Goal: Task Accomplishment & Management: Complete application form

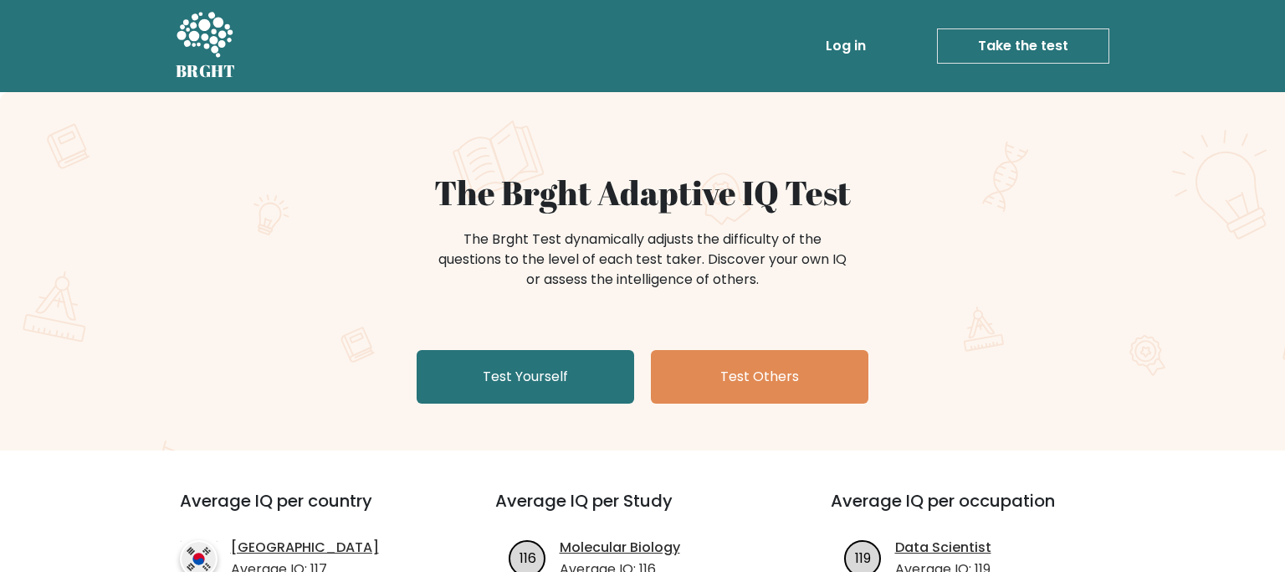
scroll to position [88, 0]
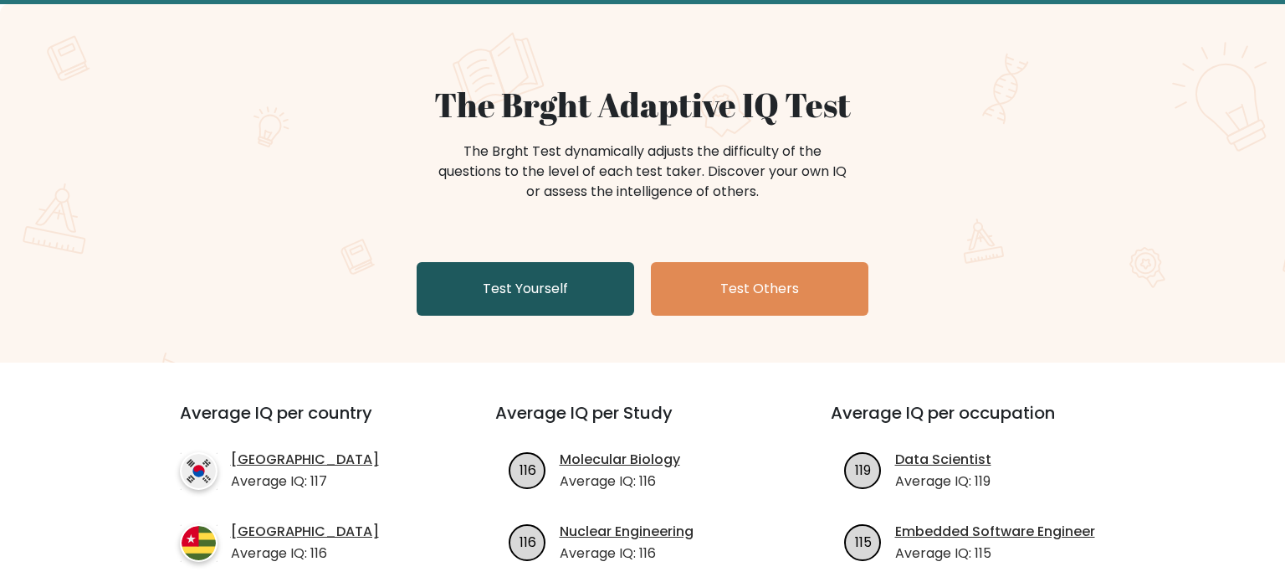
click at [528, 273] on link "Test Yourself" at bounding box center [526, 289] width 218 height 54
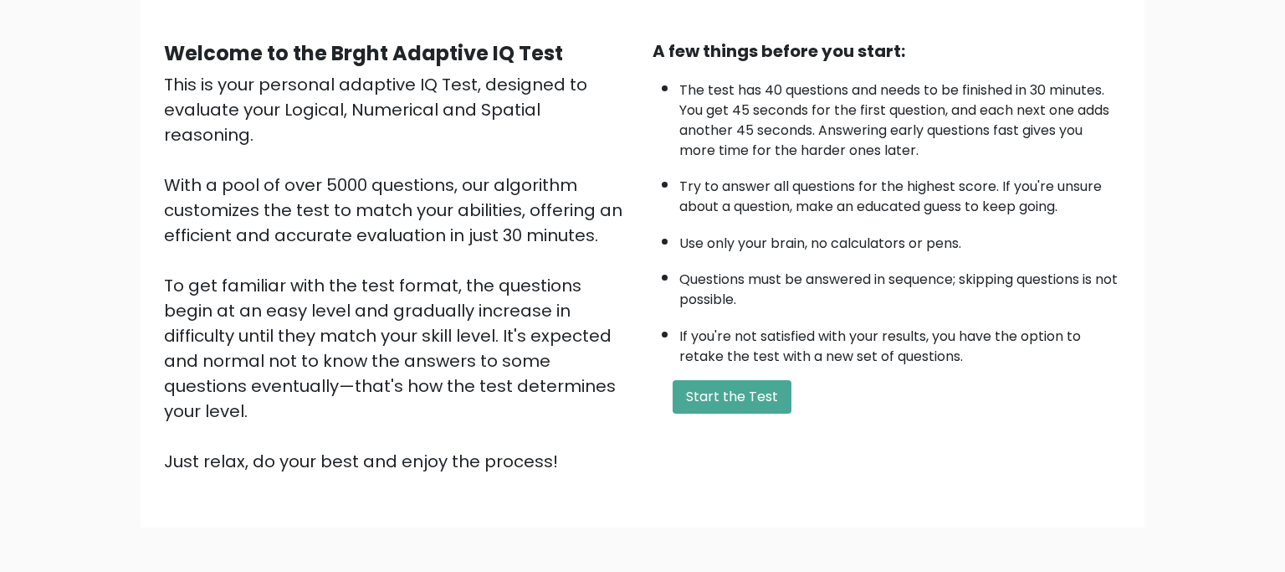
scroll to position [177, 0]
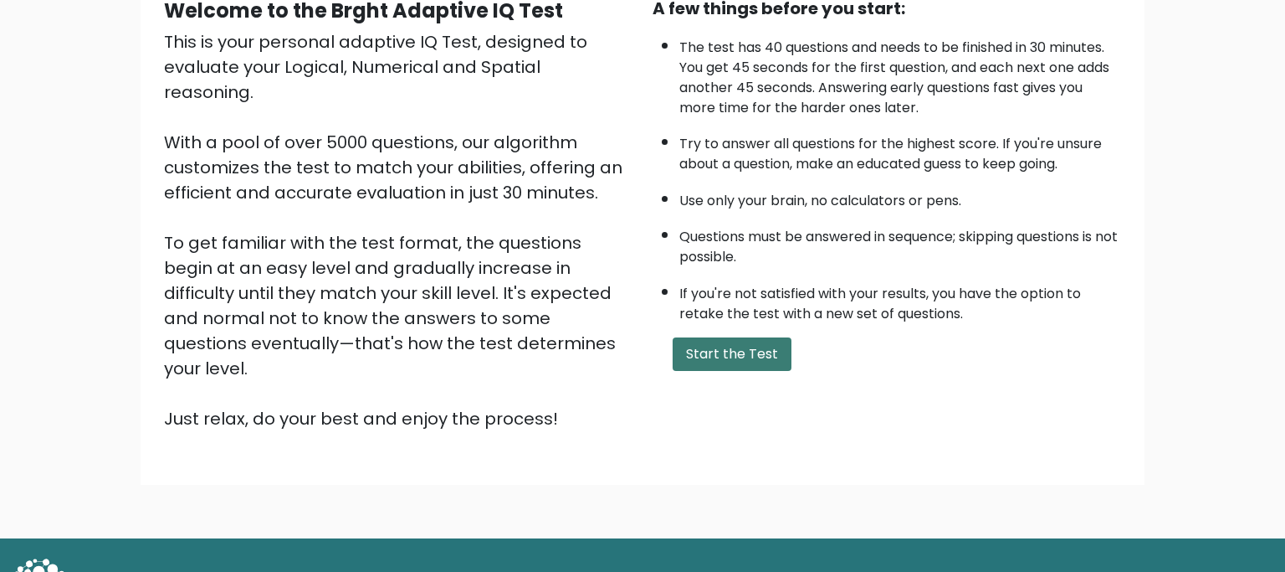
click at [744, 371] on button "Start the Test" at bounding box center [732, 353] width 119 height 33
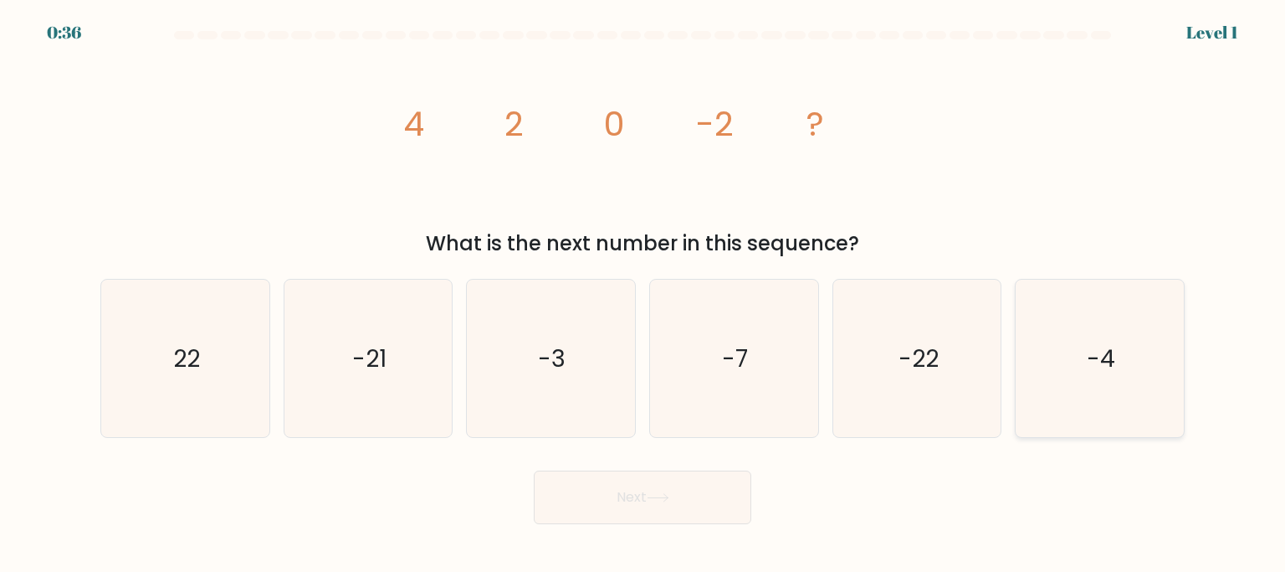
click at [1115, 357] on text "-4" at bounding box center [1101, 357] width 28 height 33
click at [644, 295] on input "f. -4" at bounding box center [643, 290] width 1 height 8
radio input "true"
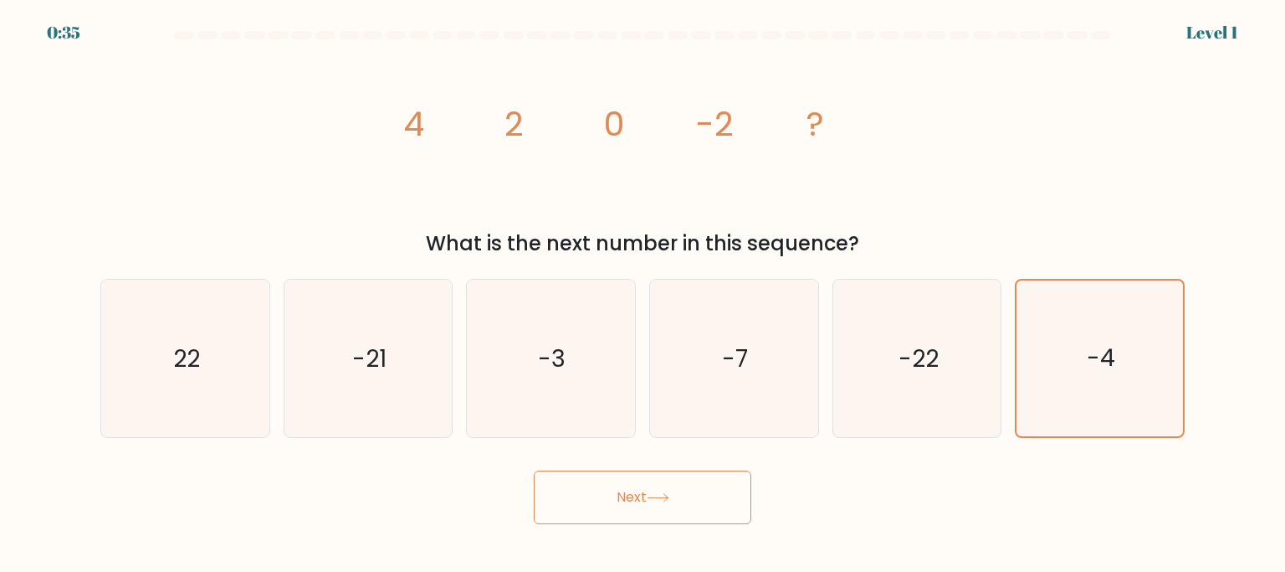
click at [722, 498] on button "Next" at bounding box center [643, 497] width 218 height 54
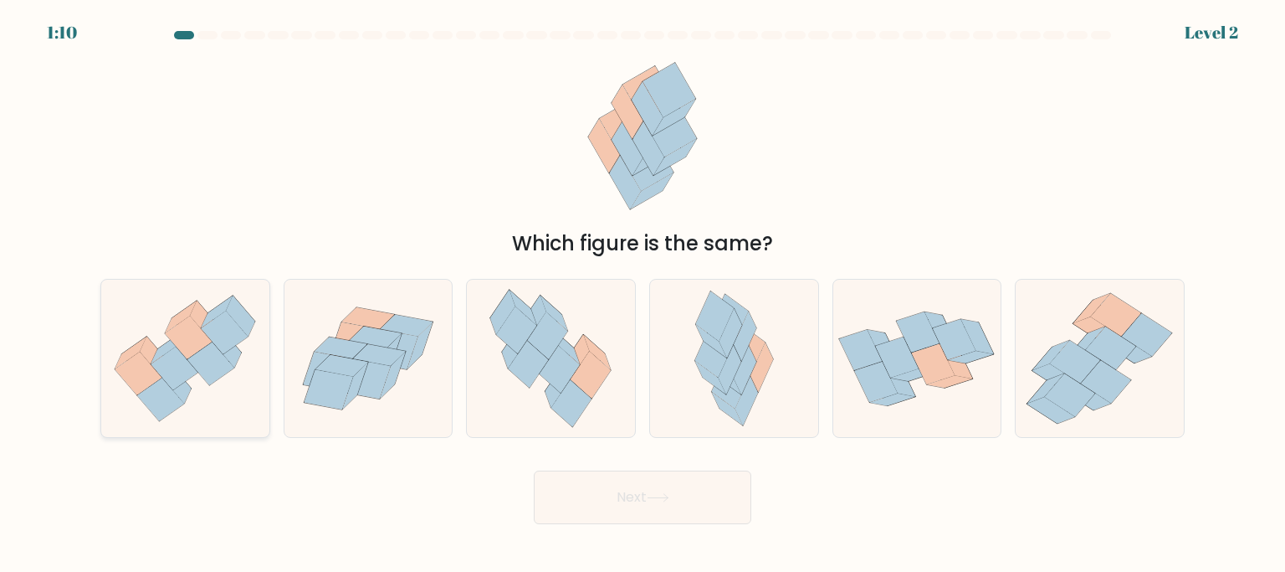
click at [226, 362] on icon at bounding box center [210, 364] width 47 height 44
click at [643, 295] on input "a." at bounding box center [643, 290] width 1 height 8
radio input "true"
click at [651, 495] on button "Next" at bounding box center [643, 497] width 218 height 54
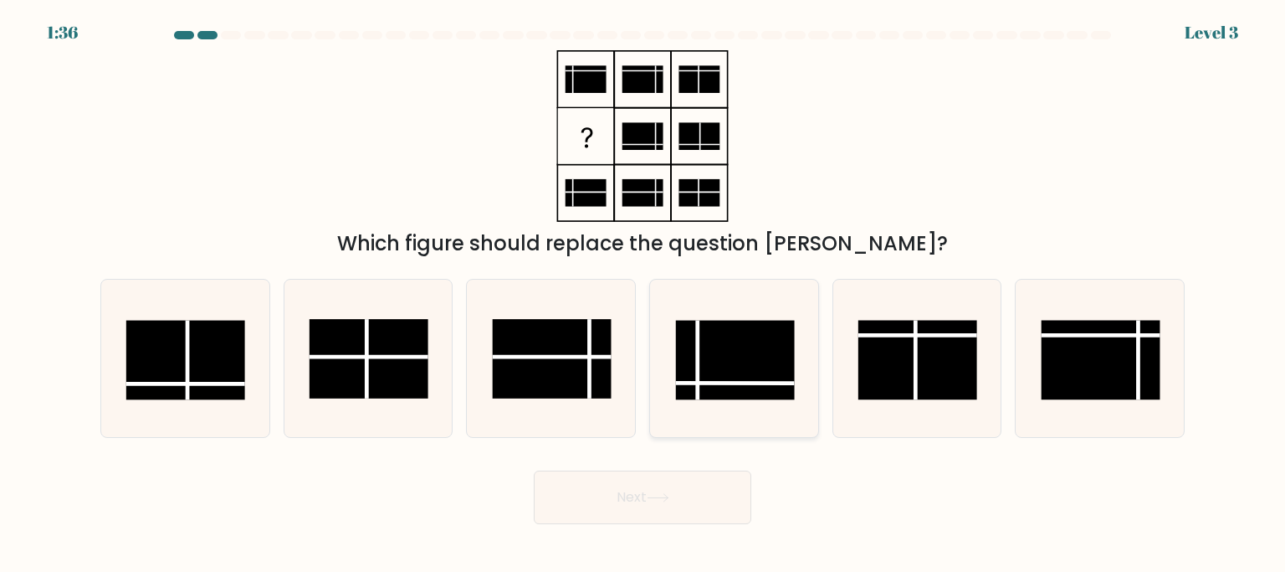
click at [698, 354] on line at bounding box center [698, 361] width 0 height 80
click at [644, 295] on input "d." at bounding box center [643, 290] width 1 height 8
radio input "true"
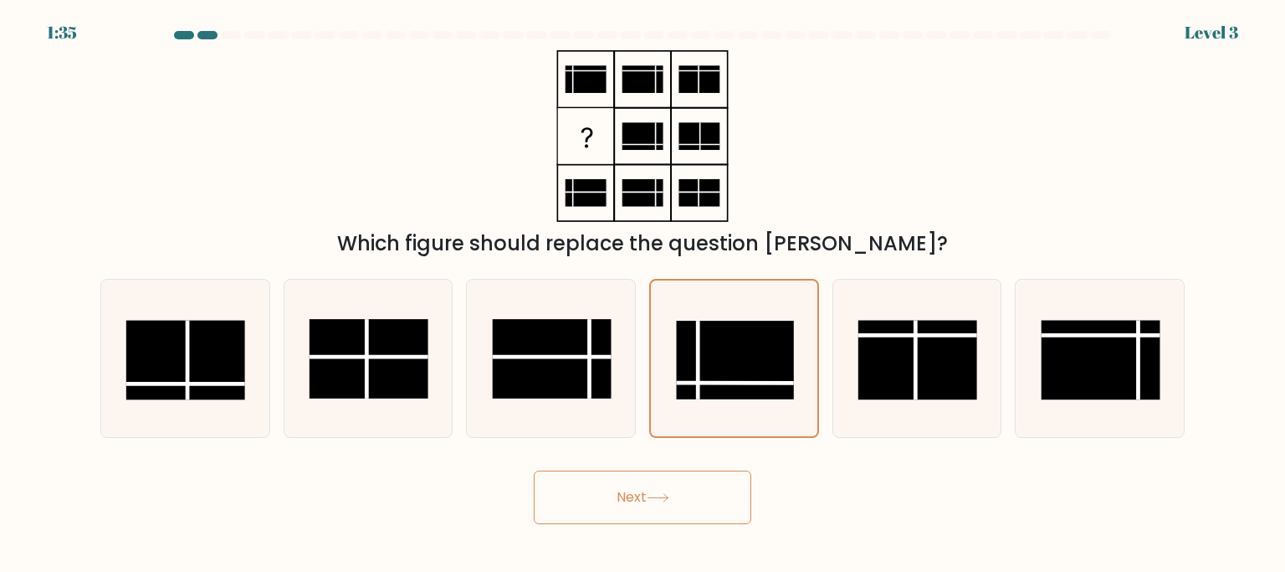
click at [701, 514] on button "Next" at bounding box center [643, 497] width 218 height 54
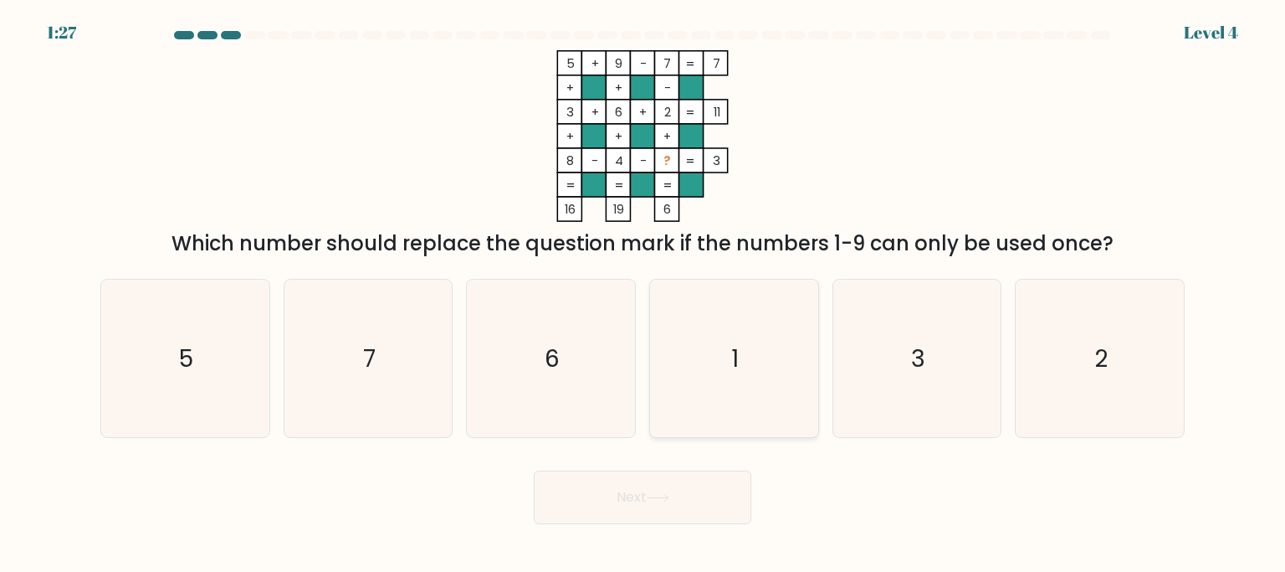
click at [718, 360] on icon "1" at bounding box center [733, 358] width 157 height 157
click at [644, 295] on input "d. 1" at bounding box center [643, 290] width 1 height 8
radio input "true"
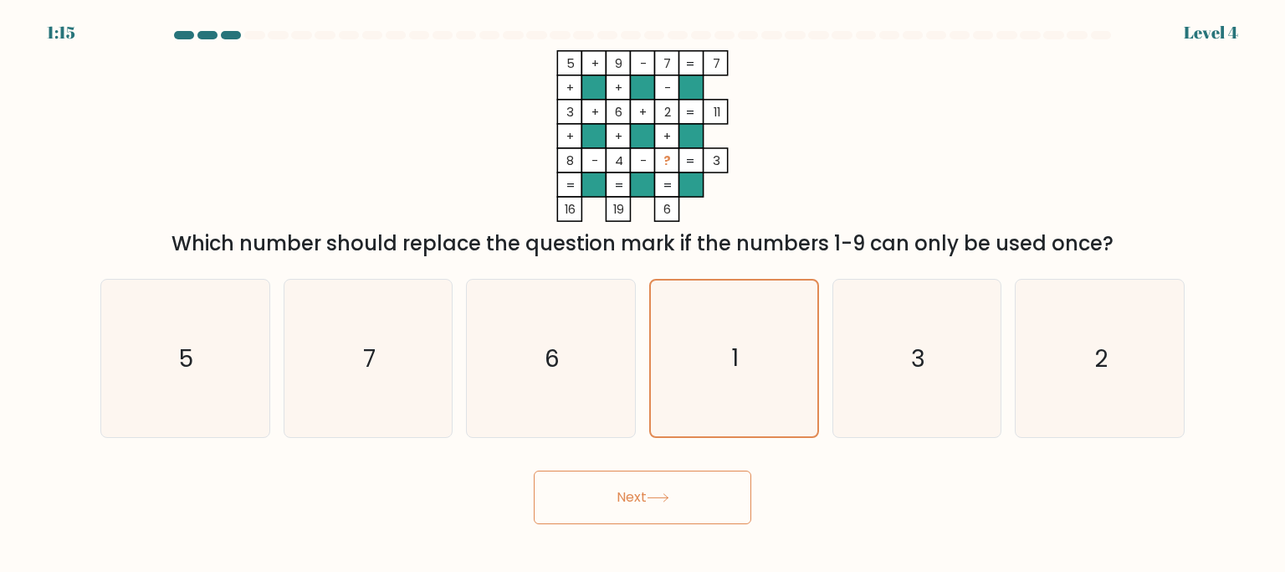
click at [705, 507] on button "Next" at bounding box center [643, 497] width 218 height 54
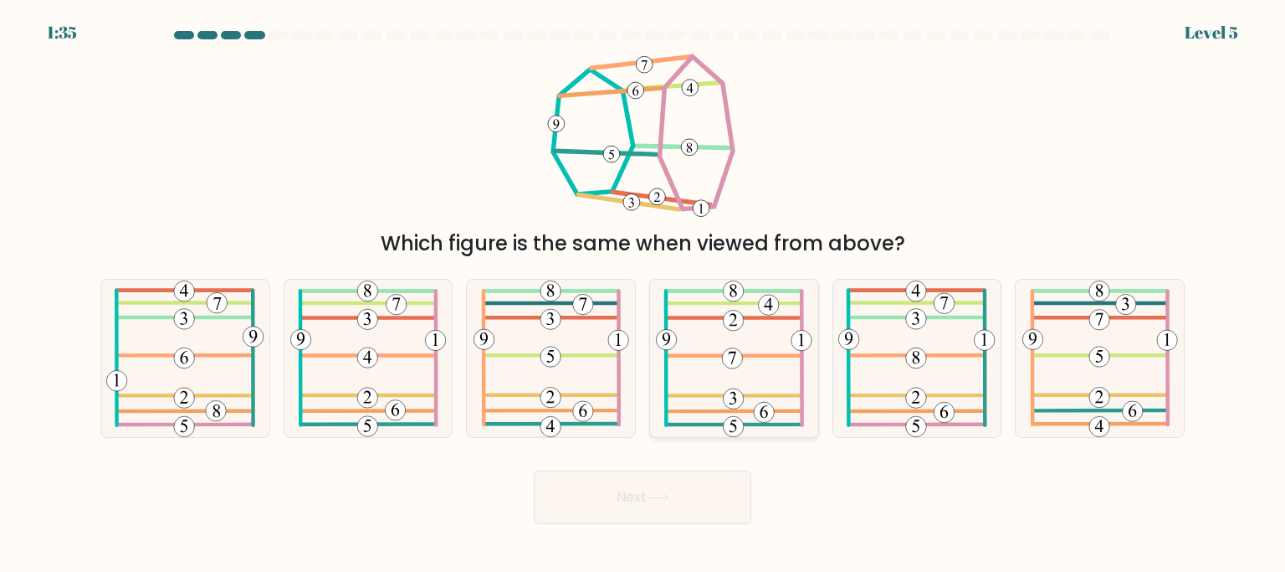
click at [750, 350] on icon at bounding box center [734, 358] width 156 height 157
click at [644, 295] on input "d." at bounding box center [643, 290] width 1 height 8
radio input "true"
click at [692, 505] on button "Next" at bounding box center [643, 497] width 218 height 54
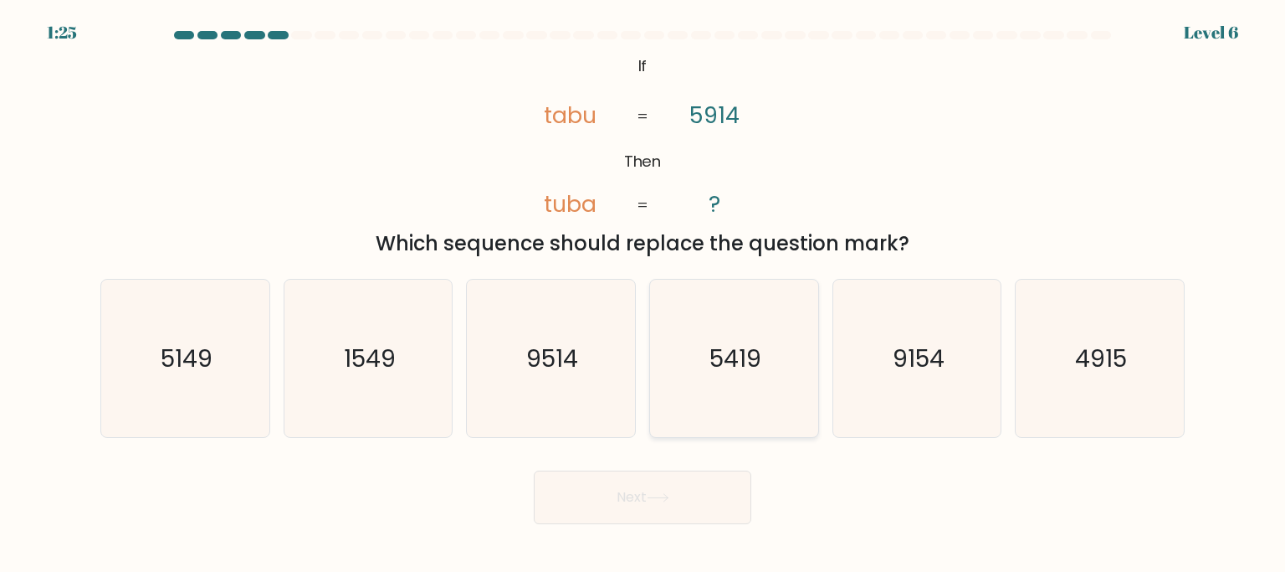
click at [716, 366] on text "5419" at bounding box center [736, 357] width 52 height 33
click at [716, 502] on button "Next" at bounding box center [643, 497] width 218 height 54
click at [734, 403] on icon "5419" at bounding box center [733, 358] width 157 height 157
click at [644, 295] on input "d. 5419" at bounding box center [643, 290] width 1 height 8
radio input "true"
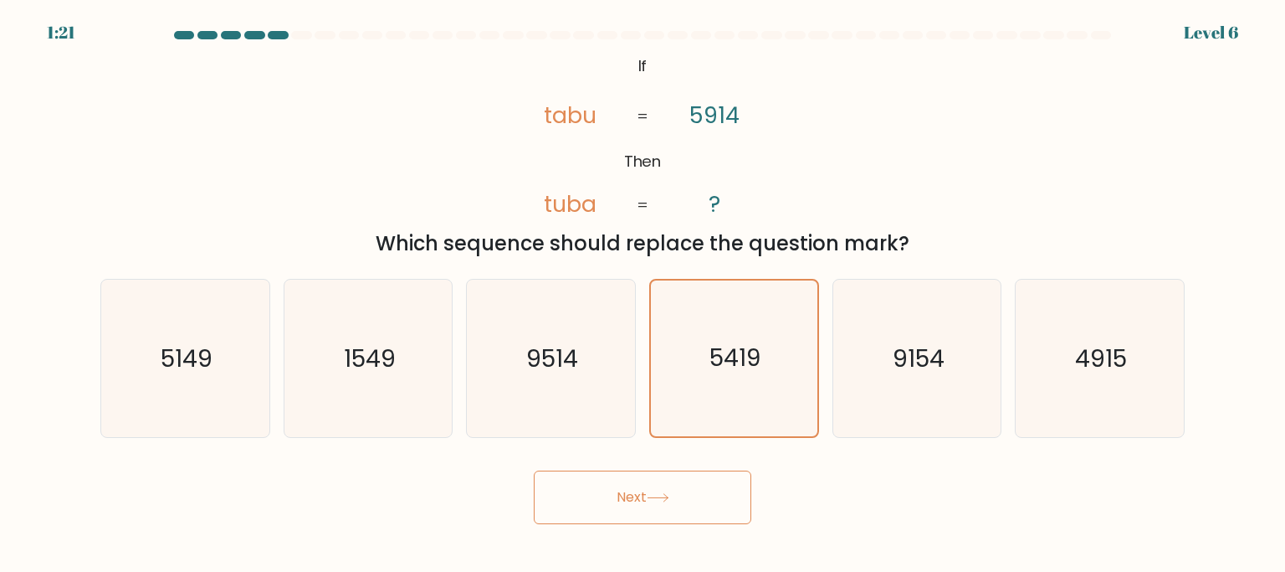
click at [678, 496] on button "Next" at bounding box center [643, 497] width 218 height 54
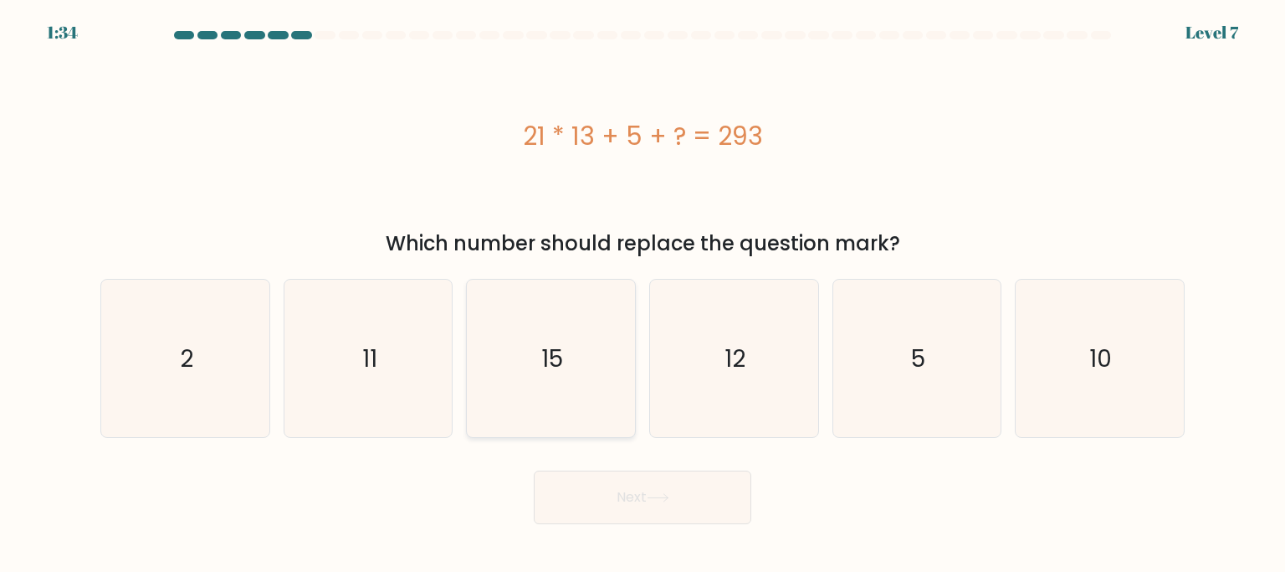
click at [571, 349] on icon "15" at bounding box center [550, 358] width 157 height 157
click at [643, 295] on input "c. 15" at bounding box center [643, 290] width 1 height 8
radio input "true"
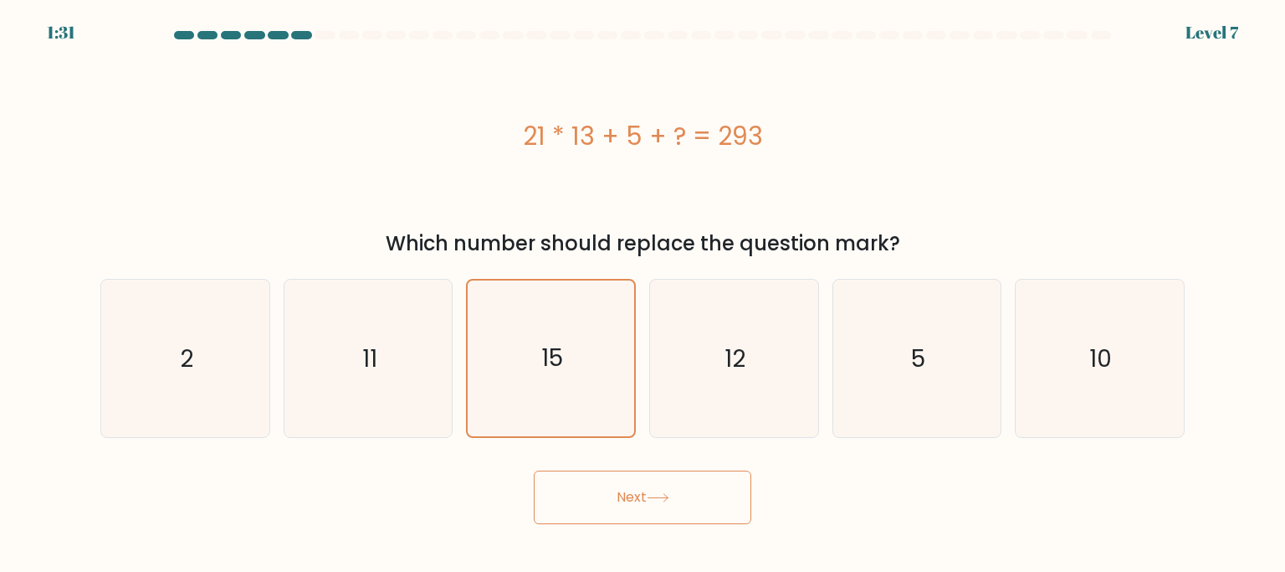
click at [666, 505] on button "Next" at bounding box center [643, 497] width 218 height 54
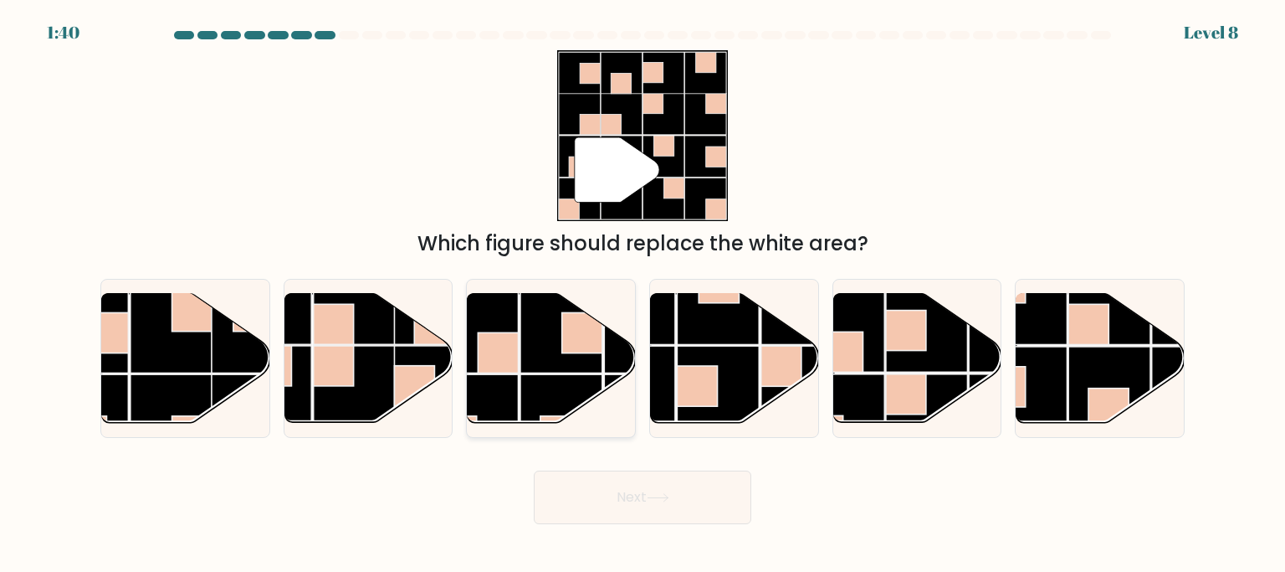
click at [541, 346] on rect at bounding box center [562, 331] width 82 height 82
click at [643, 295] on input "c." at bounding box center [643, 290] width 1 height 8
radio input "true"
click at [541, 346] on rect at bounding box center [561, 331] width 81 height 81
click at [643, 295] on input "c." at bounding box center [643, 290] width 1 height 8
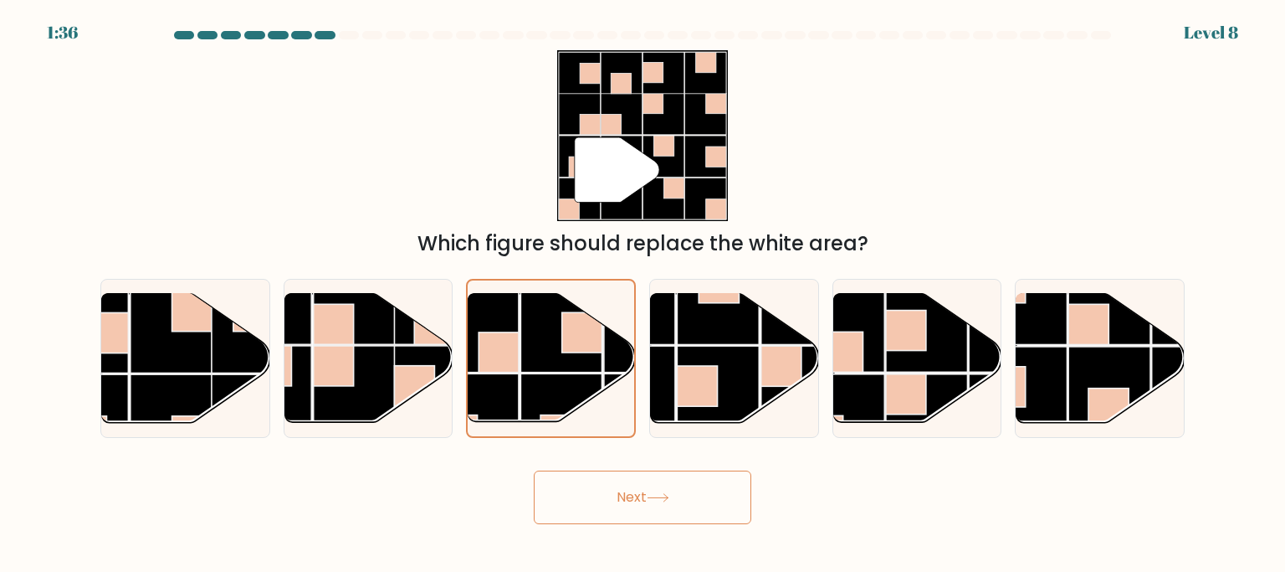
click at [662, 506] on button "Next" at bounding box center [643, 497] width 218 height 54
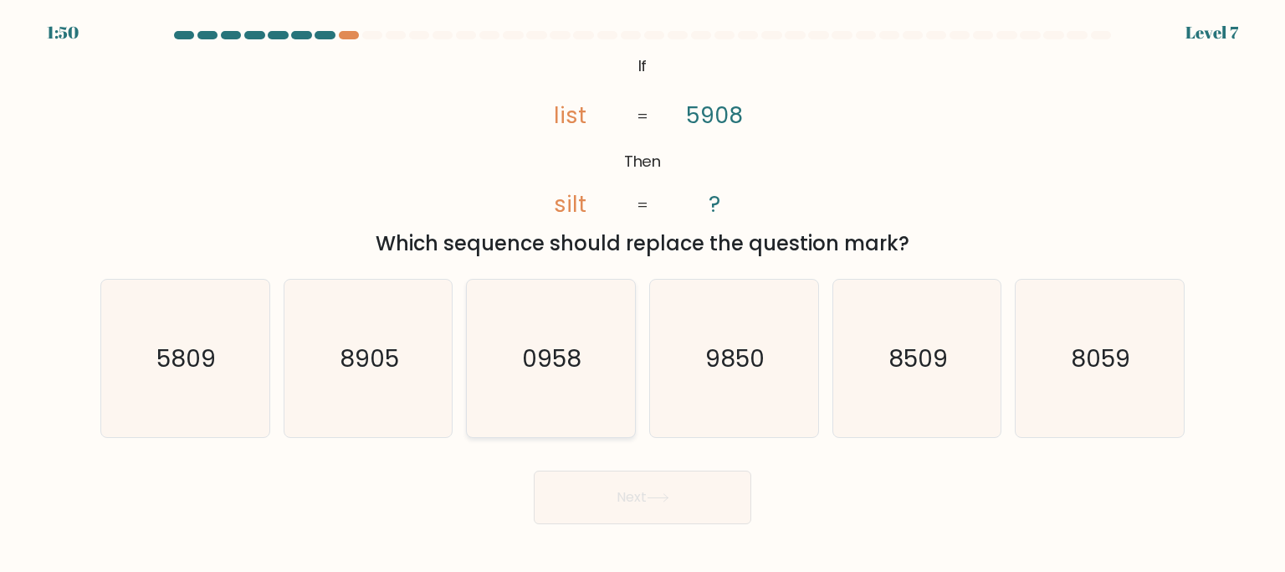
click at [575, 387] on icon "0958" at bounding box center [550, 358] width 157 height 157
click at [643, 295] on input "c. 0958" at bounding box center [643, 290] width 1 height 8
radio input "true"
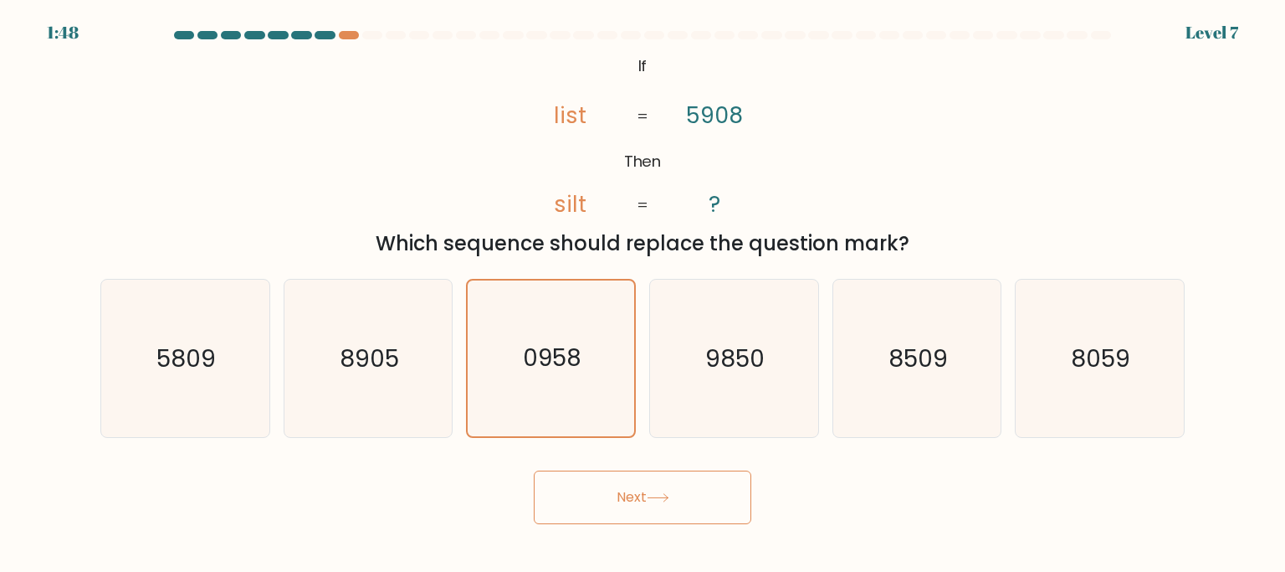
click at [670, 496] on icon at bounding box center [658, 497] width 23 height 9
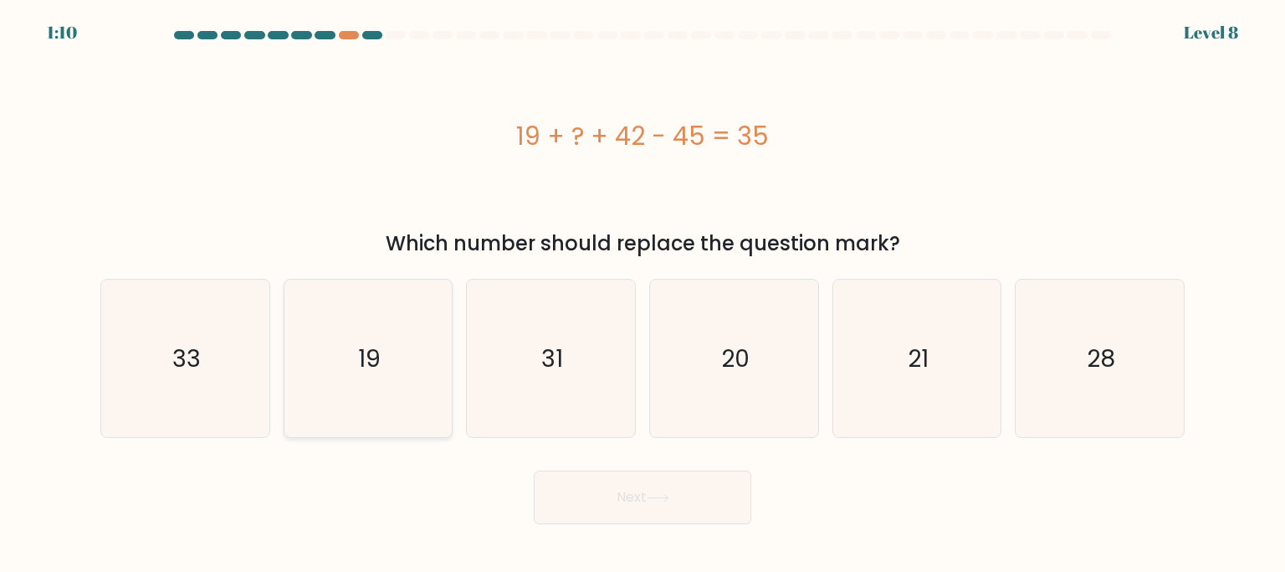
click at [400, 415] on icon "19" at bounding box center [368, 358] width 157 height 157
click at [643, 295] on input "b. 19" at bounding box center [643, 290] width 1 height 8
radio input "true"
click at [634, 490] on button "Next" at bounding box center [643, 497] width 218 height 54
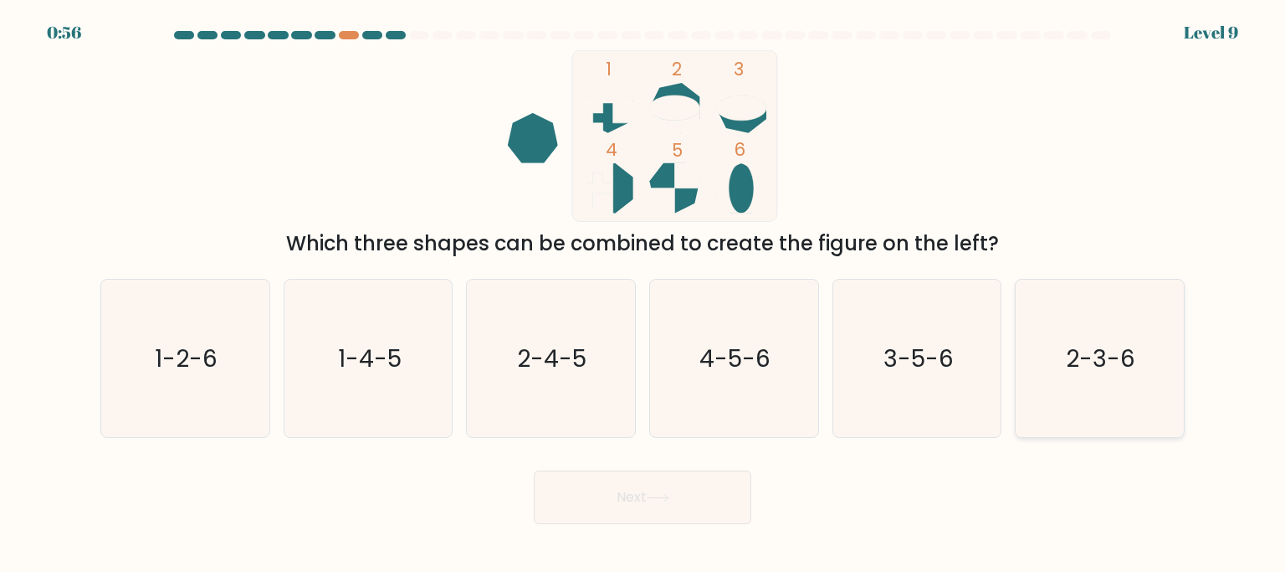
click at [1077, 322] on icon "2-3-6" at bounding box center [1099, 358] width 157 height 157
click at [644, 295] on input "f. 2-3-6" at bounding box center [643, 290] width 1 height 8
radio input "true"
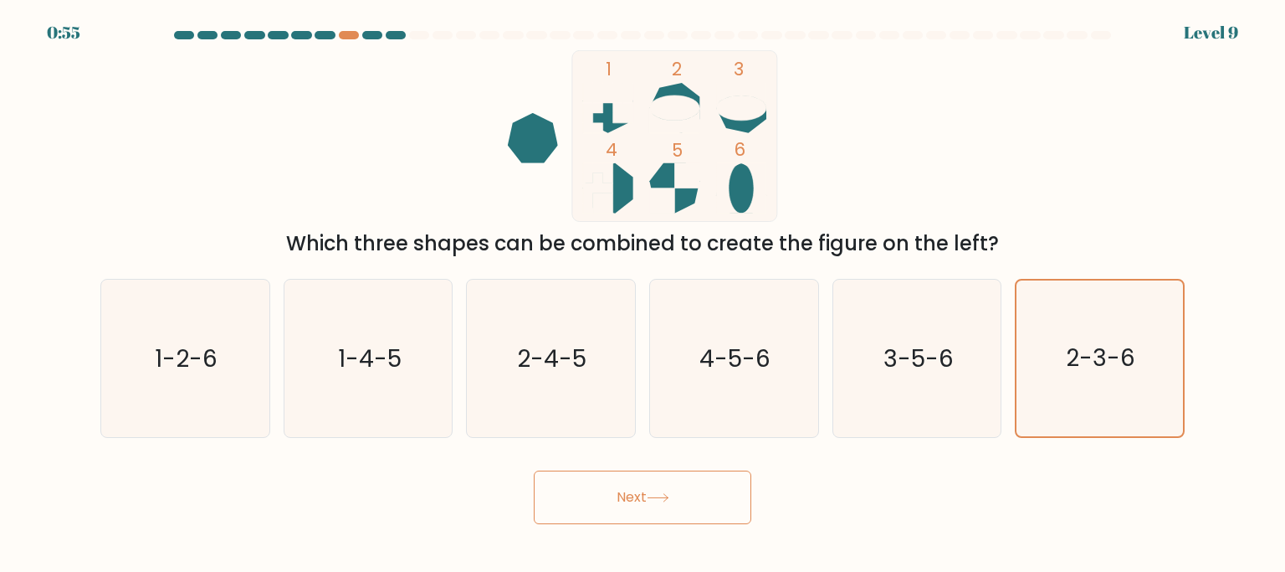
click at [706, 496] on button "Next" at bounding box center [643, 497] width 218 height 54
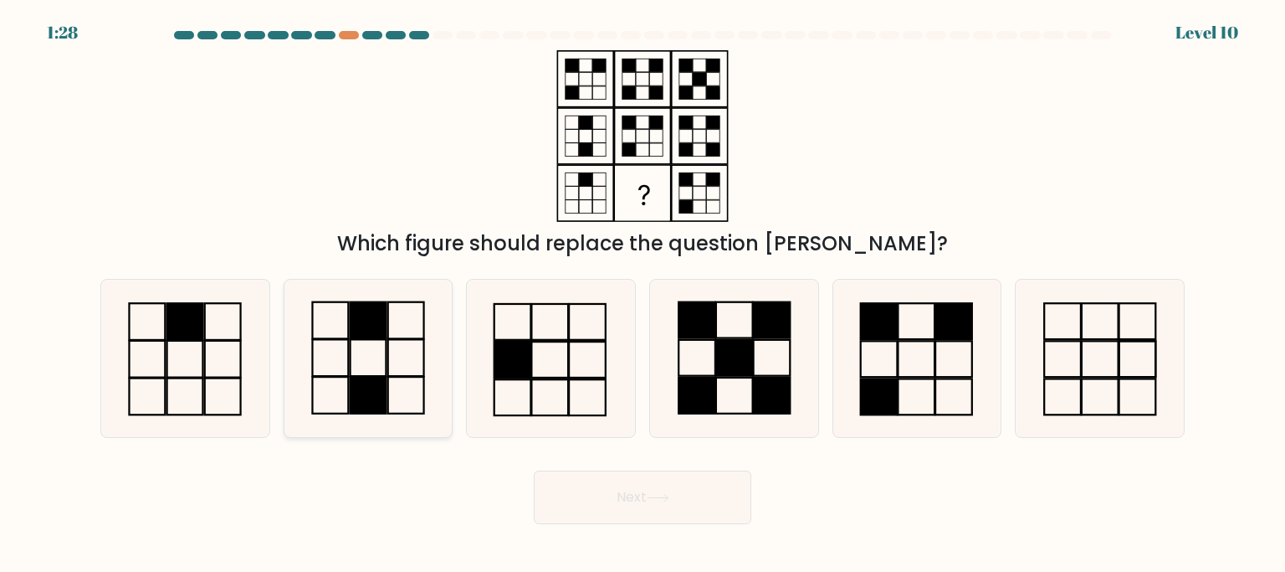
click at [403, 351] on icon at bounding box center [368, 358] width 157 height 157
click at [643, 295] on input "b." at bounding box center [643, 290] width 1 height 8
radio input "true"
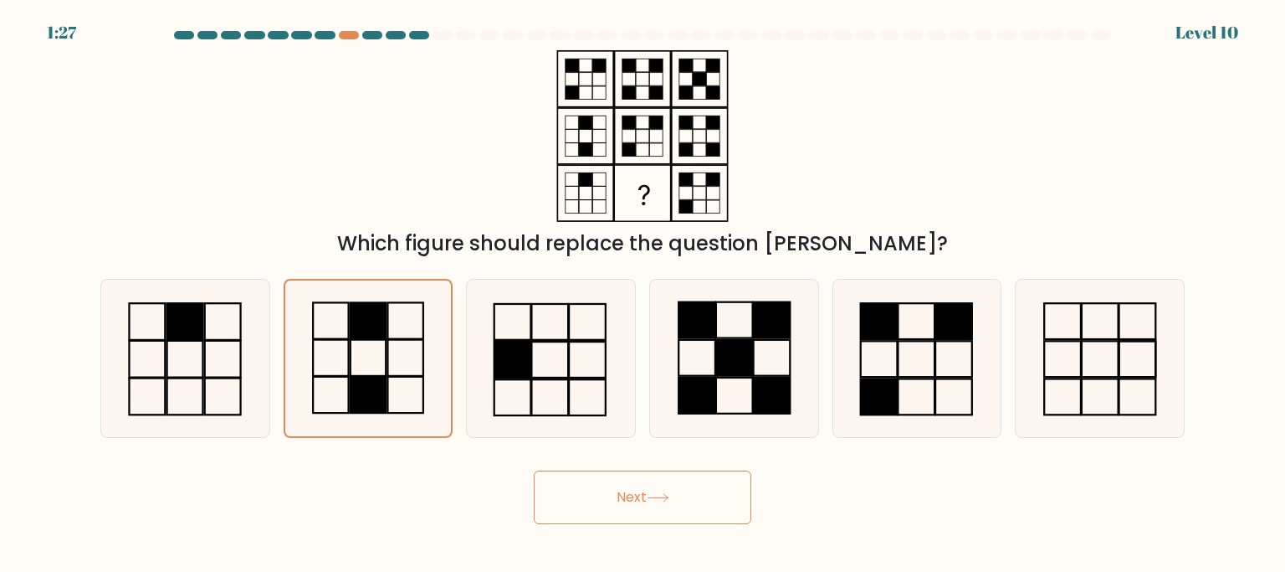
click at [699, 504] on button "Next" at bounding box center [643, 497] width 218 height 54
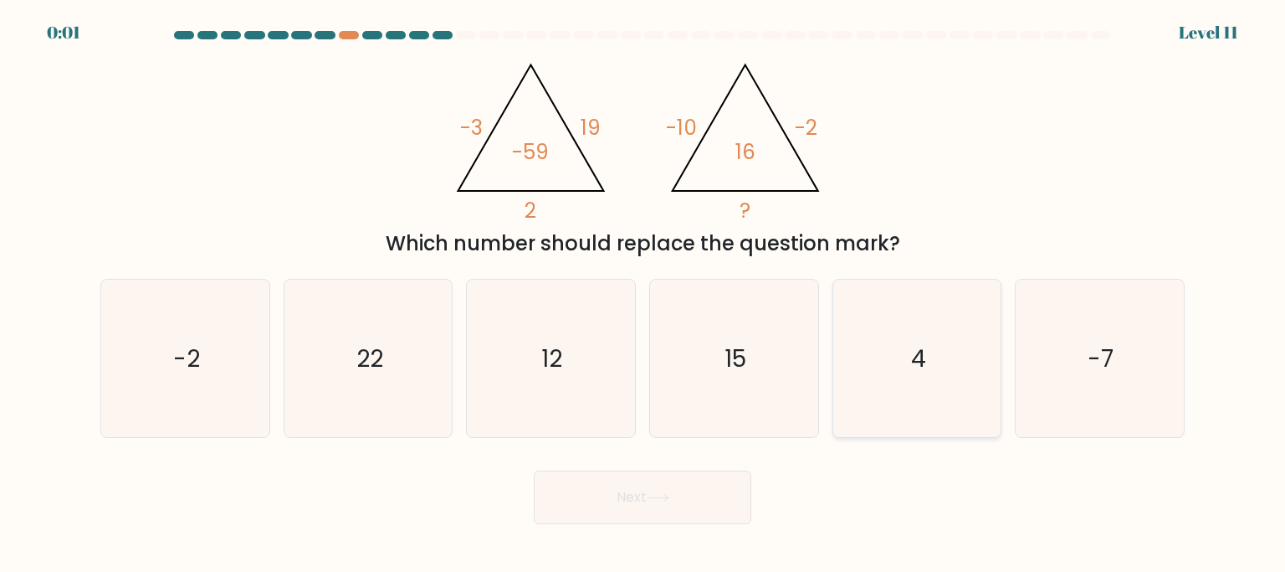
click at [869, 357] on icon "4" at bounding box center [917, 358] width 157 height 157
click at [644, 295] on input "e. 4" at bounding box center [643, 290] width 1 height 8
radio input "true"
click at [691, 505] on button "Next" at bounding box center [643, 497] width 218 height 54
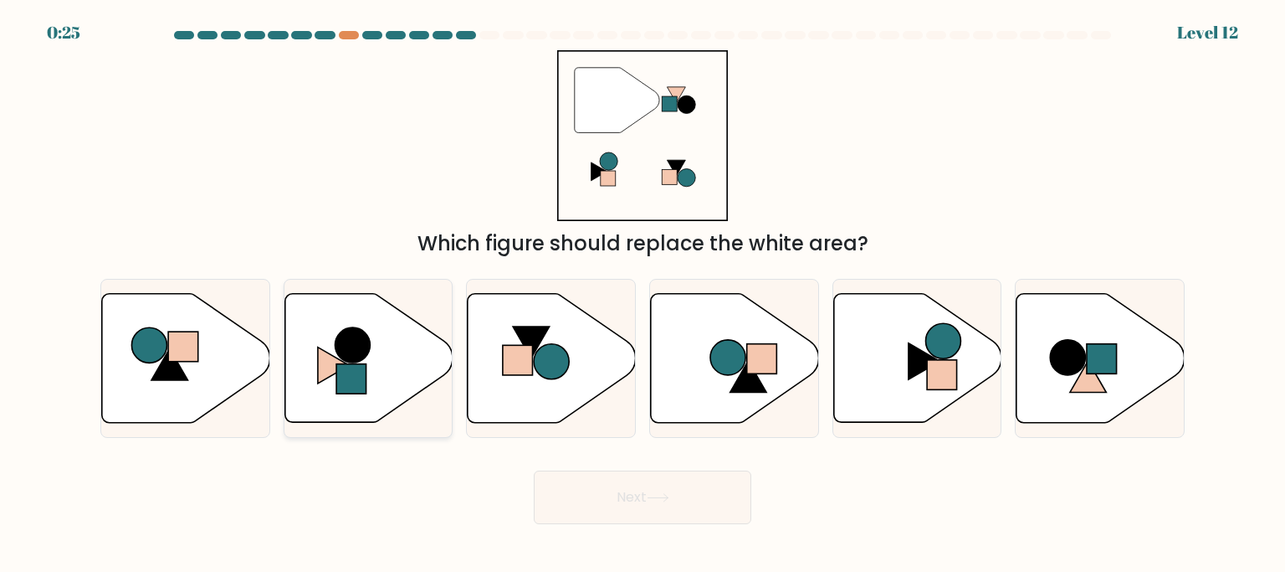
click at [336, 354] on icon at bounding box center [369, 357] width 168 height 129
click at [643, 295] on input "b." at bounding box center [643, 290] width 1 height 8
radio input "true"
click at [646, 498] on button "Next" at bounding box center [643, 497] width 218 height 54
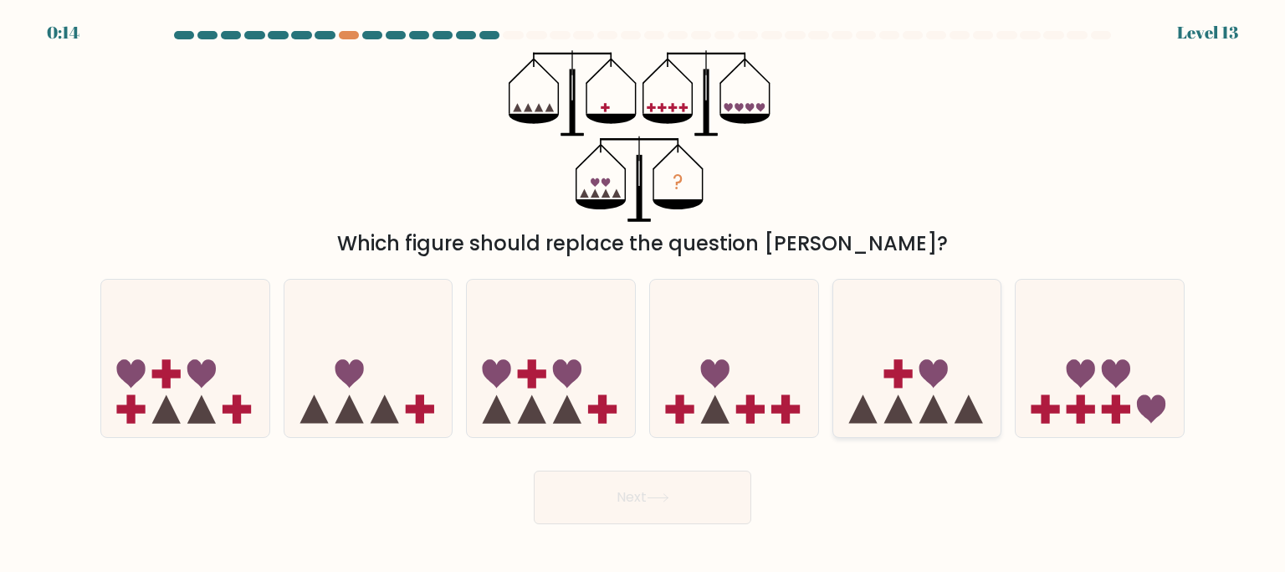
click at [929, 392] on icon at bounding box center [918, 358] width 168 height 139
click at [644, 295] on input "e." at bounding box center [643, 290] width 1 height 8
radio input "true"
click at [667, 510] on button "Next" at bounding box center [643, 497] width 218 height 54
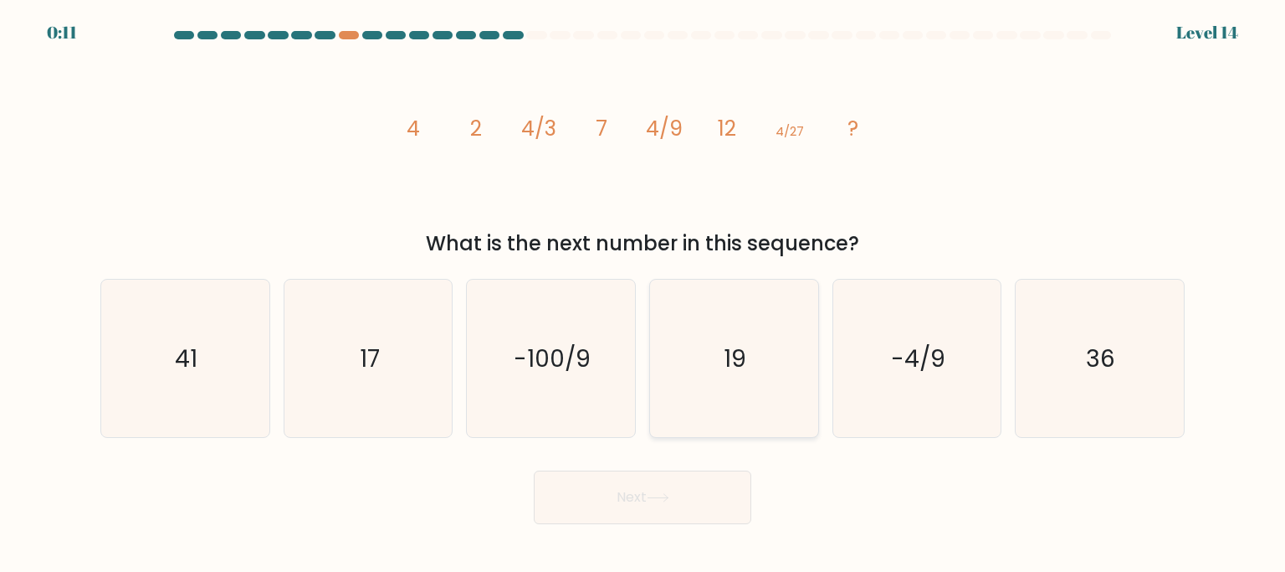
click at [773, 331] on icon "19" at bounding box center [733, 358] width 157 height 157
click at [644, 295] on input "d. 19" at bounding box center [643, 290] width 1 height 8
radio input "true"
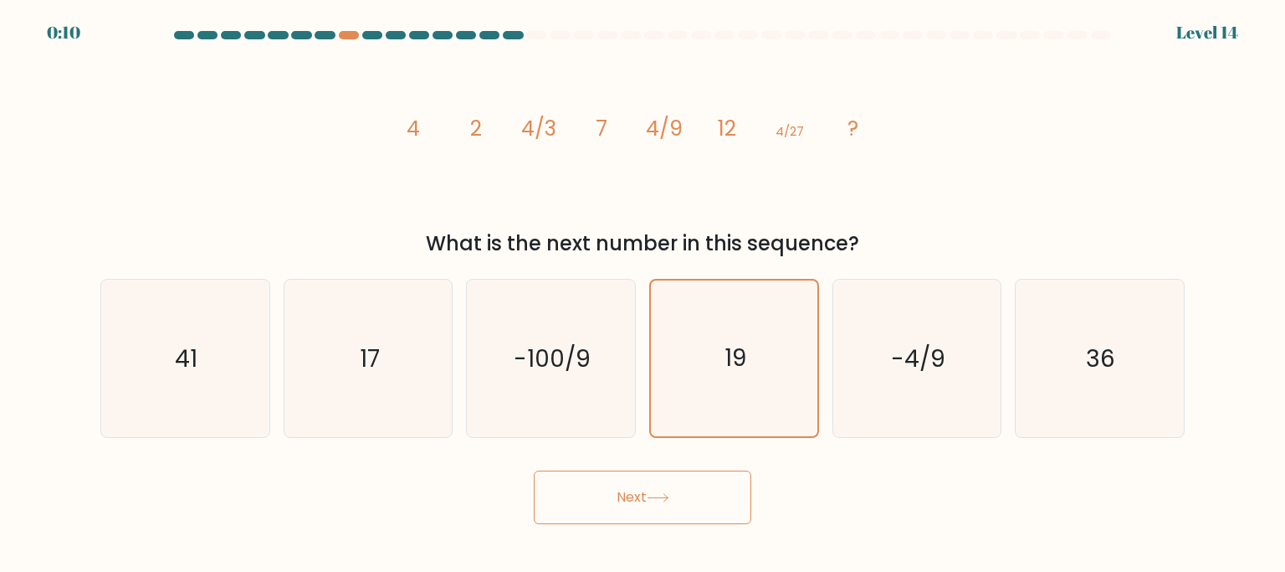
click at [669, 502] on icon at bounding box center [658, 497] width 23 height 9
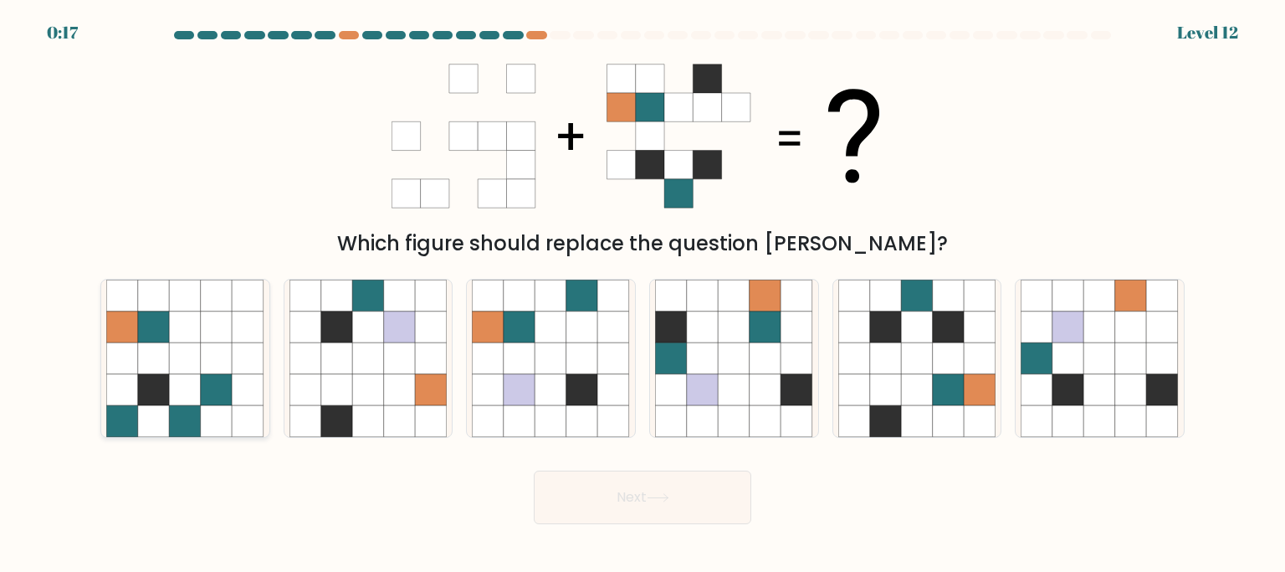
click at [169, 339] on icon at bounding box center [154, 327] width 32 height 32
click at [643, 295] on input "a." at bounding box center [643, 290] width 1 height 8
radio input "true"
click at [688, 490] on button "Next" at bounding box center [643, 497] width 218 height 54
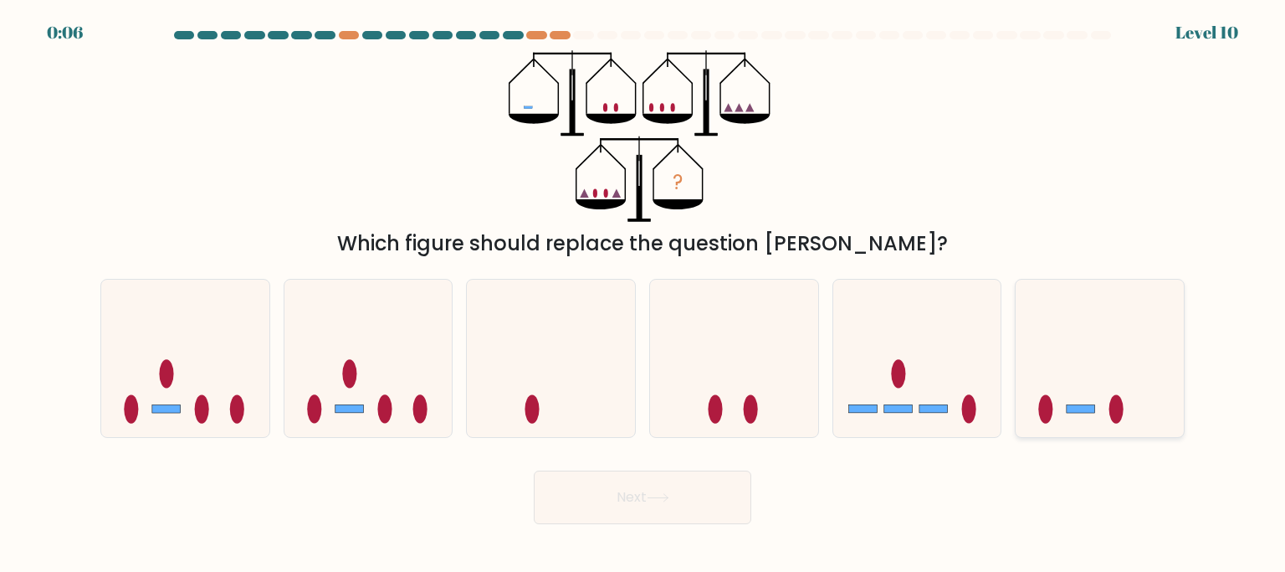
click at [1165, 360] on icon at bounding box center [1100, 358] width 168 height 139
click at [644, 295] on input "f." at bounding box center [643, 290] width 1 height 8
radio input "true"
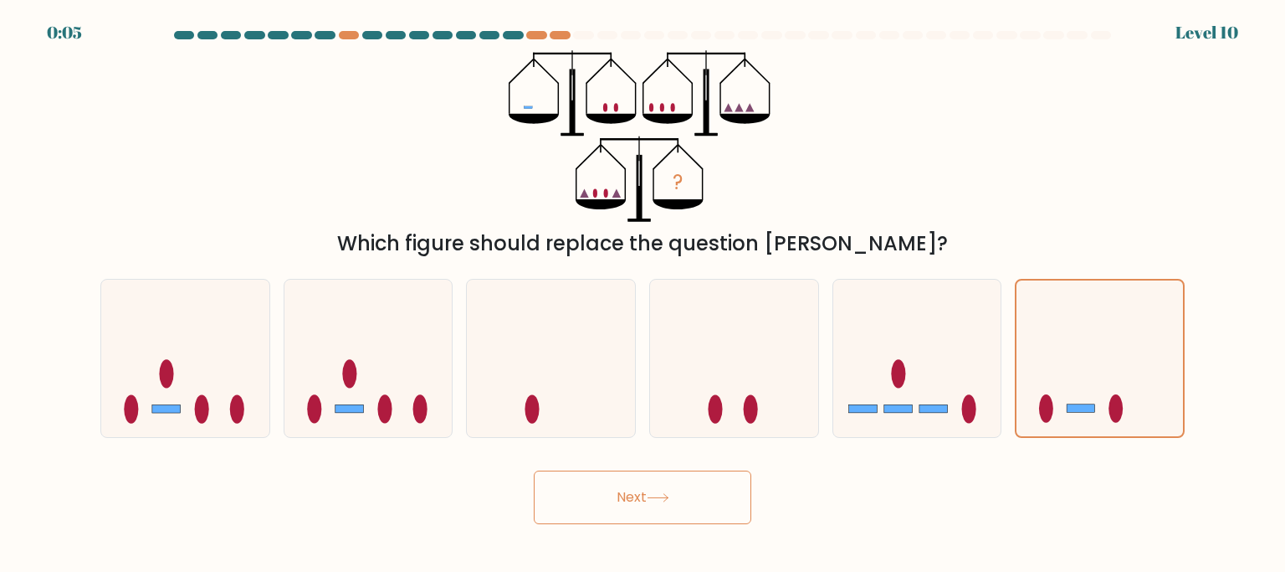
click at [644, 494] on button "Next" at bounding box center [643, 497] width 218 height 54
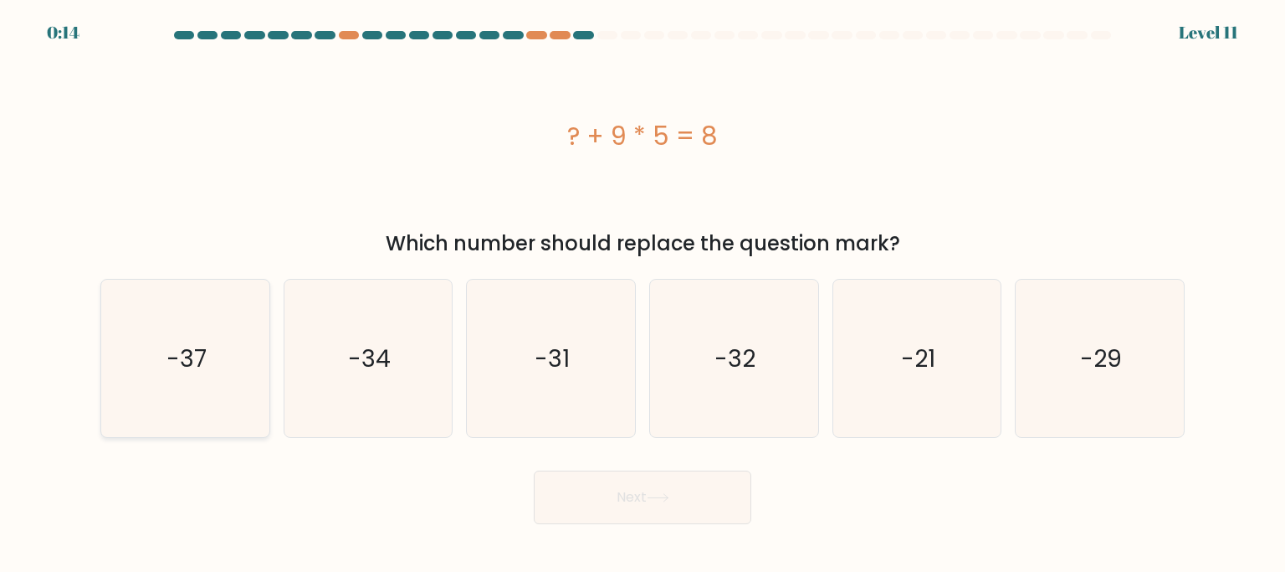
click at [222, 320] on icon "-37" at bounding box center [184, 358] width 157 height 157
click at [643, 295] on input "a. -37" at bounding box center [643, 290] width 1 height 8
radio input "true"
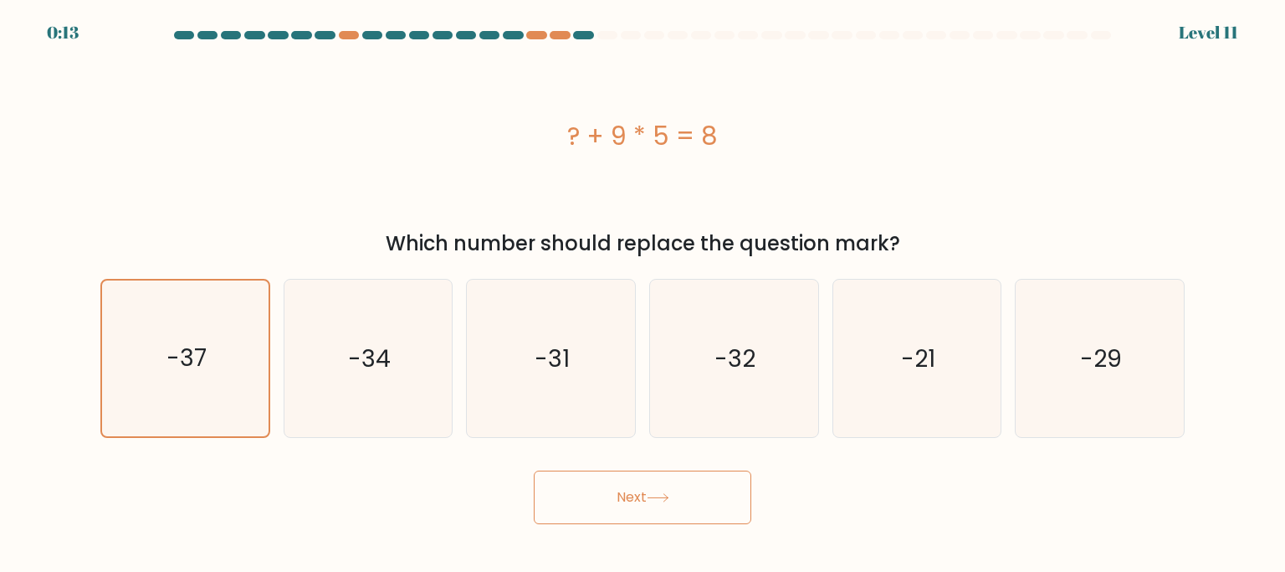
click at [556, 495] on button "Next" at bounding box center [643, 497] width 218 height 54
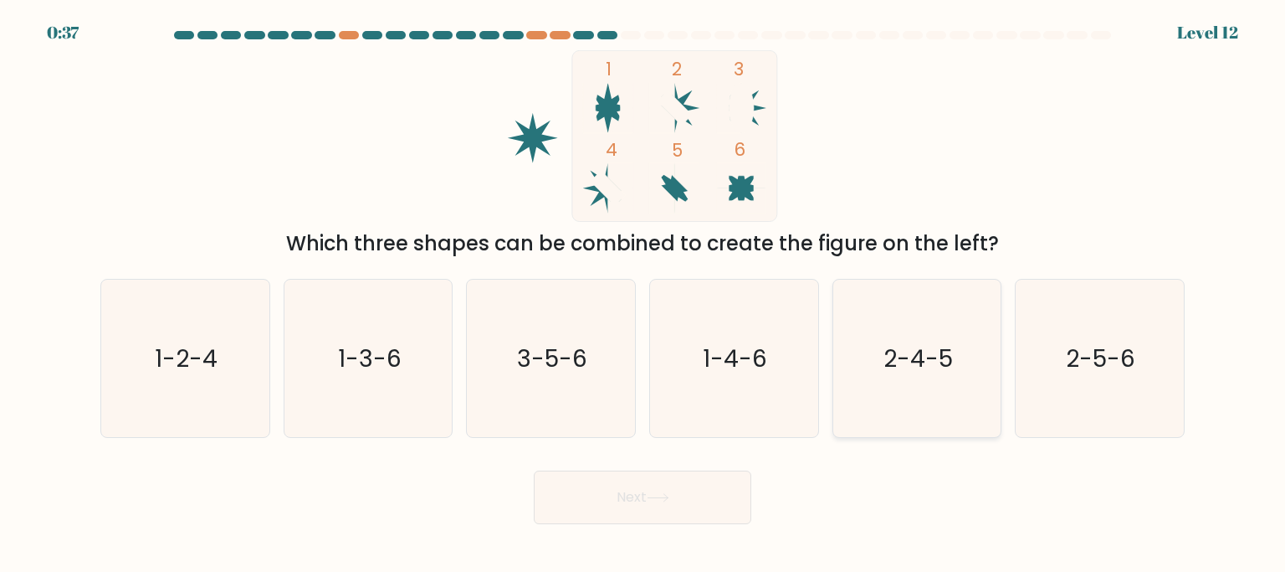
click at [958, 341] on icon "2-4-5" at bounding box center [917, 358] width 157 height 157
click at [644, 295] on input "e. 2-4-5" at bounding box center [643, 290] width 1 height 8
radio input "true"
click at [664, 497] on icon at bounding box center [658, 497] width 23 height 9
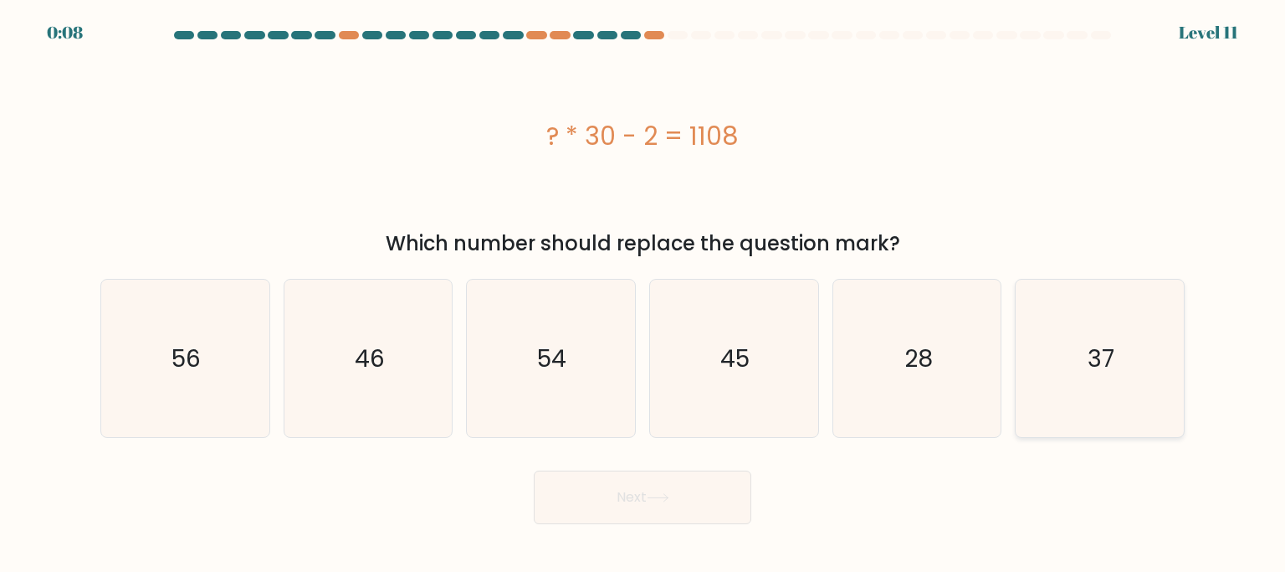
click at [1036, 317] on icon "37" at bounding box center [1099, 358] width 157 height 157
click at [644, 295] on input "f. 37" at bounding box center [643, 290] width 1 height 8
radio input "true"
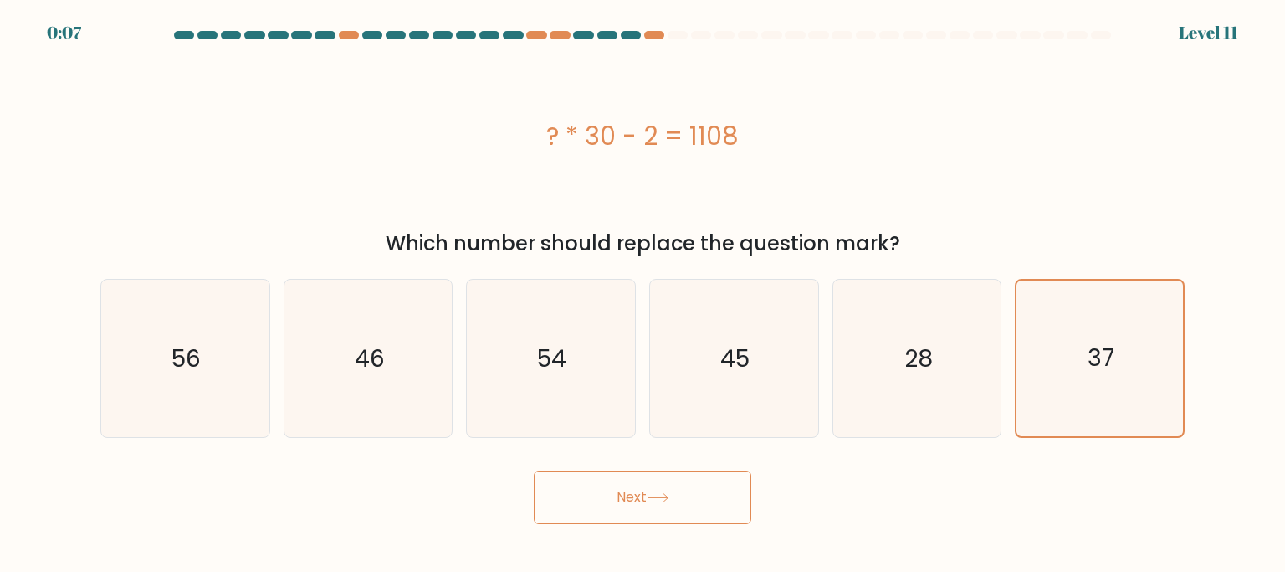
click at [621, 497] on button "Next" at bounding box center [643, 497] width 218 height 54
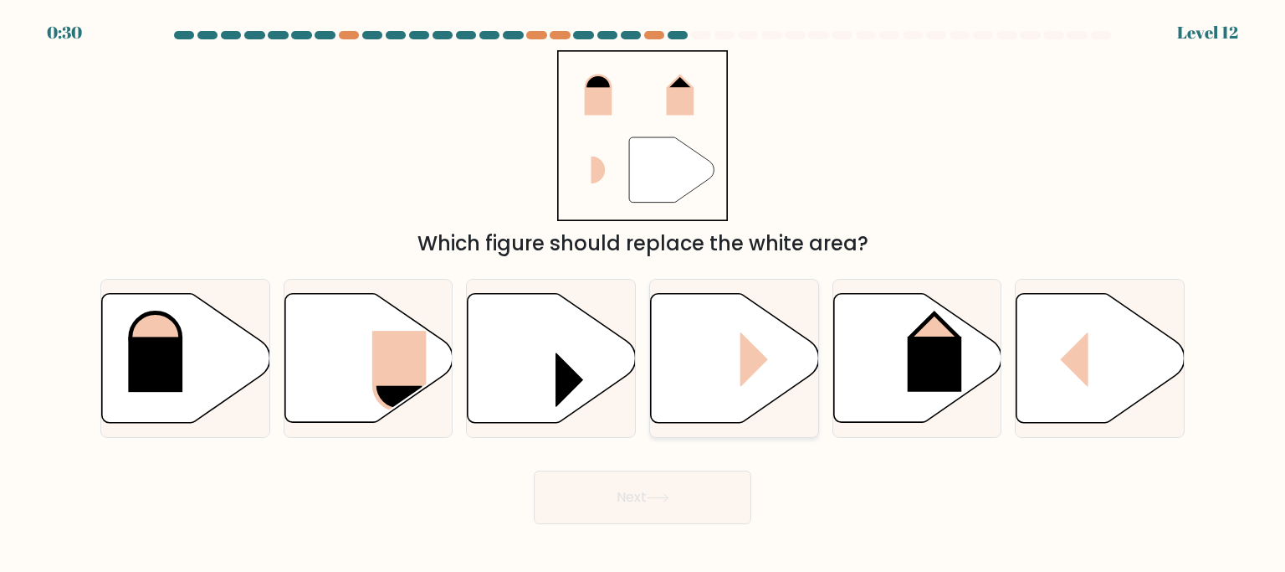
click at [740, 377] on icon at bounding box center [735, 357] width 168 height 129
click at [644, 295] on input "d." at bounding box center [643, 290] width 1 height 8
radio input "true"
click at [718, 502] on button "Next" at bounding box center [643, 497] width 218 height 54
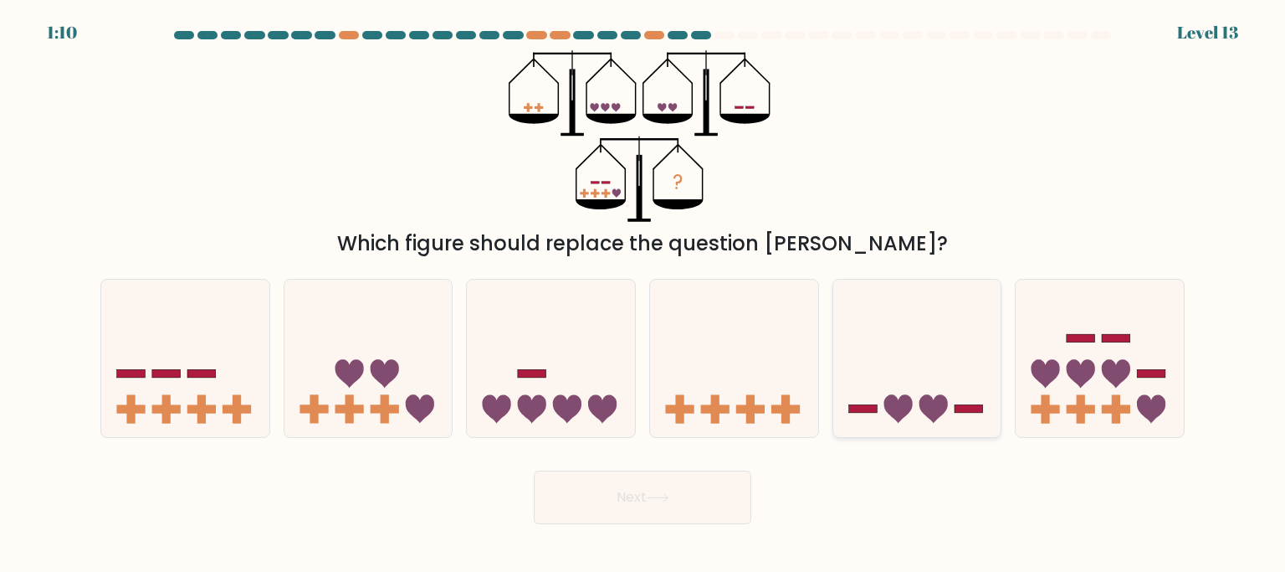
click at [900, 359] on icon at bounding box center [918, 358] width 168 height 139
click at [644, 295] on input "e." at bounding box center [643, 290] width 1 height 8
radio input "true"
click at [668, 499] on icon at bounding box center [658, 497] width 23 height 9
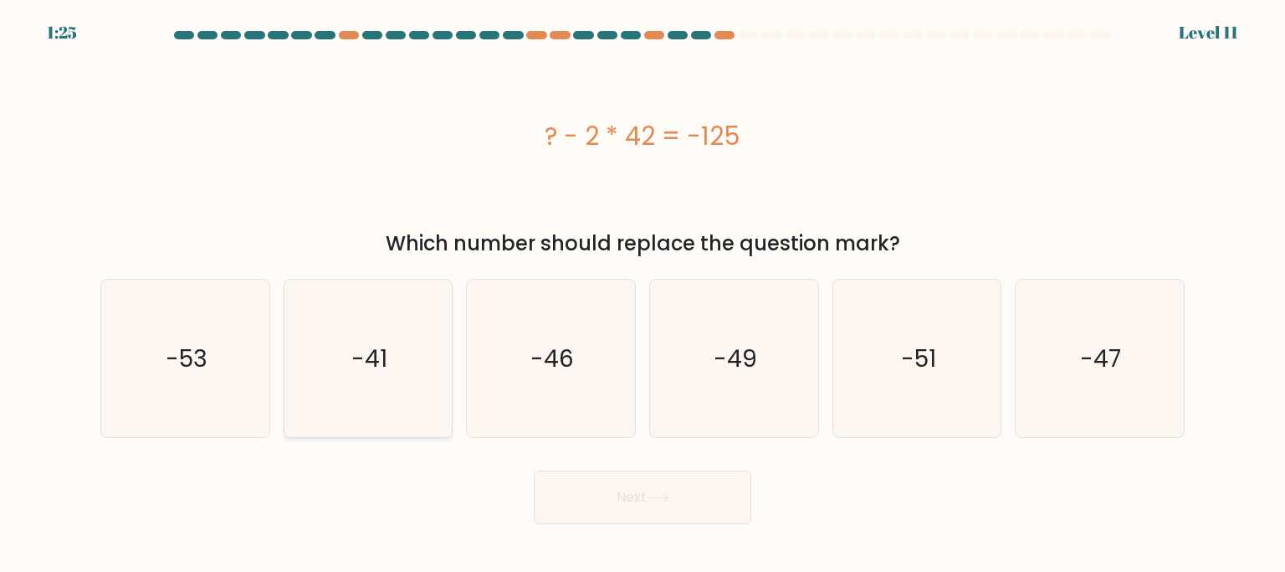
click at [302, 343] on icon "-41" at bounding box center [368, 358] width 157 height 157
click at [643, 295] on input "b. -41" at bounding box center [643, 290] width 1 height 8
radio input "true"
click at [584, 502] on button "Next" at bounding box center [643, 497] width 218 height 54
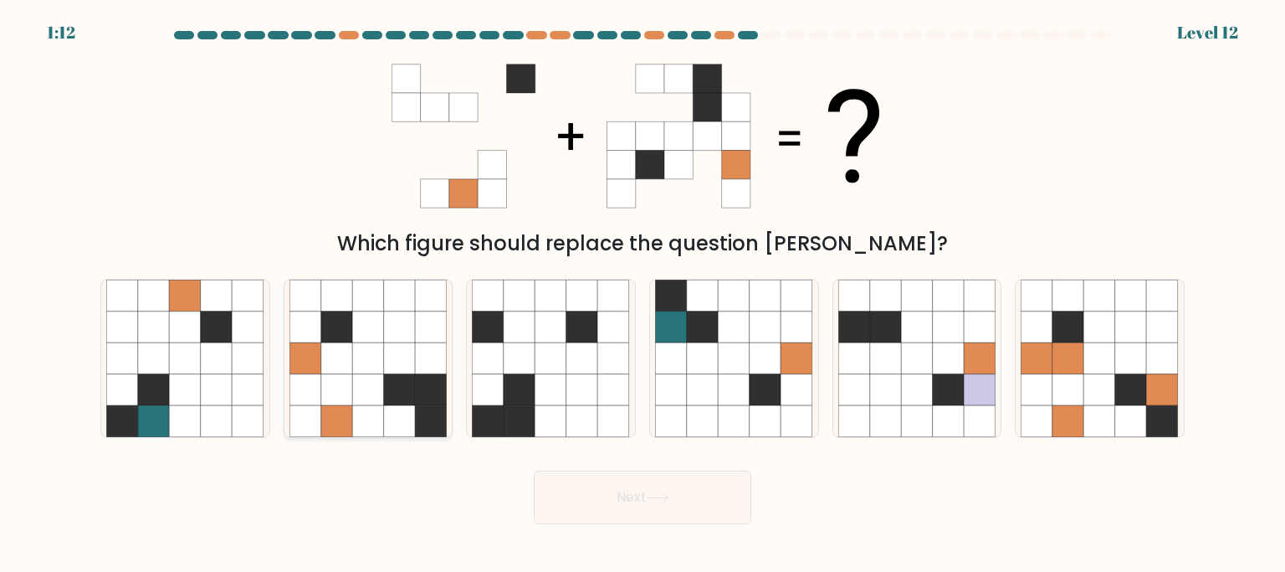
click at [384, 338] on icon at bounding box center [400, 327] width 32 height 32
click at [643, 295] on input "b." at bounding box center [643, 290] width 1 height 8
radio input "true"
click at [626, 515] on button "Next" at bounding box center [643, 497] width 218 height 54
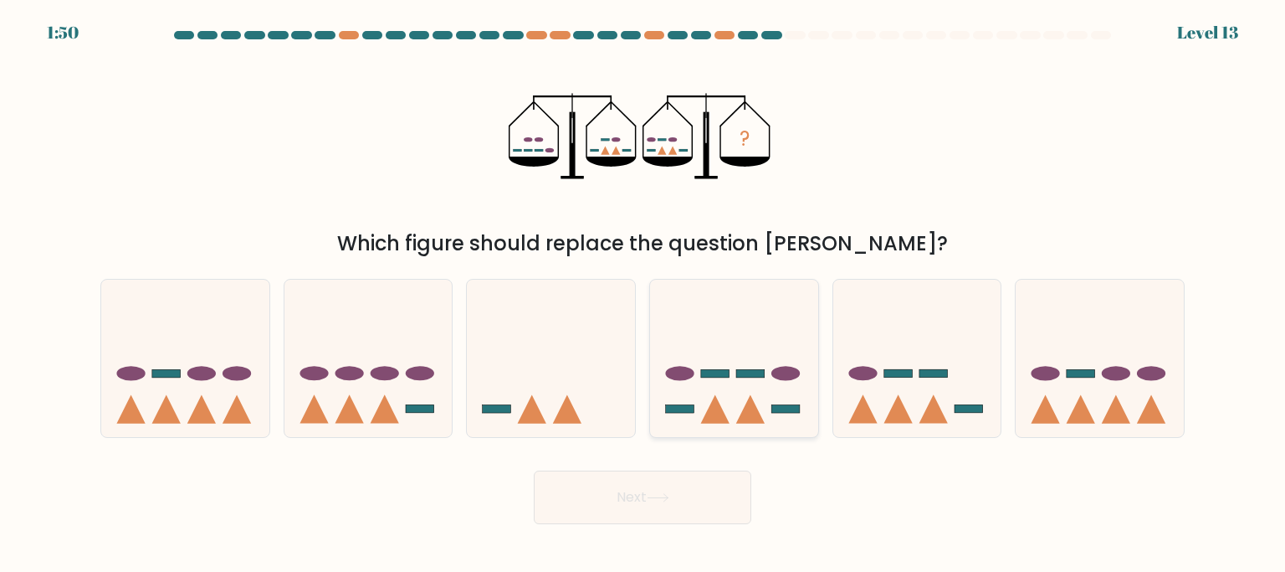
click at [757, 373] on rect at bounding box center [750, 373] width 28 height 8
click at [644, 295] on input "d." at bounding box center [643, 290] width 1 height 8
radio input "true"
click at [668, 497] on icon at bounding box center [658, 498] width 20 height 8
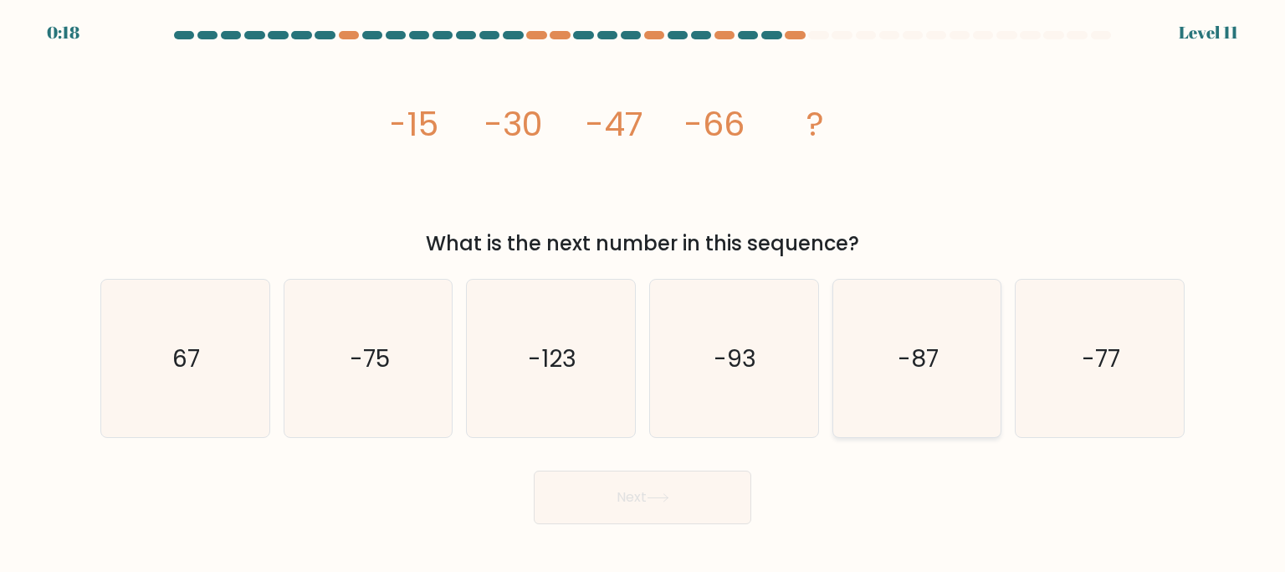
click at [951, 382] on icon "-87" at bounding box center [917, 358] width 157 height 157
click at [644, 295] on input "e. -87" at bounding box center [643, 290] width 1 height 8
radio input "true"
click at [752, 416] on icon "-93" at bounding box center [733, 358] width 157 height 157
click at [644, 295] on input "d. -93" at bounding box center [643, 290] width 1 height 8
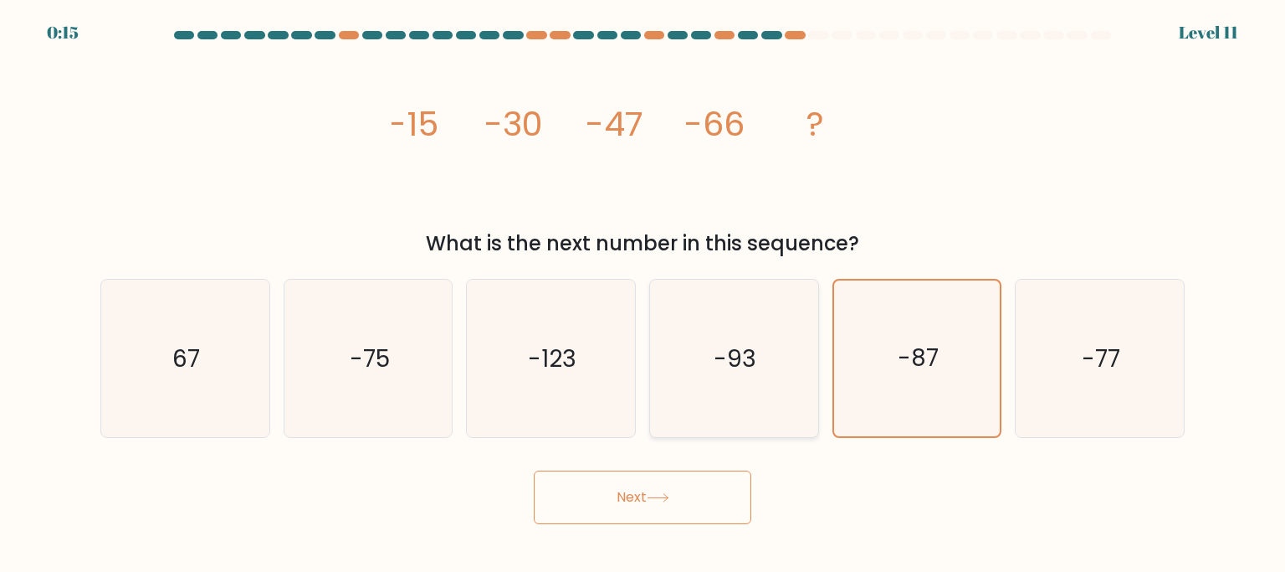
radio input "true"
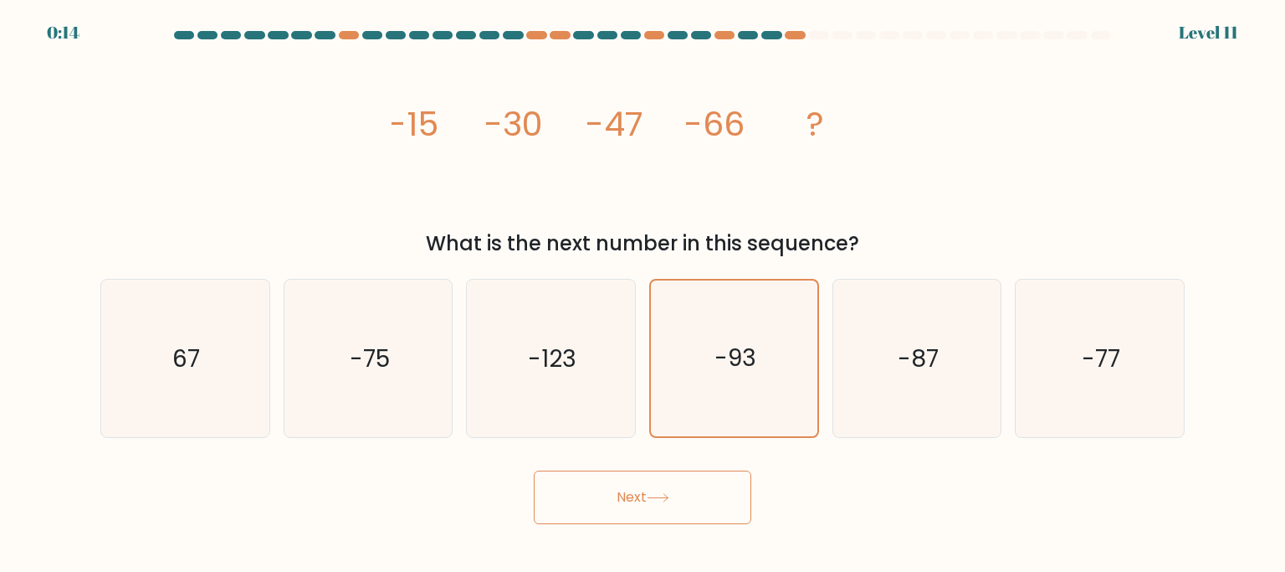
click at [709, 494] on button "Next" at bounding box center [643, 497] width 218 height 54
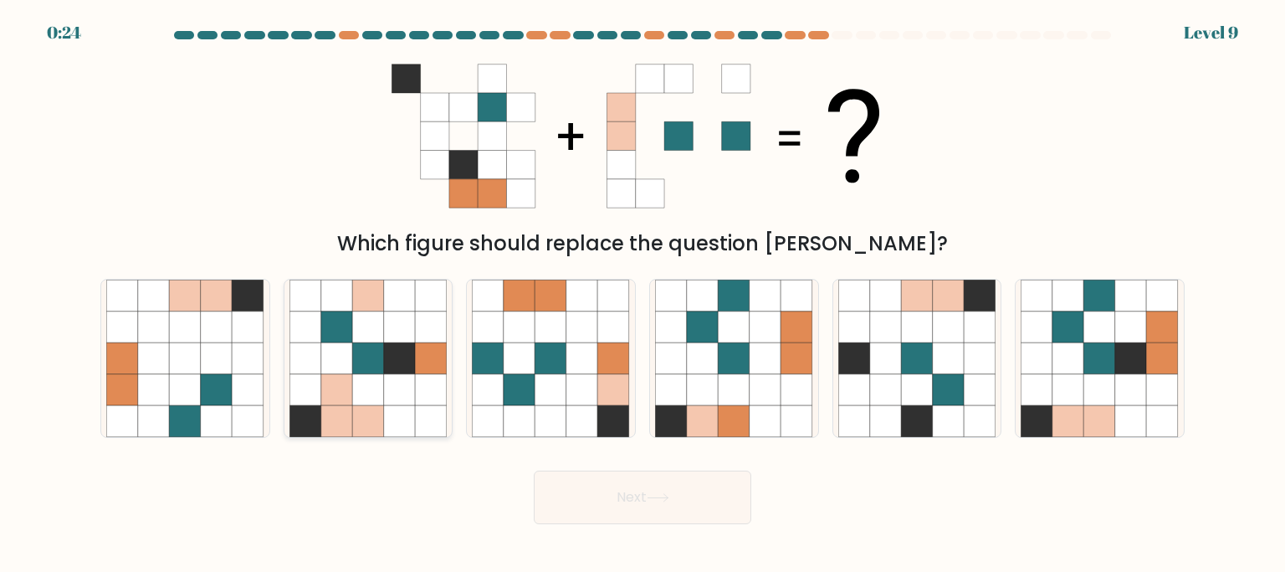
click at [400, 346] on icon at bounding box center [400, 358] width 32 height 32
click at [643, 295] on input "b." at bounding box center [643, 290] width 1 height 8
radio input "true"
click at [1054, 378] on icon at bounding box center [1069, 390] width 32 height 32
click at [644, 295] on input "f." at bounding box center [643, 290] width 1 height 8
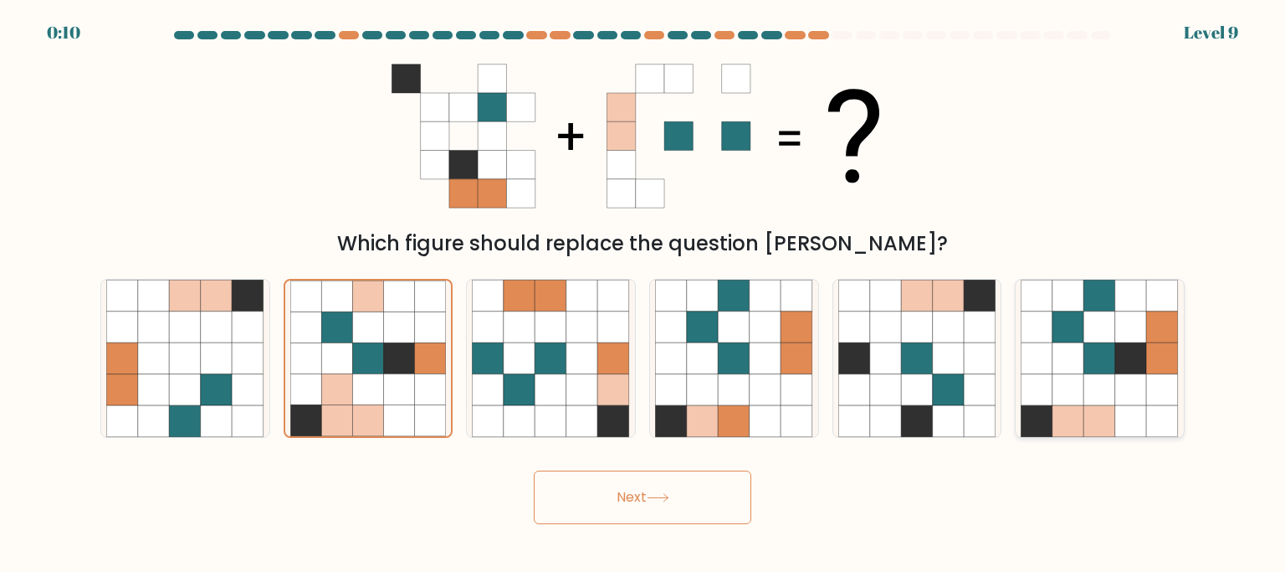
radio input "true"
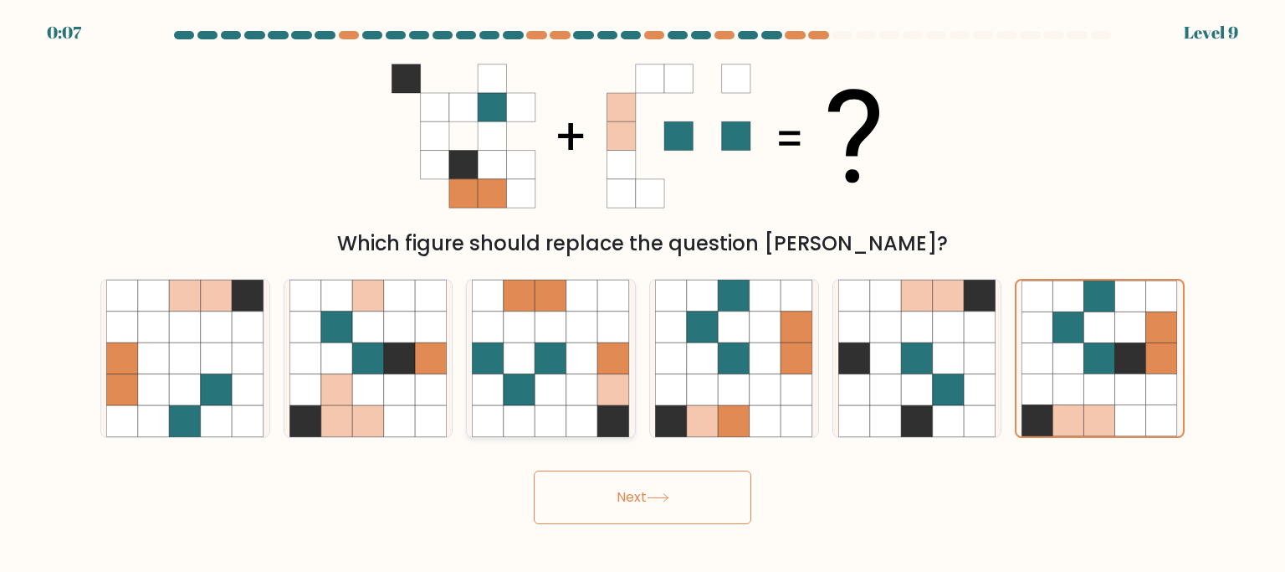
click at [577, 387] on icon at bounding box center [583, 390] width 32 height 32
click at [643, 295] on input "c." at bounding box center [643, 290] width 1 height 8
radio input "true"
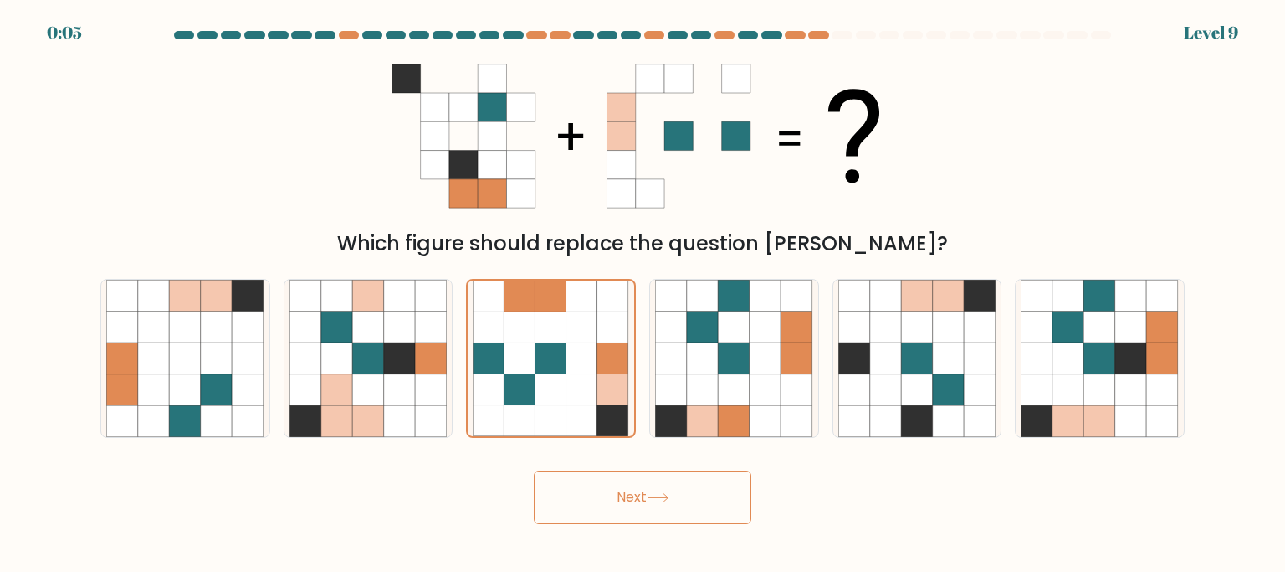
click at [648, 501] on button "Next" at bounding box center [643, 497] width 218 height 54
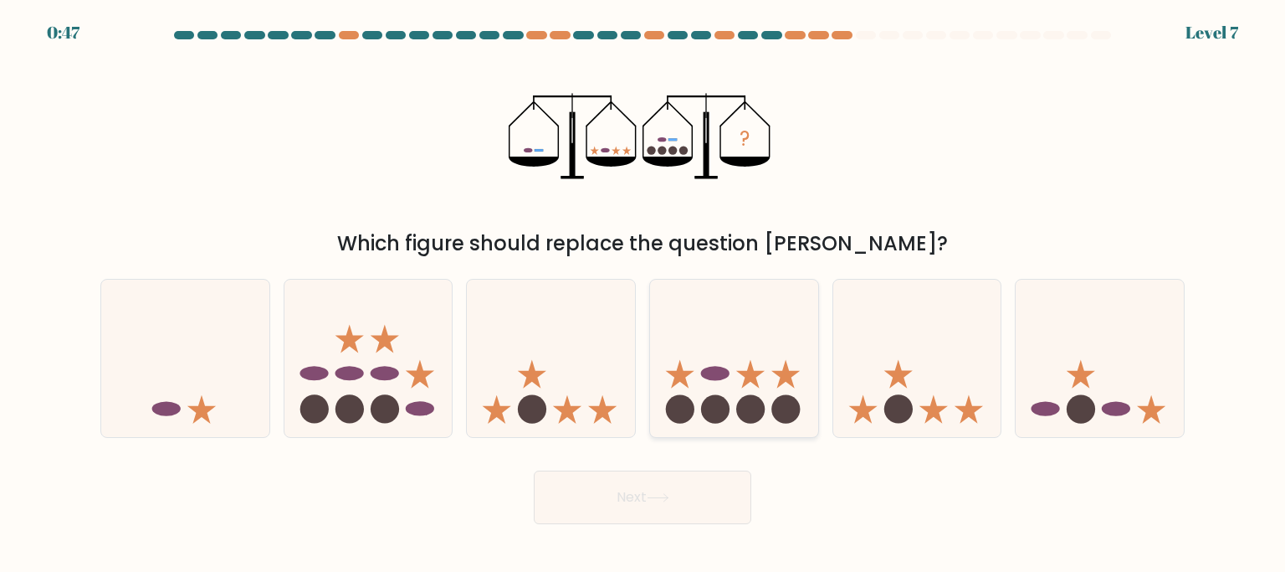
click at [712, 367] on ellipse at bounding box center [715, 373] width 28 height 14
click at [644, 295] on input "d." at bounding box center [643, 290] width 1 height 8
radio input "true"
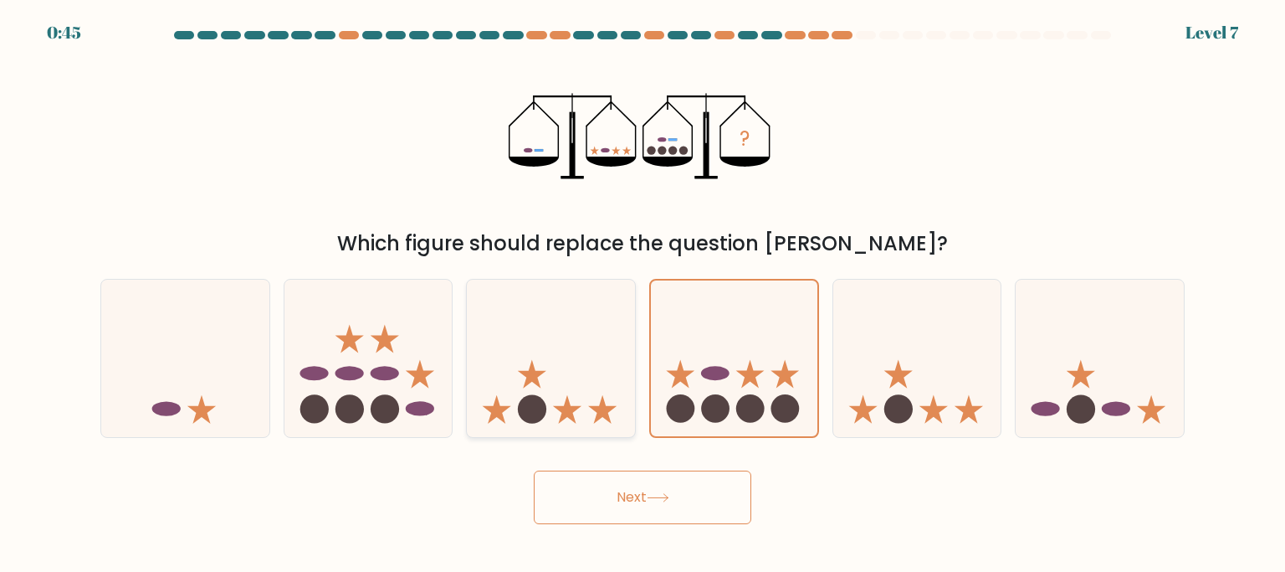
click at [563, 367] on icon at bounding box center [551, 358] width 168 height 139
click at [643, 295] on input "c." at bounding box center [643, 290] width 1 height 8
radio input "true"
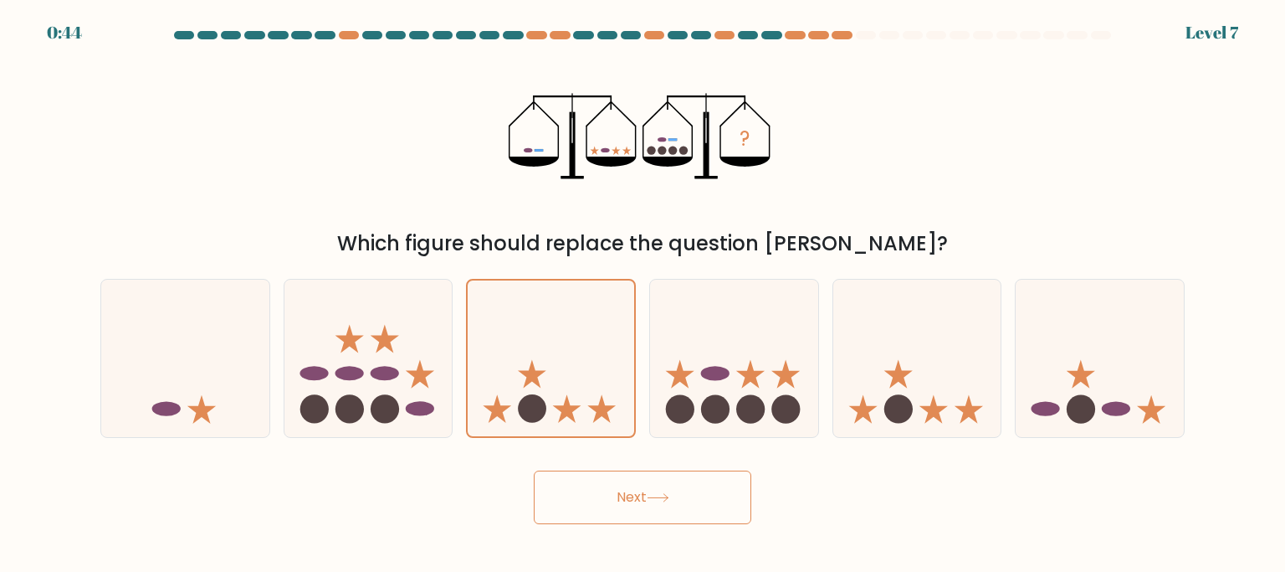
click at [661, 494] on button "Next" at bounding box center [643, 497] width 218 height 54
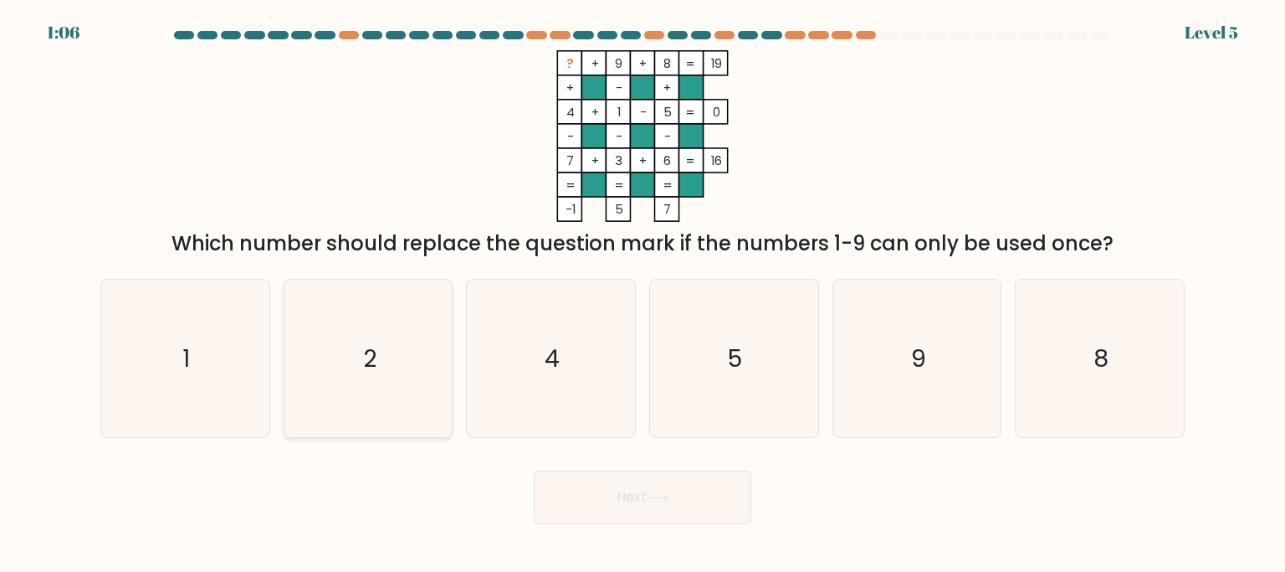
click at [330, 379] on icon "2" at bounding box center [368, 358] width 157 height 157
click at [643, 295] on input "b. 2" at bounding box center [643, 290] width 1 height 8
radio input "true"
click at [648, 508] on button "Next" at bounding box center [643, 497] width 218 height 54
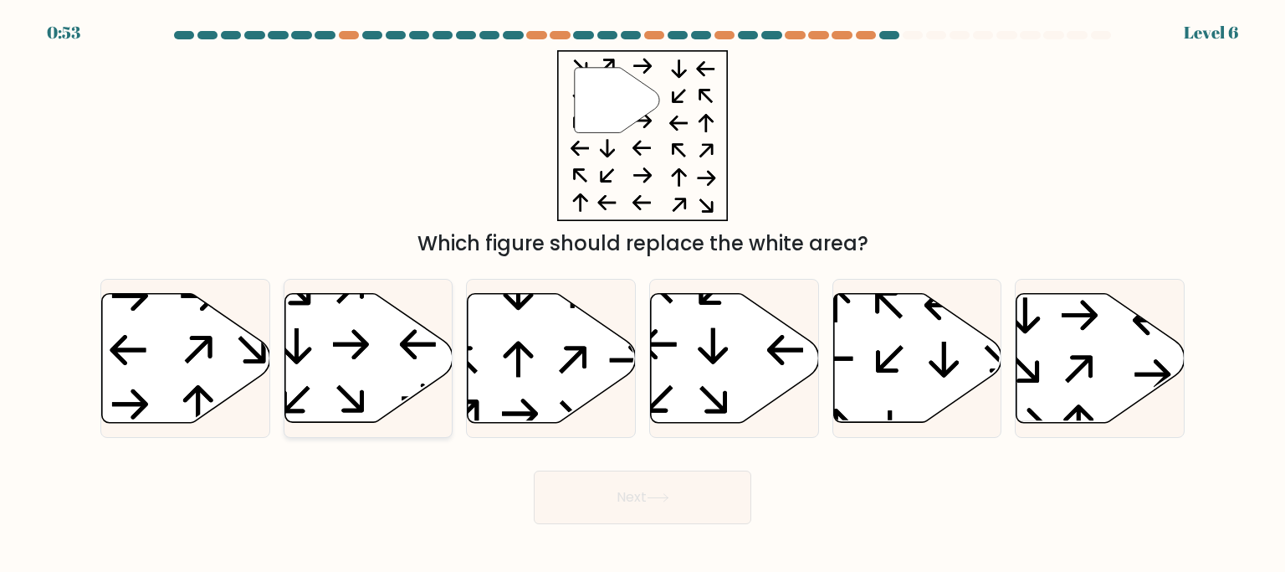
click at [373, 350] on icon at bounding box center [369, 357] width 168 height 129
click at [643, 295] on input "b." at bounding box center [643, 290] width 1 height 8
radio input "true"
click at [671, 485] on button "Next" at bounding box center [643, 497] width 218 height 54
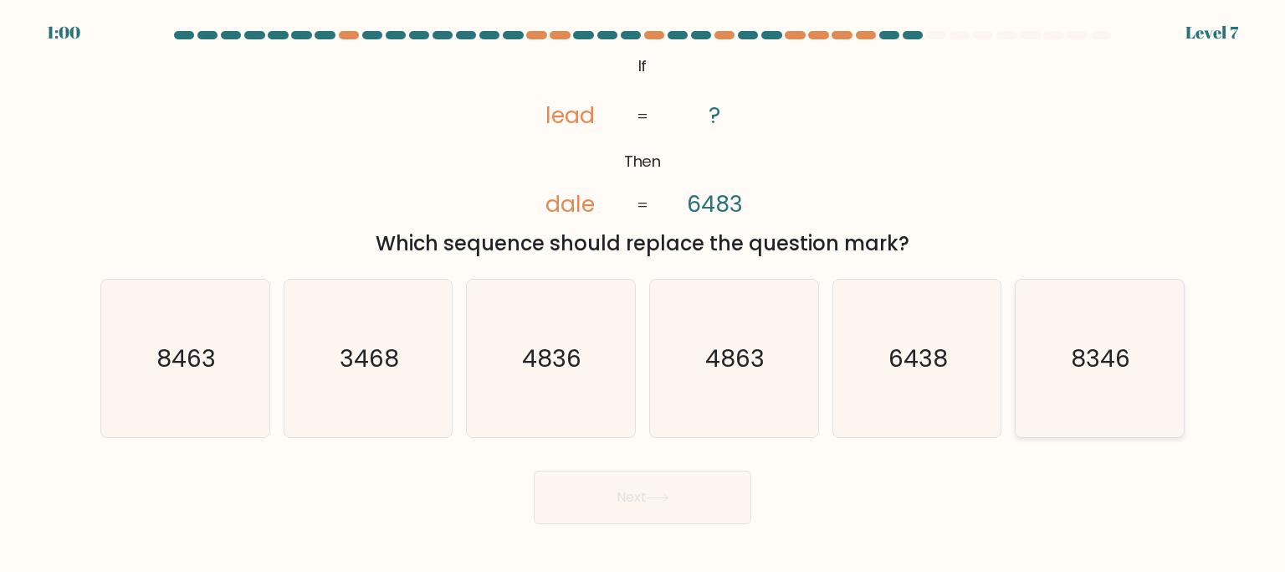
click at [1041, 383] on icon "8346" at bounding box center [1099, 358] width 157 height 157
click at [644, 295] on input "f. 8346" at bounding box center [643, 290] width 1 height 8
radio input "true"
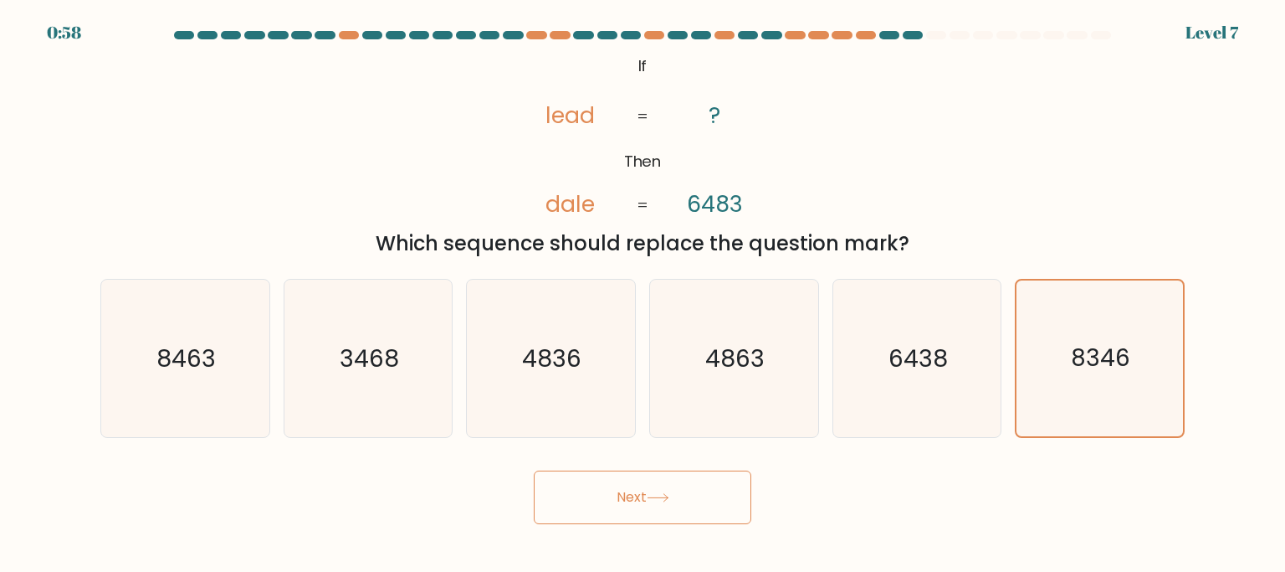
click at [646, 500] on button "Next" at bounding box center [643, 497] width 218 height 54
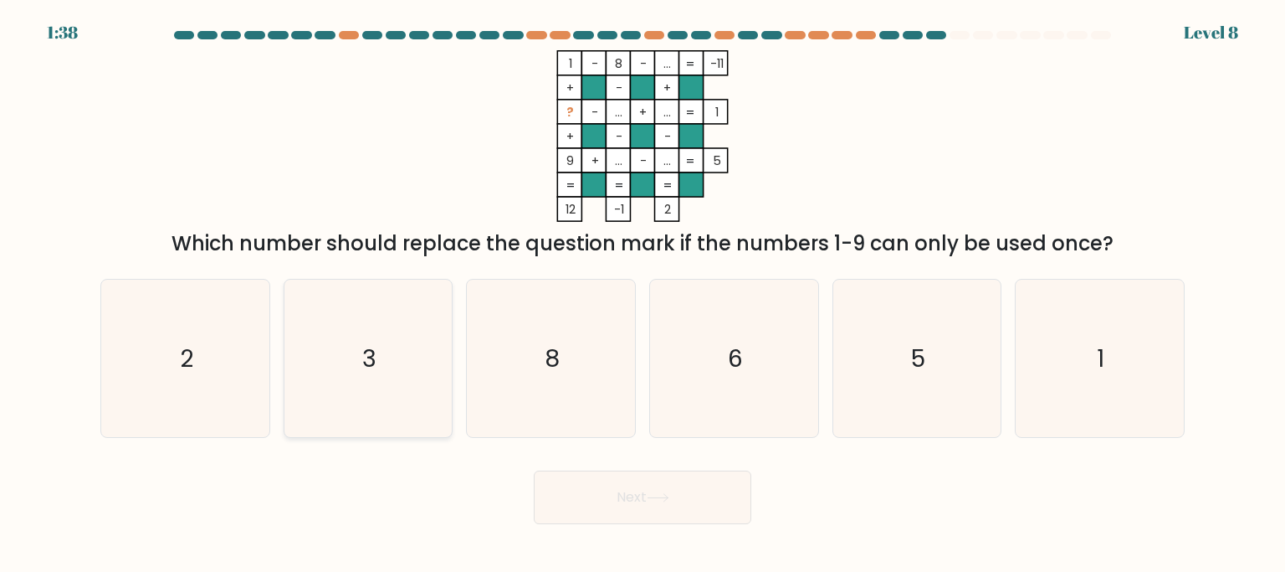
drag, startPoint x: 215, startPoint y: 326, endPoint x: 349, endPoint y: 427, distance: 167.4
click at [217, 326] on icon "2" at bounding box center [184, 358] width 157 height 157
click at [644, 500] on button "Next" at bounding box center [643, 497] width 218 height 54
click at [650, 508] on button "Next" at bounding box center [643, 497] width 218 height 54
click at [649, 495] on button "Next" at bounding box center [643, 497] width 218 height 54
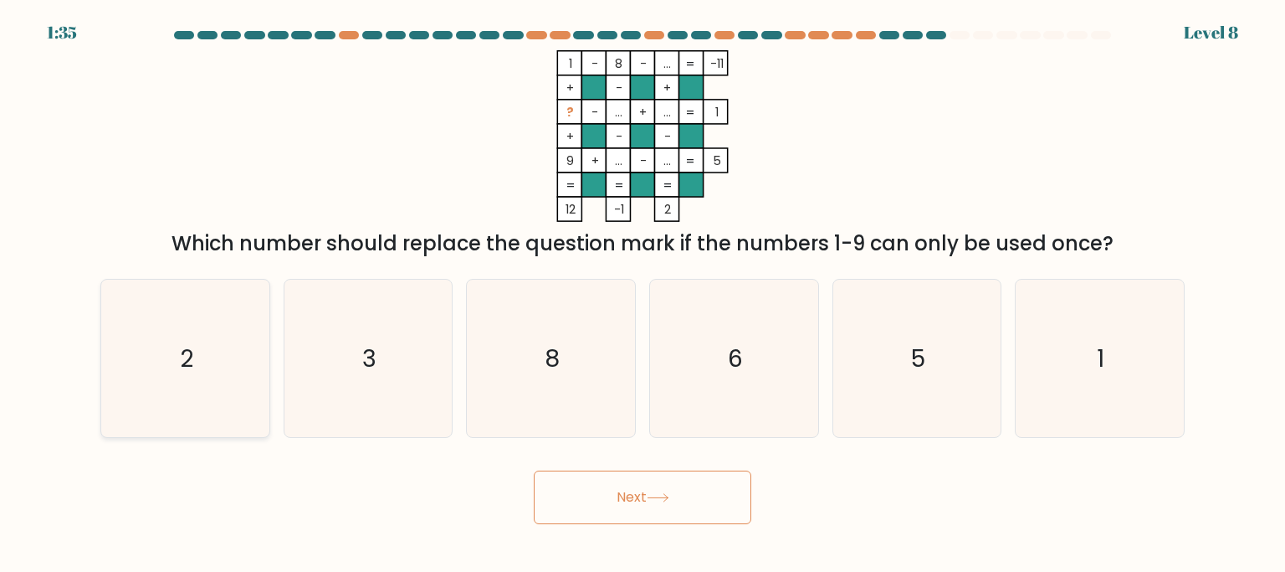
click at [123, 357] on icon "2" at bounding box center [184, 358] width 157 height 157
click at [52, 346] on form at bounding box center [642, 277] width 1285 height 493
click at [192, 370] on icon "2" at bounding box center [184, 358] width 157 height 157
click at [643, 295] on input "a. 2" at bounding box center [643, 290] width 1 height 8
radio input "true"
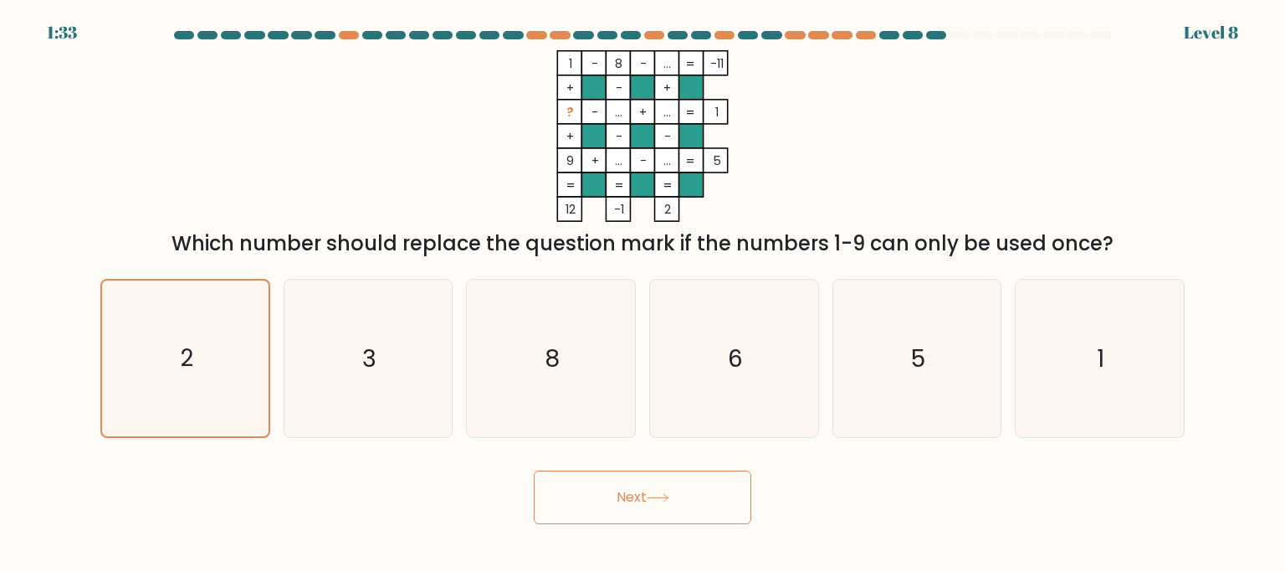
click at [593, 510] on button "Next" at bounding box center [643, 497] width 218 height 54
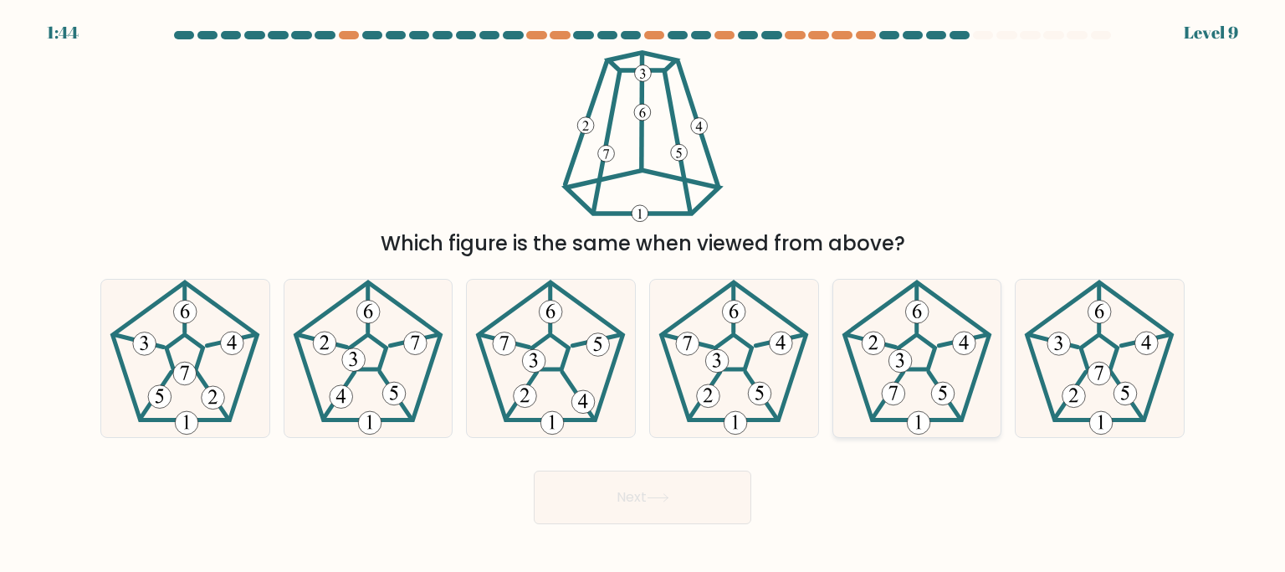
click at [905, 362] on 660 at bounding box center [900, 360] width 23 height 23
click at [644, 295] on input "e." at bounding box center [643, 290] width 1 height 8
radio input "true"
click at [630, 481] on button "Next" at bounding box center [643, 497] width 218 height 54
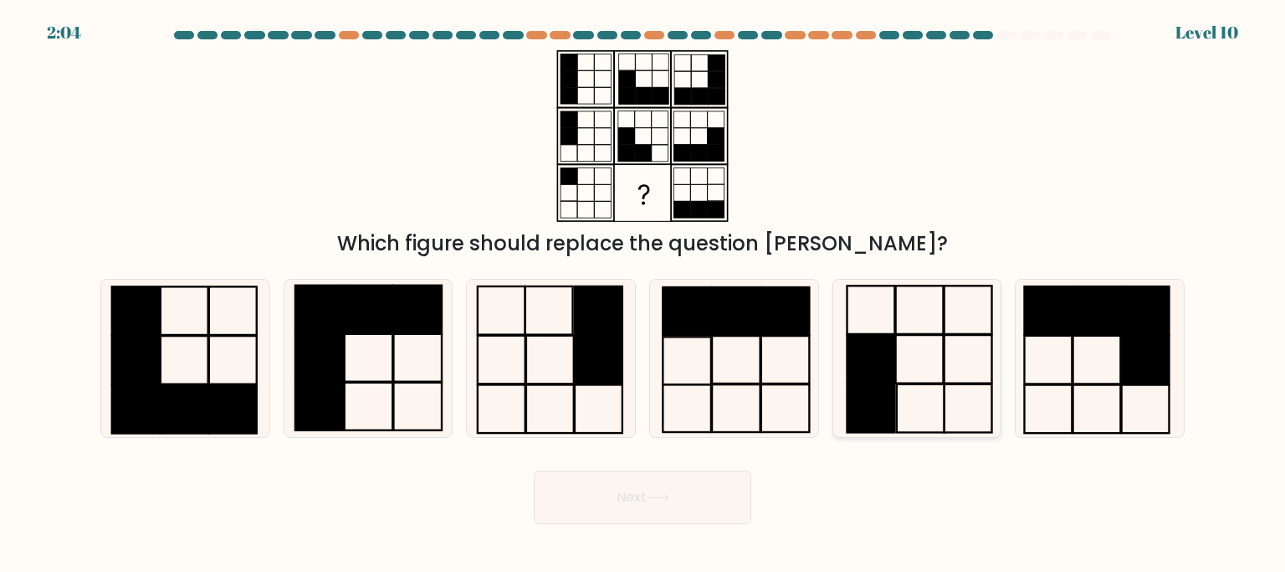
click at [901, 365] on icon at bounding box center [917, 358] width 157 height 157
click at [644, 295] on input "e." at bounding box center [643, 290] width 1 height 8
radio input "true"
click at [646, 505] on button "Next" at bounding box center [643, 497] width 218 height 54
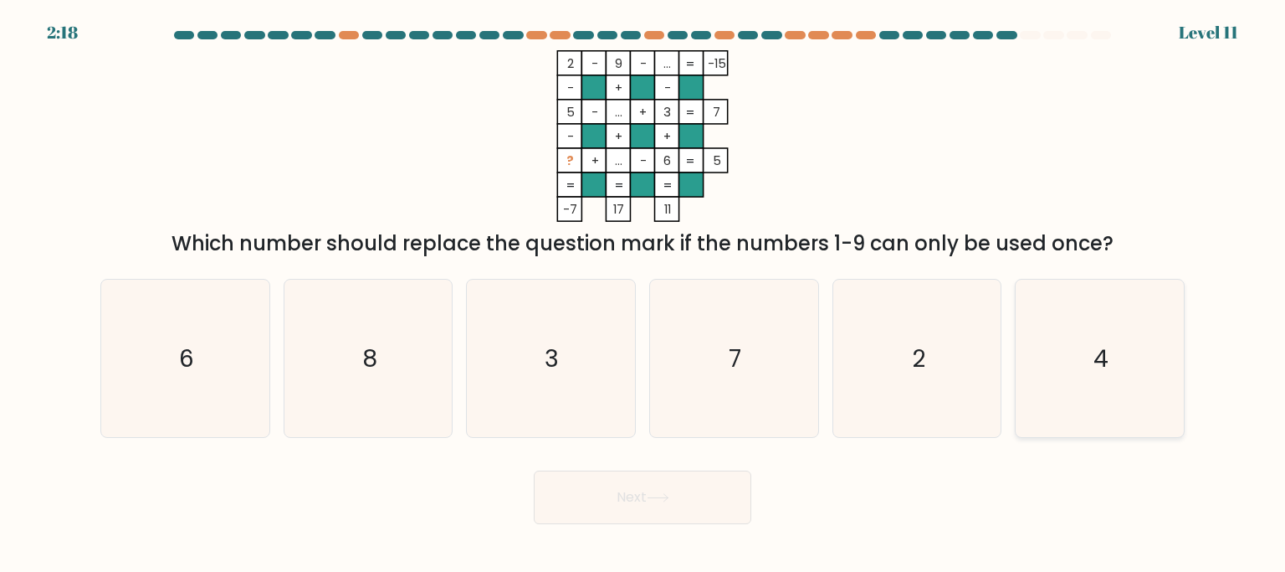
click at [1083, 398] on icon "4" at bounding box center [1099, 358] width 157 height 157
click at [1051, 377] on icon "4" at bounding box center [1099, 358] width 157 height 157
click at [1056, 378] on icon "4" at bounding box center [1099, 358] width 157 height 157
click at [644, 295] on input "f. 4" at bounding box center [643, 290] width 1 height 8
radio input "true"
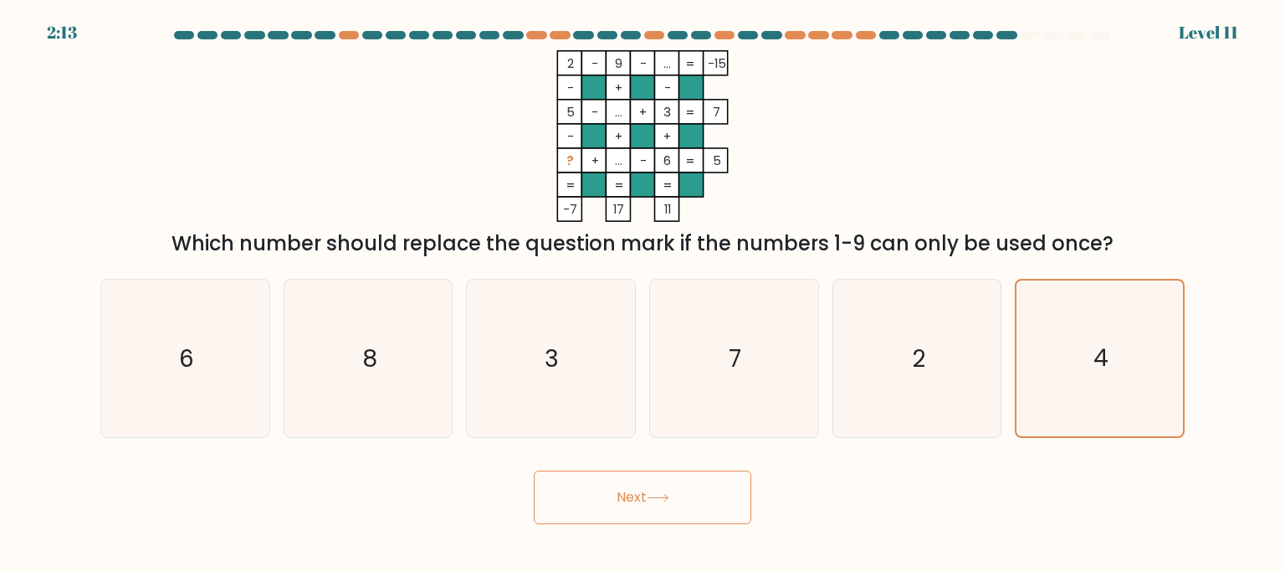
click at [695, 498] on button "Next" at bounding box center [643, 497] width 218 height 54
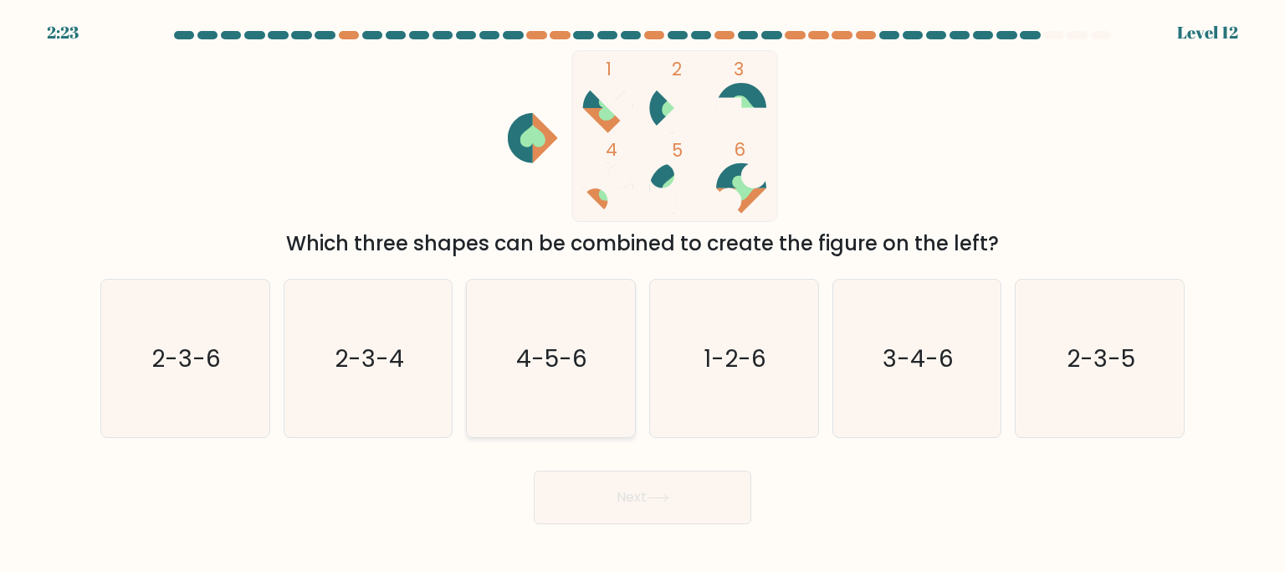
click at [520, 376] on icon "4-5-6" at bounding box center [550, 358] width 157 height 157
click at [643, 295] on input "c. 4-5-6" at bounding box center [643, 290] width 1 height 8
radio input "true"
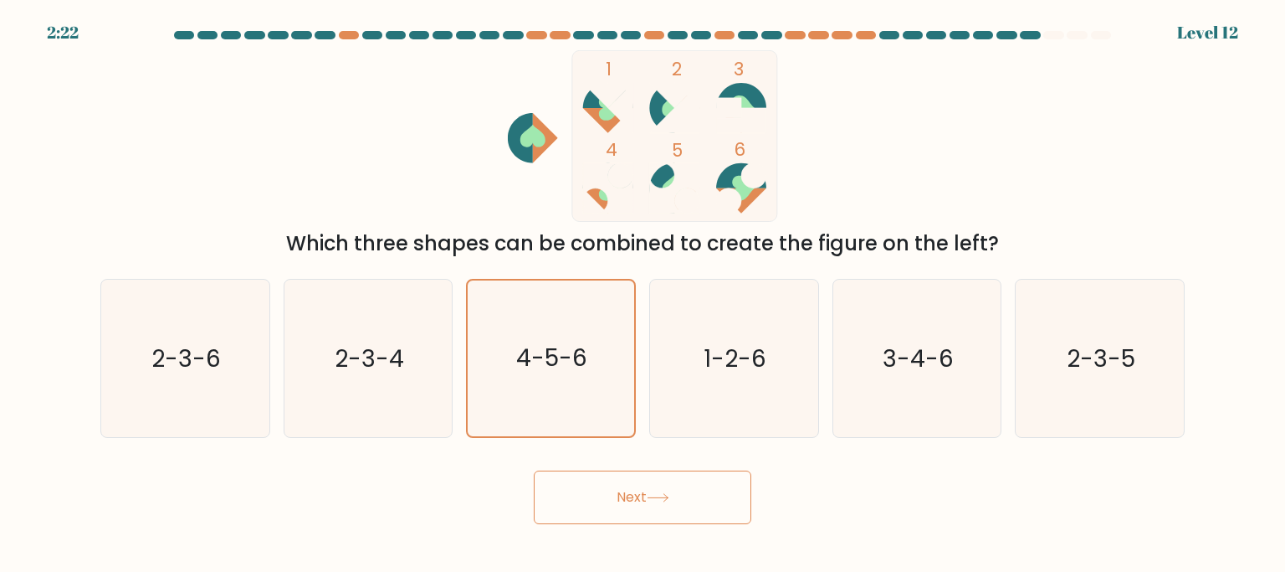
click at [649, 497] on button "Next" at bounding box center [643, 497] width 218 height 54
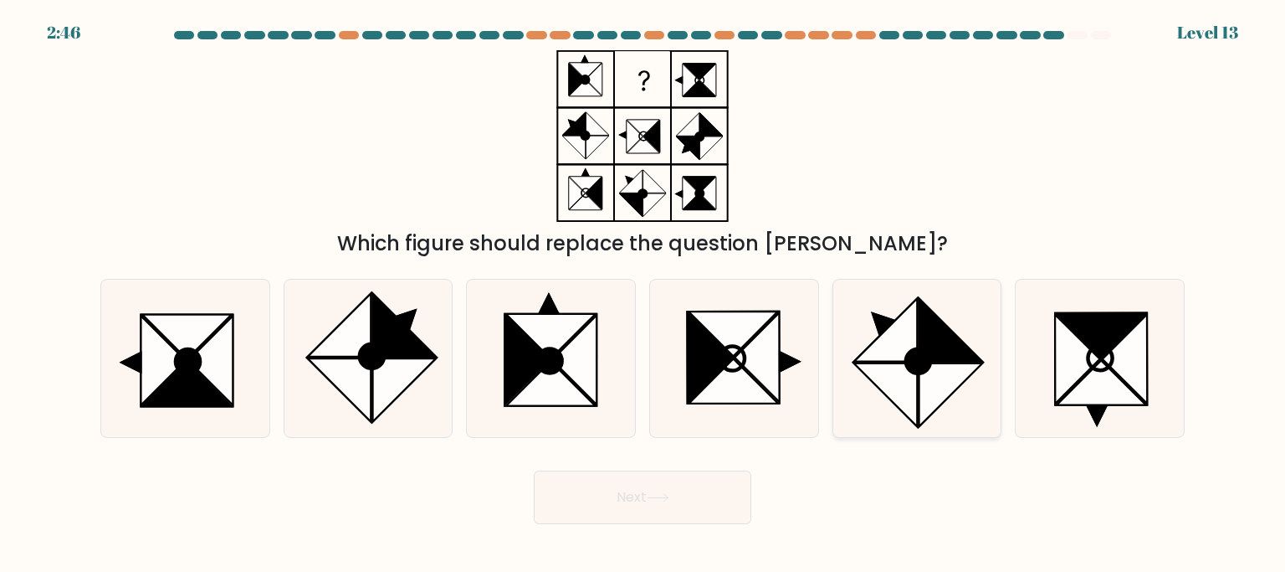
click at [959, 367] on icon at bounding box center [952, 395] width 64 height 64
click at [644, 295] on input "e." at bounding box center [643, 290] width 1 height 8
radio input "true"
click at [719, 512] on button "Next" at bounding box center [643, 497] width 218 height 54
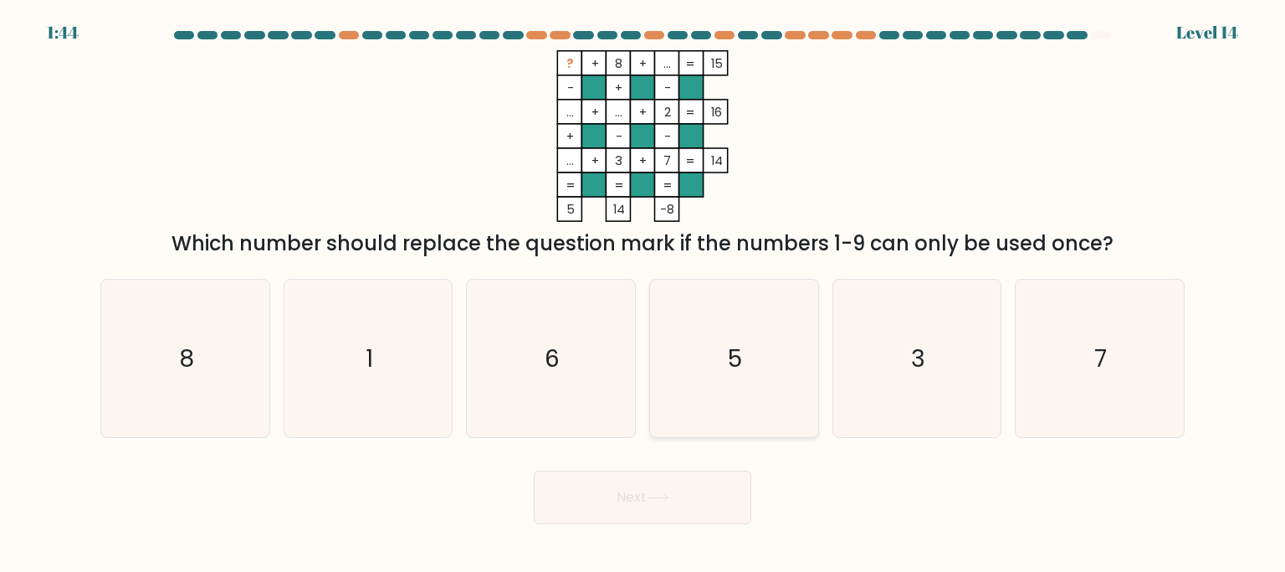
click at [784, 339] on icon "5" at bounding box center [733, 358] width 157 height 157
click at [644, 295] on input "d. 5" at bounding box center [643, 290] width 1 height 8
radio input "true"
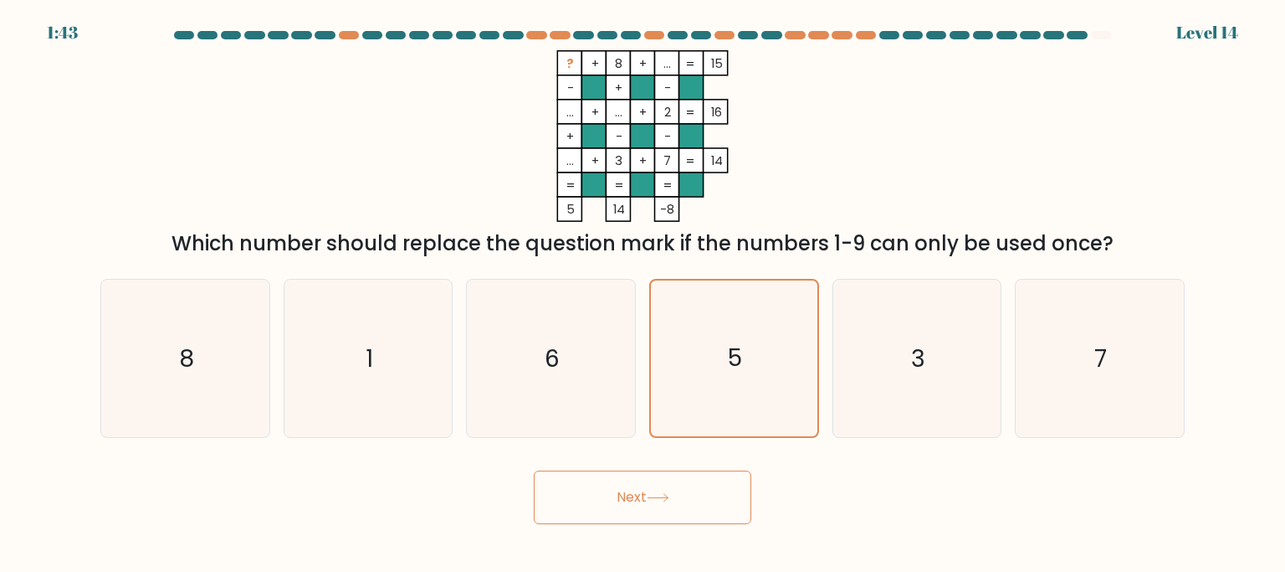
click at [704, 507] on button "Next" at bounding box center [643, 497] width 218 height 54
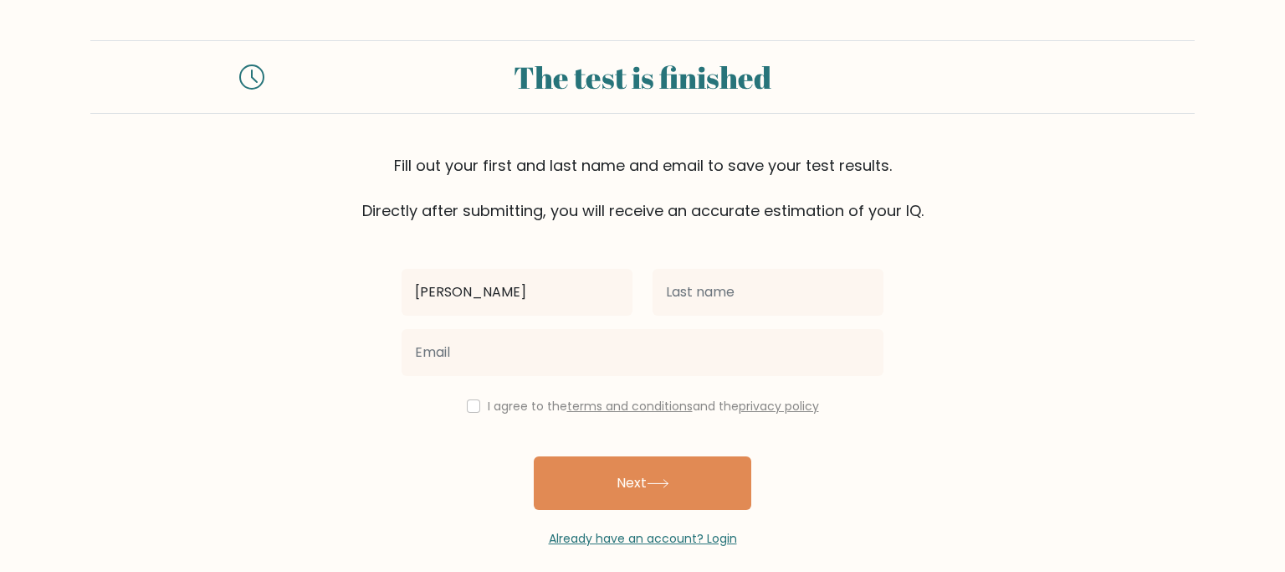
type input "[PERSON_NAME]"
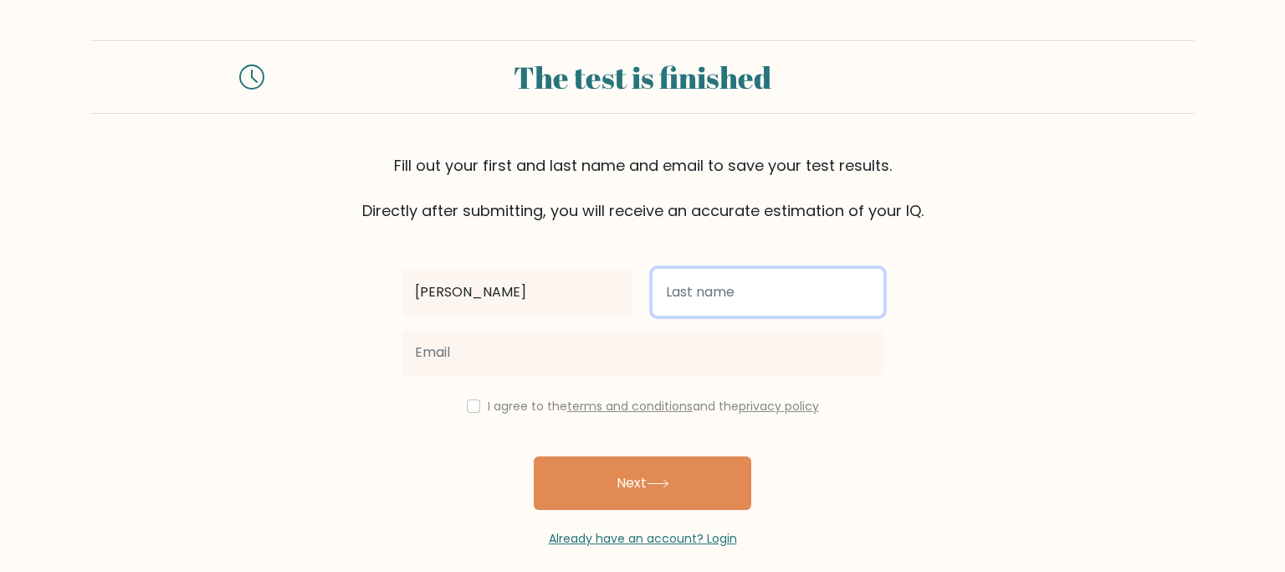
click at [668, 289] on input "text" at bounding box center [768, 292] width 231 height 47
type input "alaaeddinne"
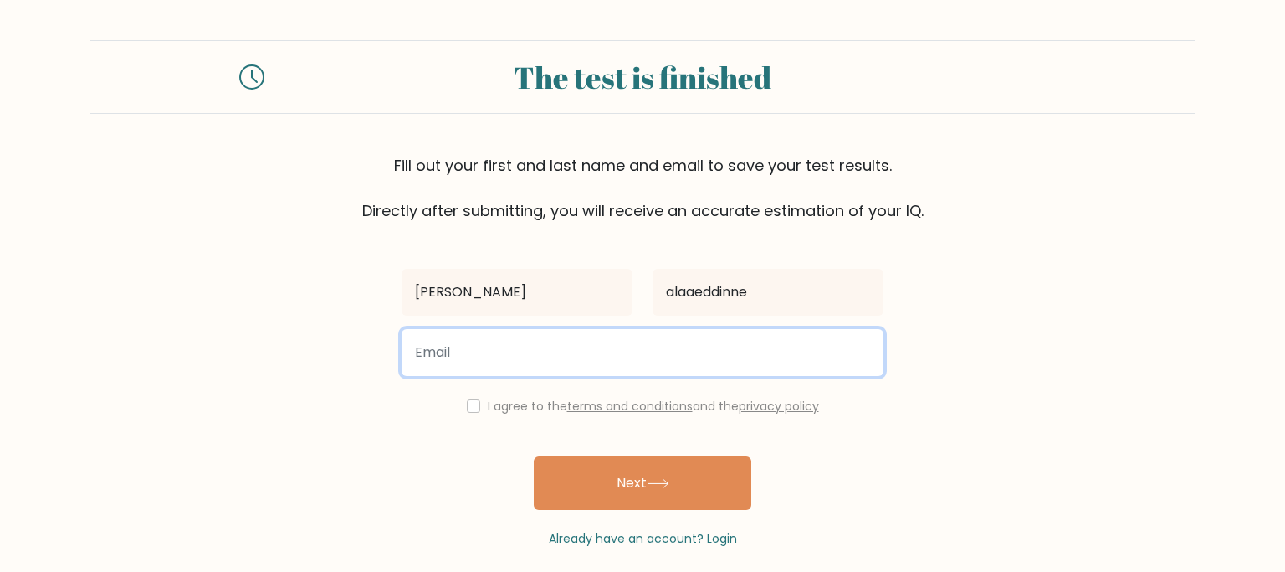
click at [598, 368] on input "email" at bounding box center [643, 352] width 482 height 47
click at [569, 354] on input "email" at bounding box center [643, 352] width 482 height 47
type input "[EMAIL_ADDRESS][DOMAIN_NAME]"
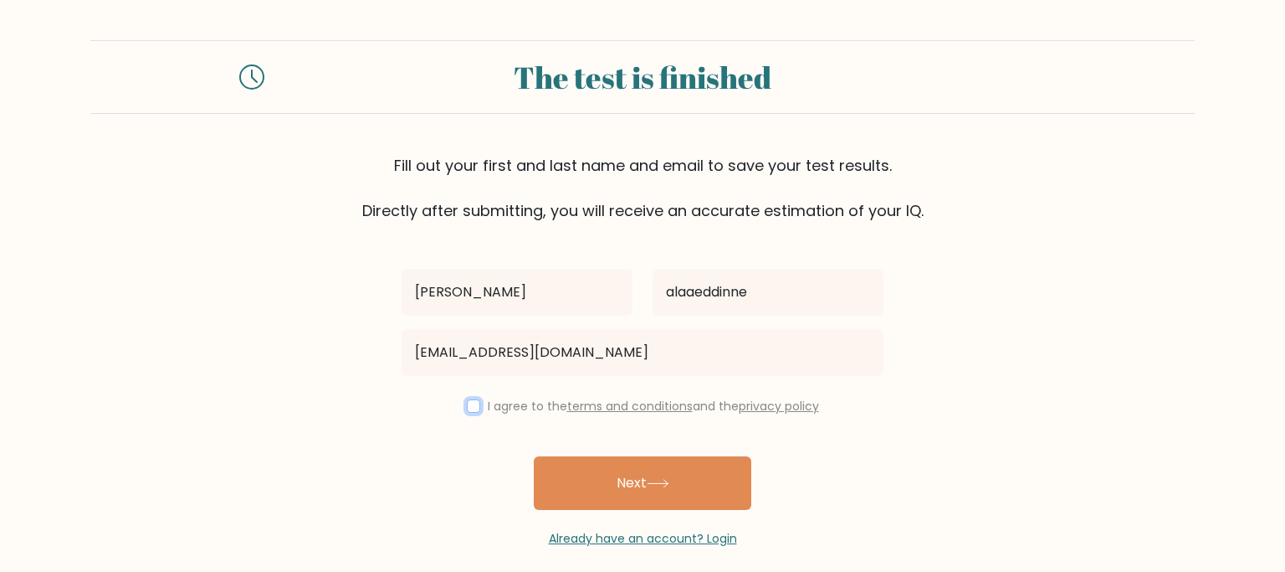
click at [469, 403] on input "checkbox" at bounding box center [473, 405] width 13 height 13
checkbox input "true"
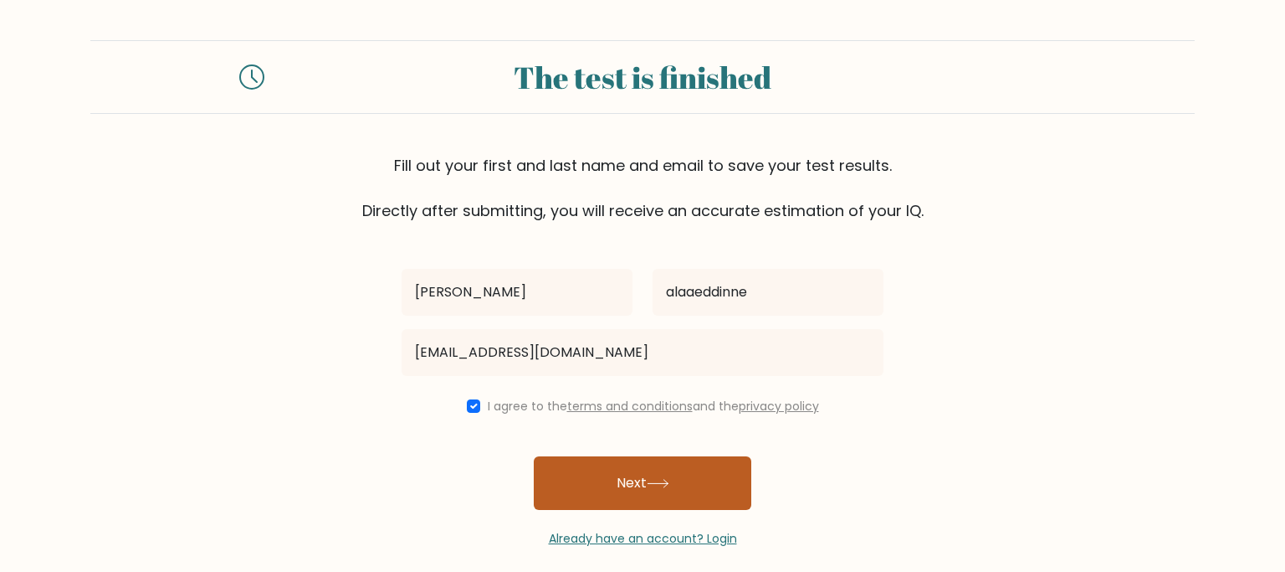
click at [632, 484] on button "Next" at bounding box center [643, 483] width 218 height 54
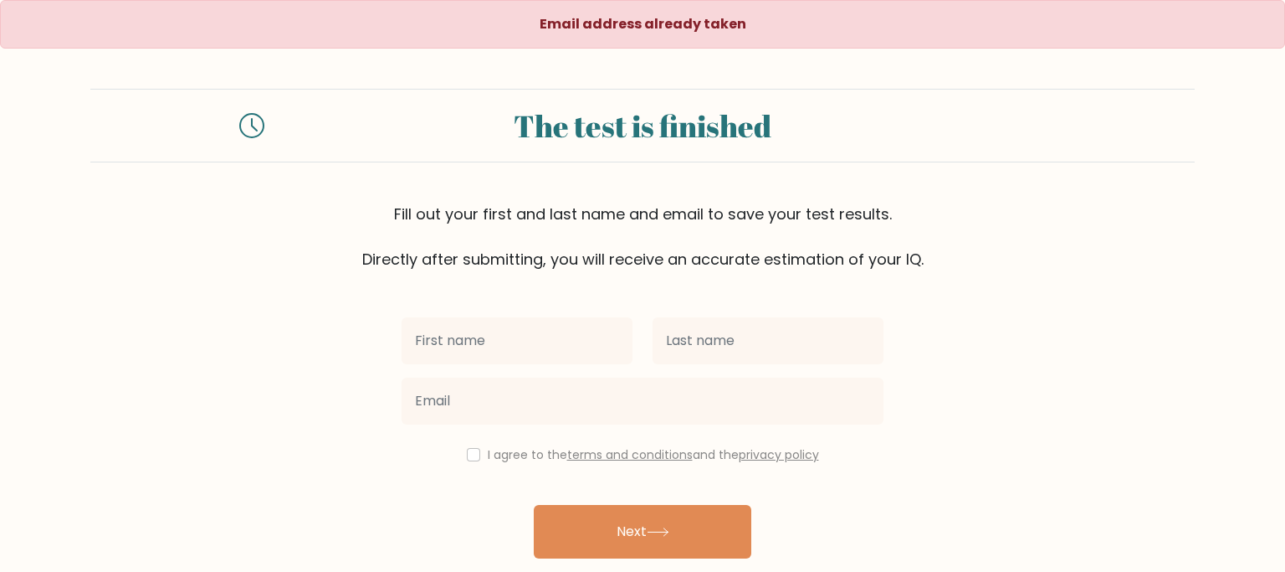
click at [570, 348] on input "text" at bounding box center [517, 340] width 231 height 47
type input "[PERSON_NAME]"
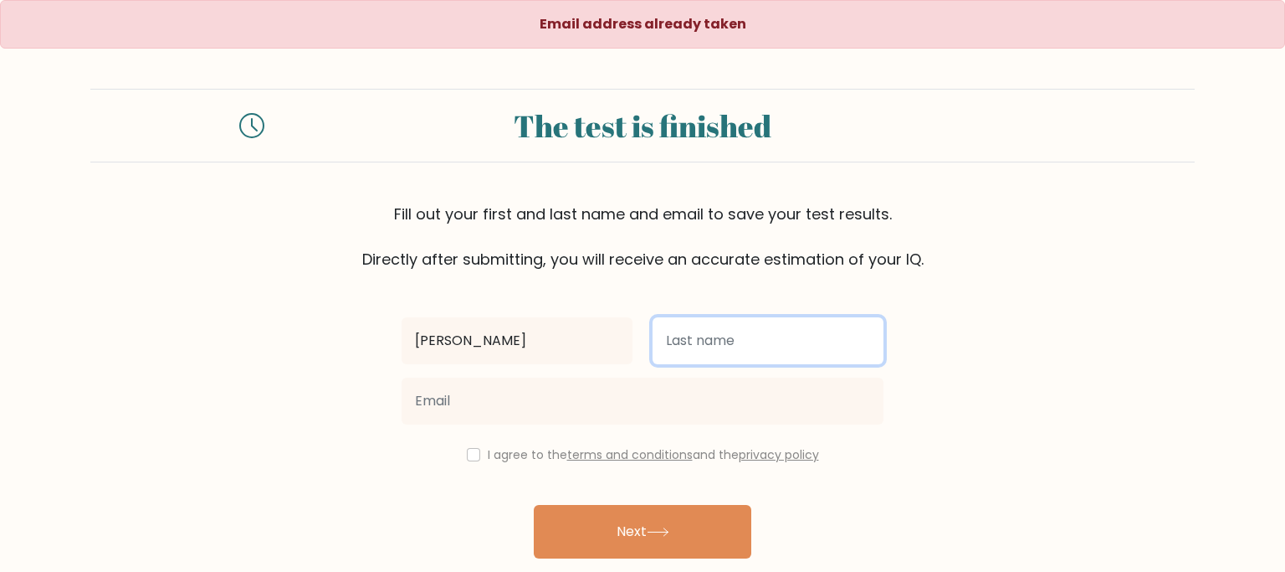
click at [699, 343] on input "text" at bounding box center [768, 340] width 231 height 47
type input "aladinne"
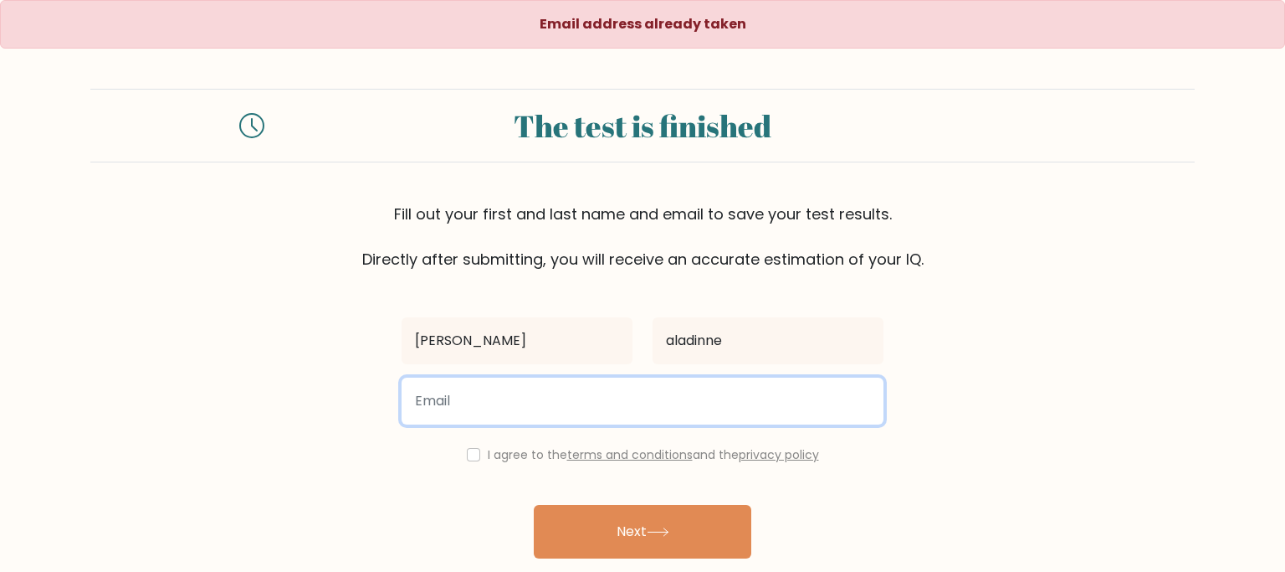
click at [577, 393] on input "email" at bounding box center [643, 400] width 482 height 47
type input "alaaeeddinne31@gmail.com"
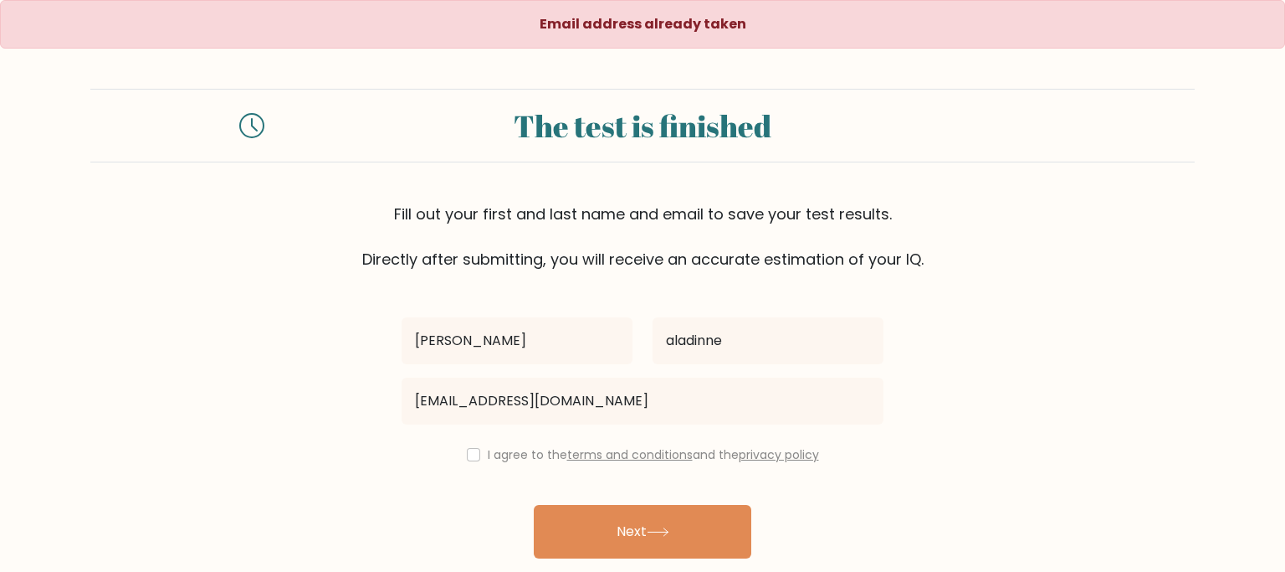
click at [479, 459] on div "I agree to the terms and conditions and the privacy policy" at bounding box center [643, 454] width 502 height 20
click at [469, 454] on input "checkbox" at bounding box center [473, 454] width 13 height 13
checkbox input "true"
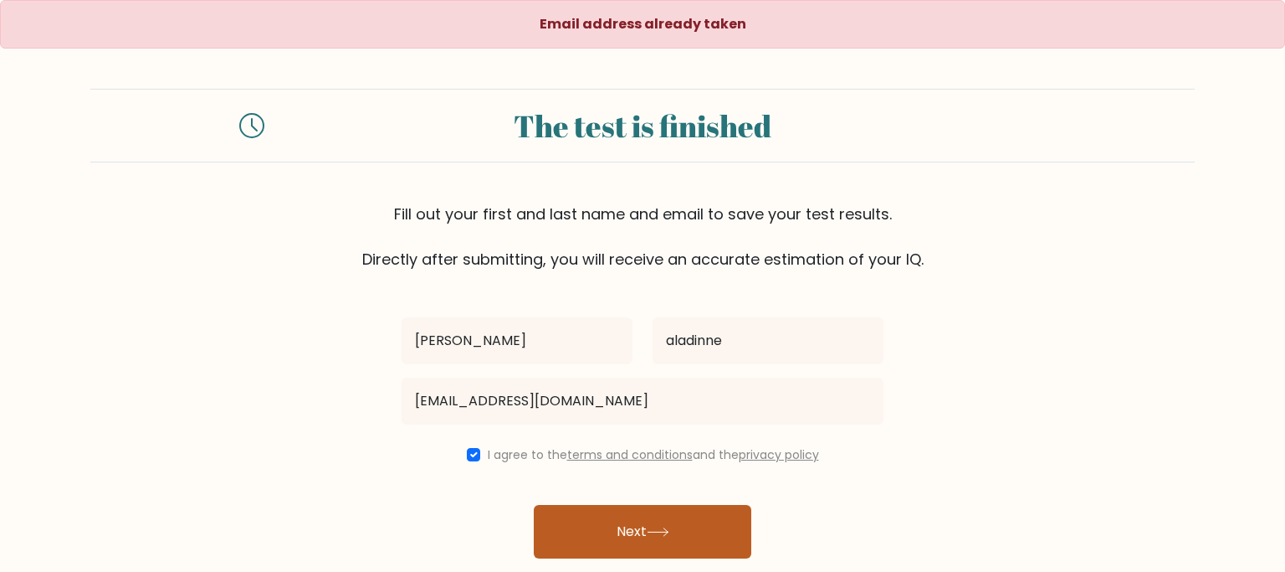
click at [670, 534] on icon at bounding box center [658, 531] width 23 height 9
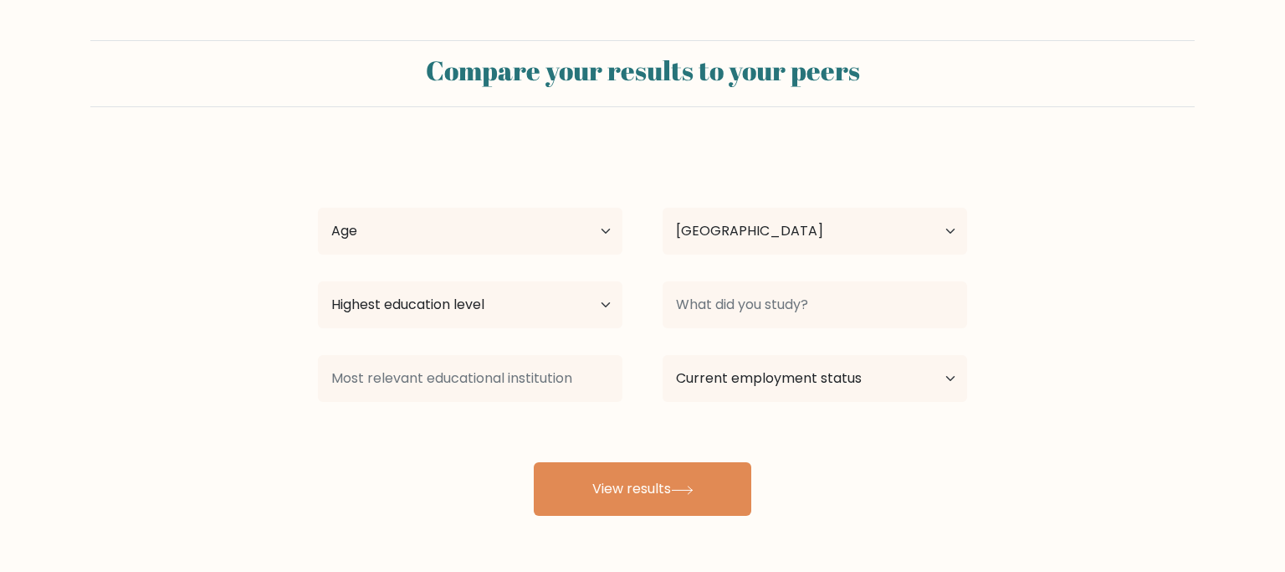
select select "DZ"
select select "18_24"
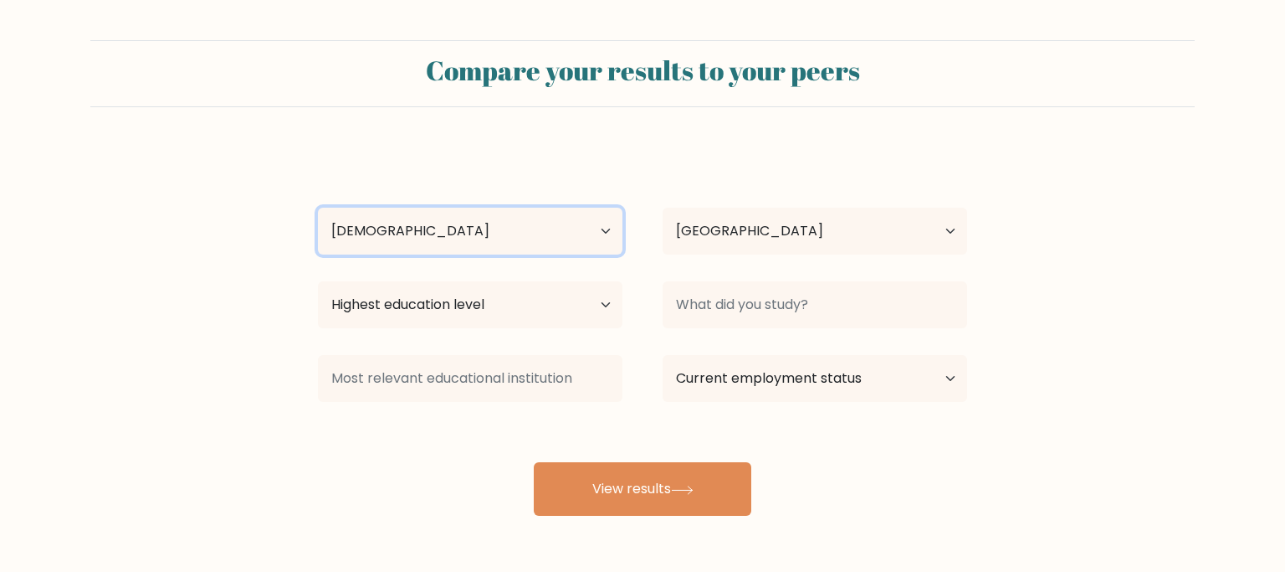
click option "[DEMOGRAPHIC_DATA]" at bounding box center [0, 0] width 0 height 0
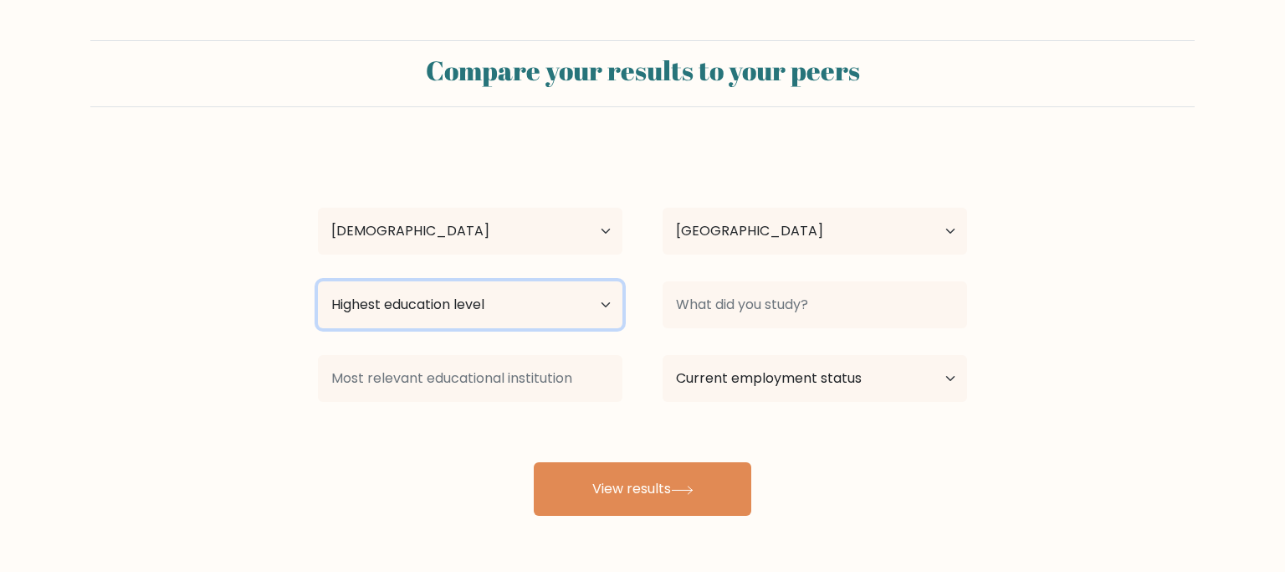
click at [318, 281] on select "Highest education level No schooling Primary Lower Secondary Upper Secondary Oc…" at bounding box center [470, 304] width 305 height 47
select select "upper_secondary"
click option "Upper Secondary" at bounding box center [0, 0] width 0 height 0
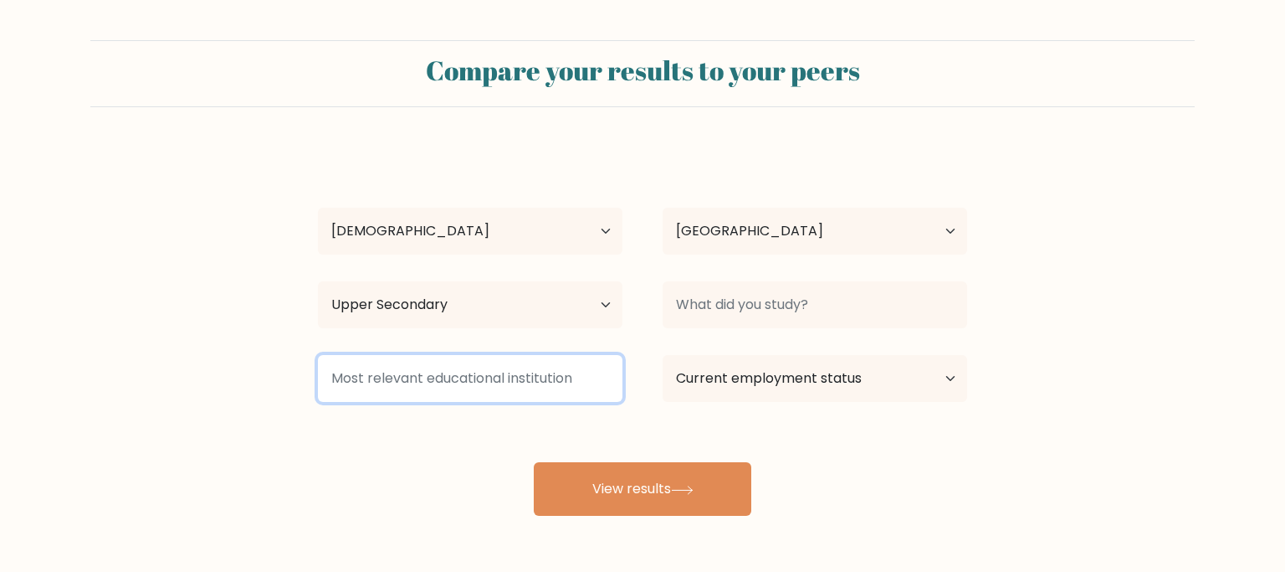
click at [522, 382] on input at bounding box center [470, 378] width 305 height 47
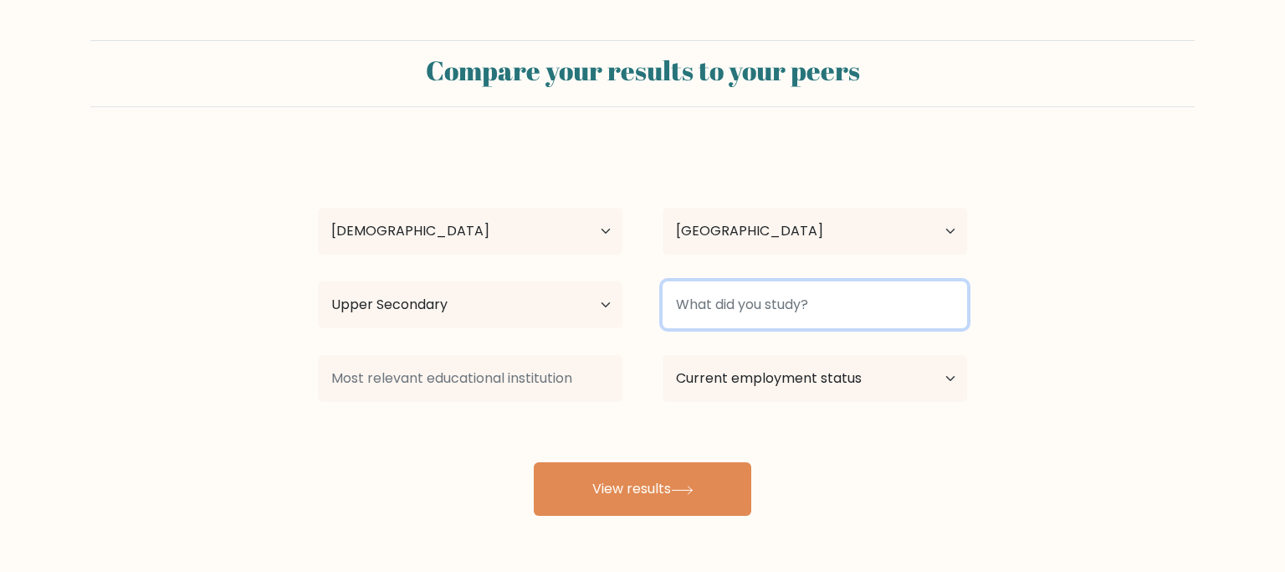
click at [884, 301] on input at bounding box center [815, 304] width 305 height 47
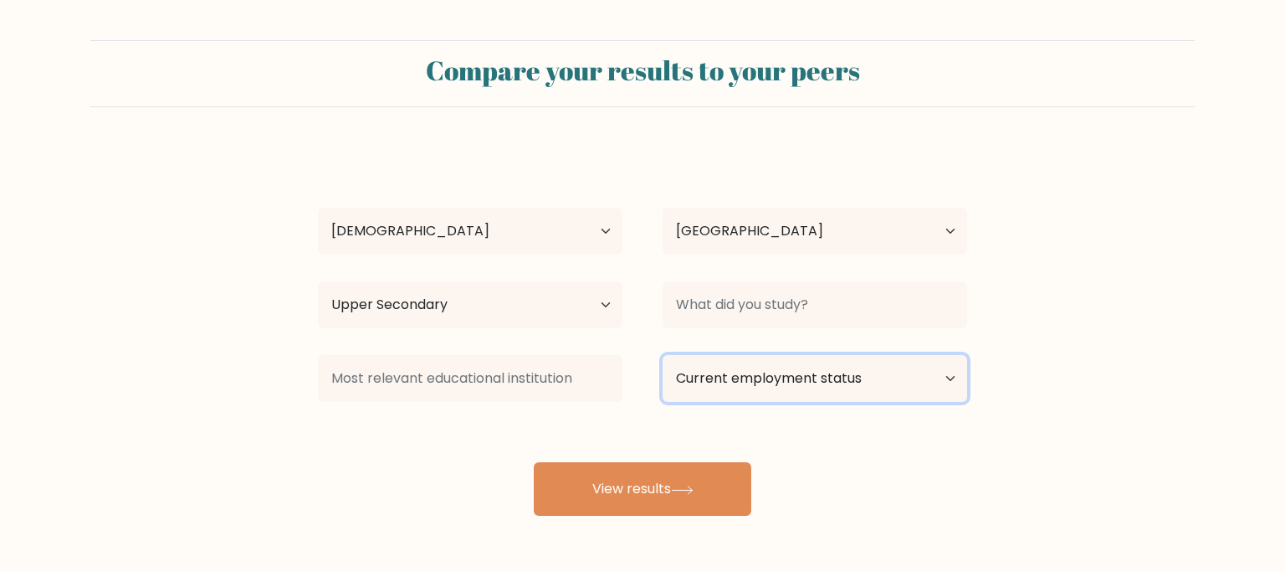
click at [663, 355] on select "Current employment status Employed Student Retired Other / prefer not to answer" at bounding box center [815, 378] width 305 height 47
select select "student"
click option "Student" at bounding box center [0, 0] width 0 height 0
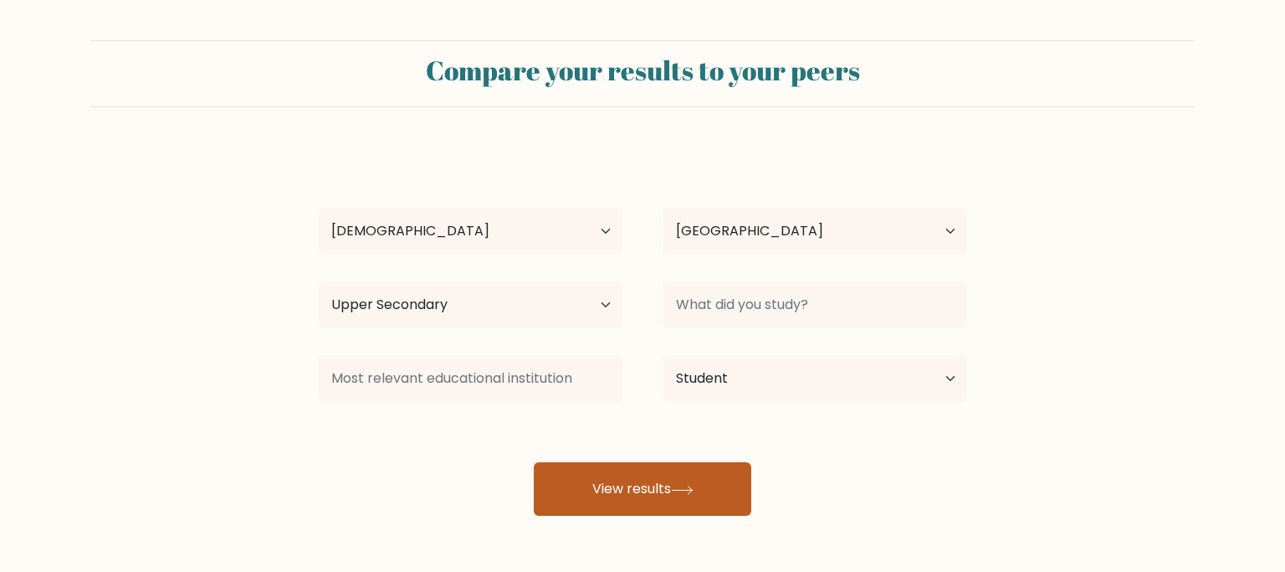
click at [711, 480] on button "View results" at bounding box center [643, 489] width 218 height 54
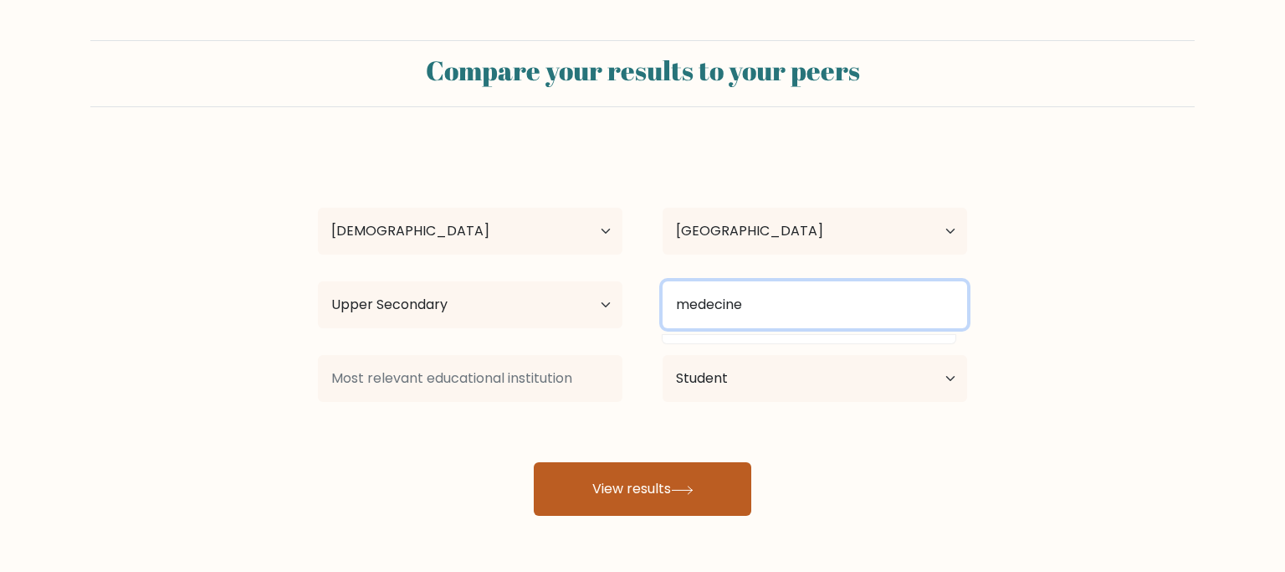
type input "medecine"
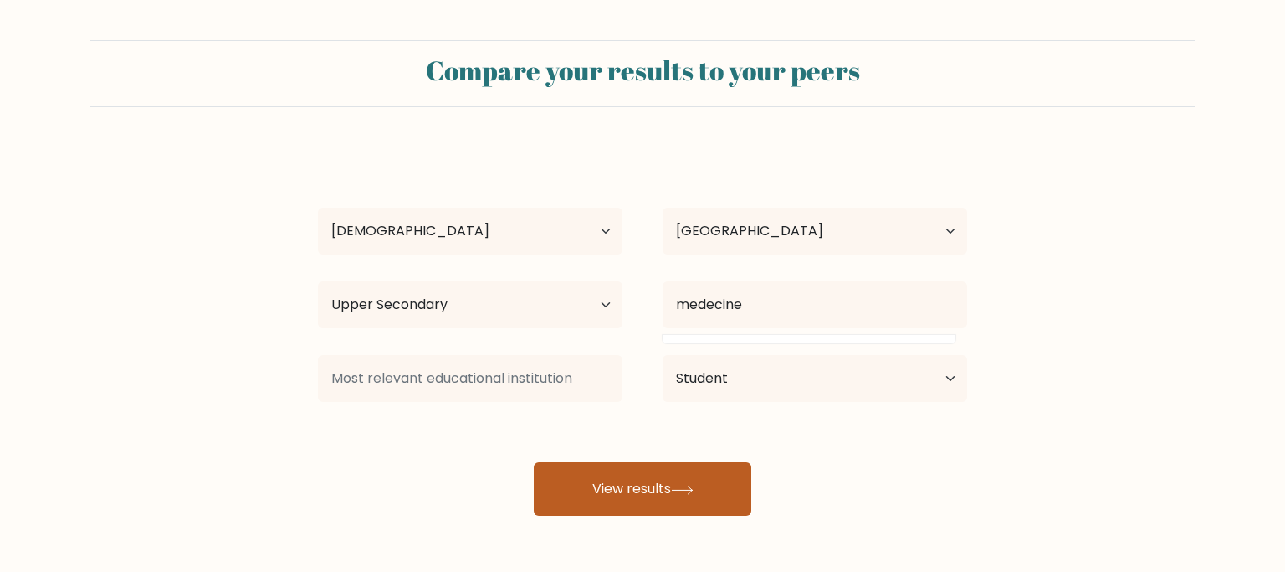
click at [690, 490] on icon at bounding box center [682, 489] width 23 height 9
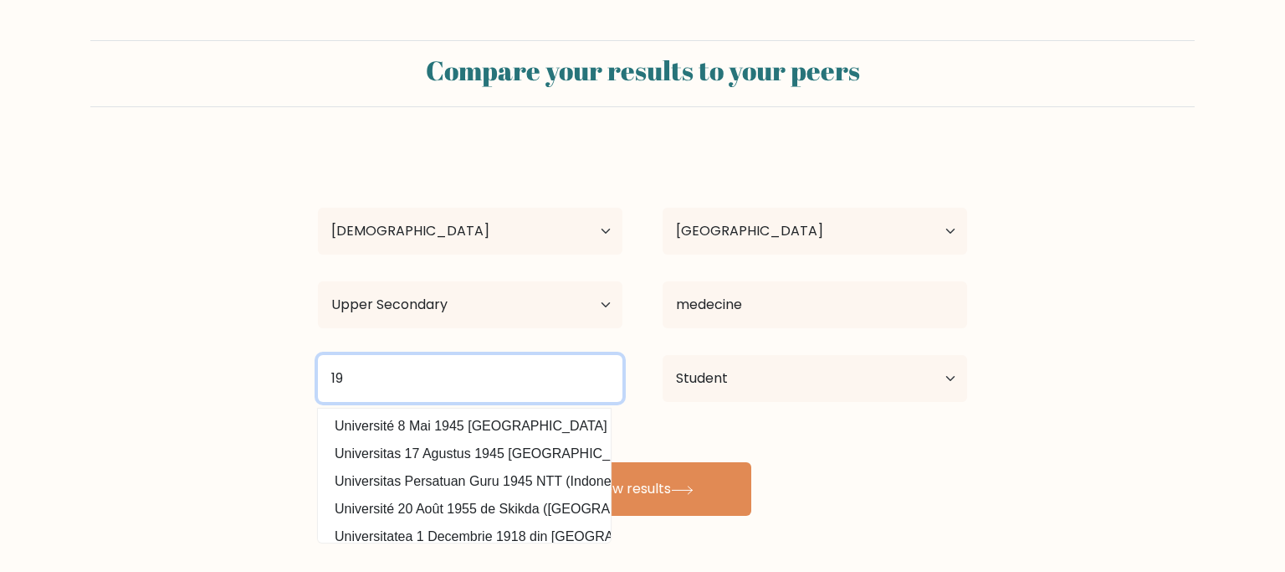
type input "1"
type input "u"
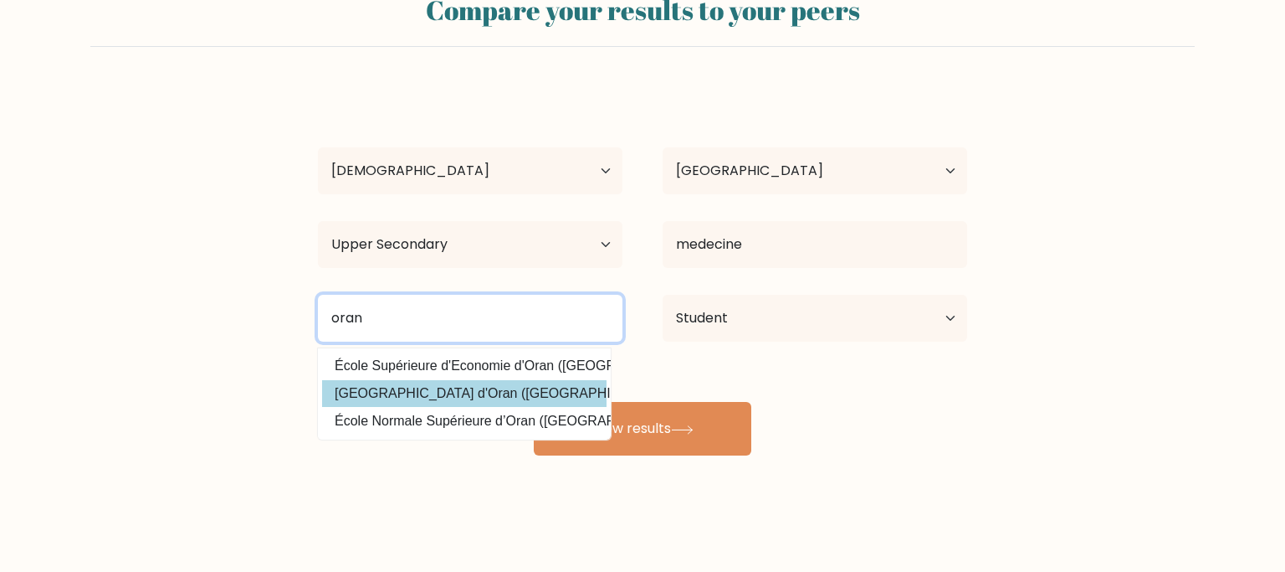
scroll to position [63, 0]
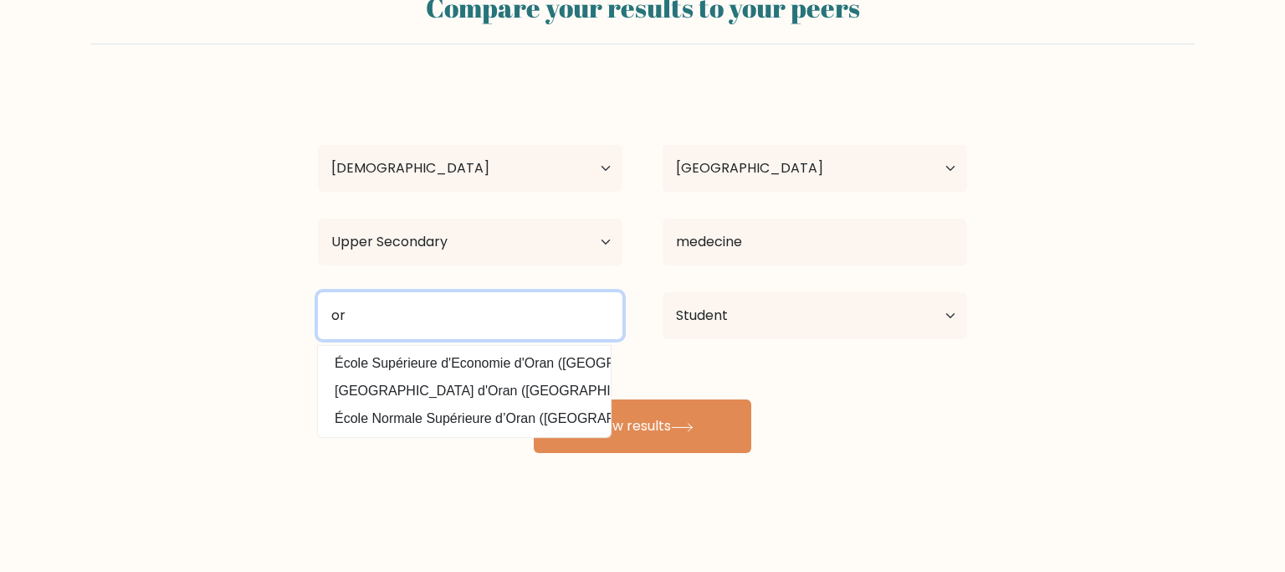
type input "o"
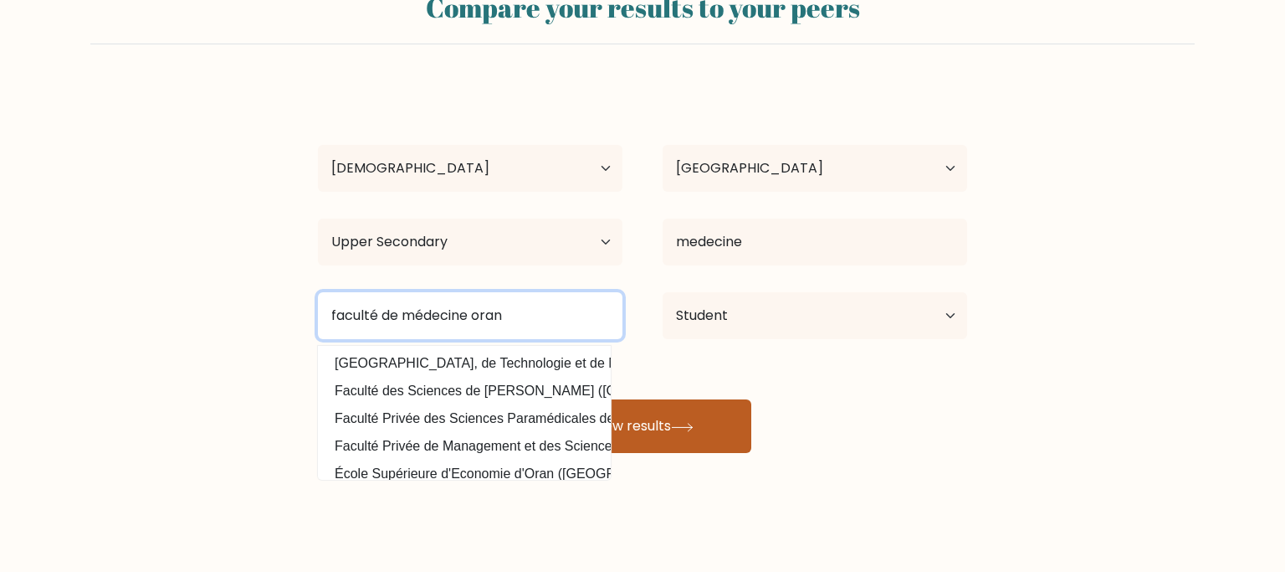
type input "faculté de médecine oran"
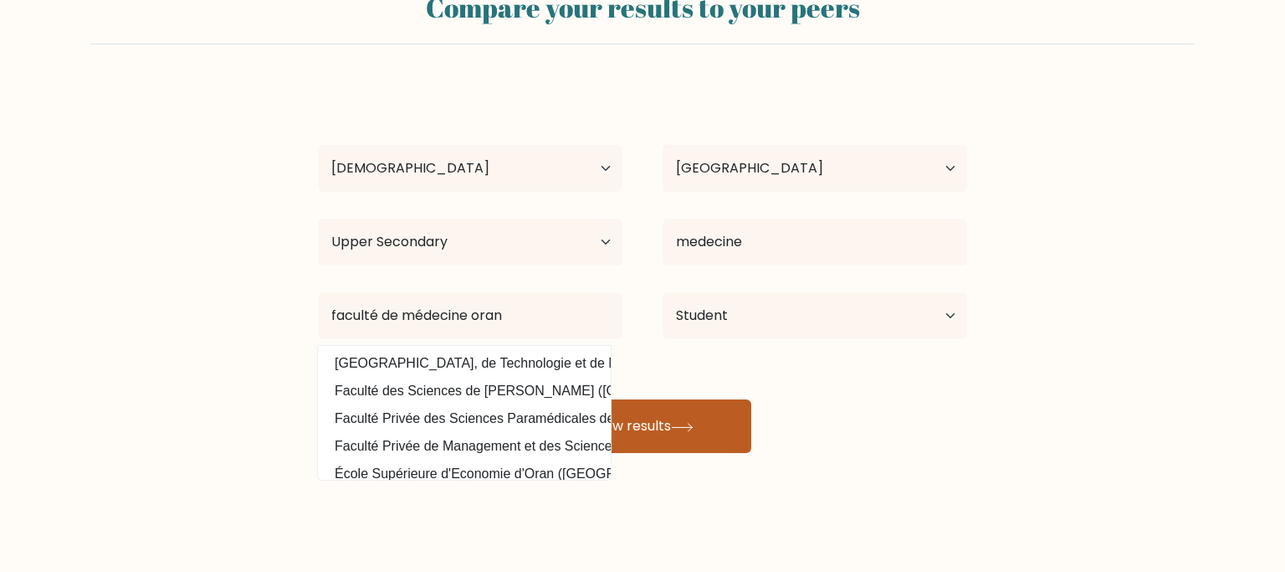
click at [645, 425] on button "View results" at bounding box center [643, 426] width 218 height 54
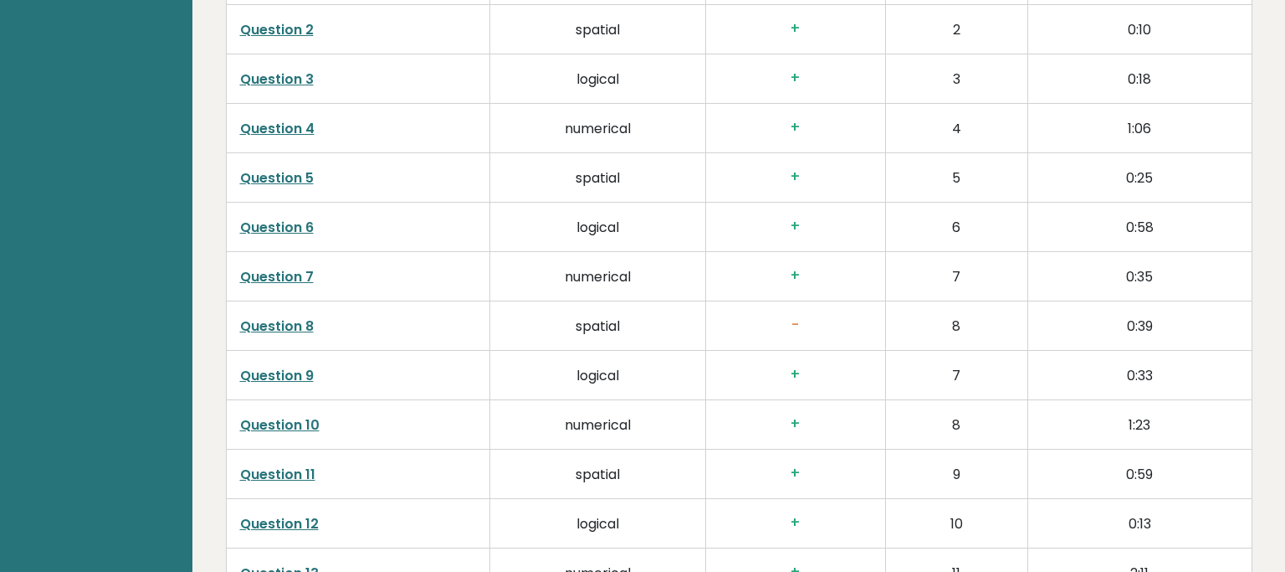
scroll to position [2739, 0]
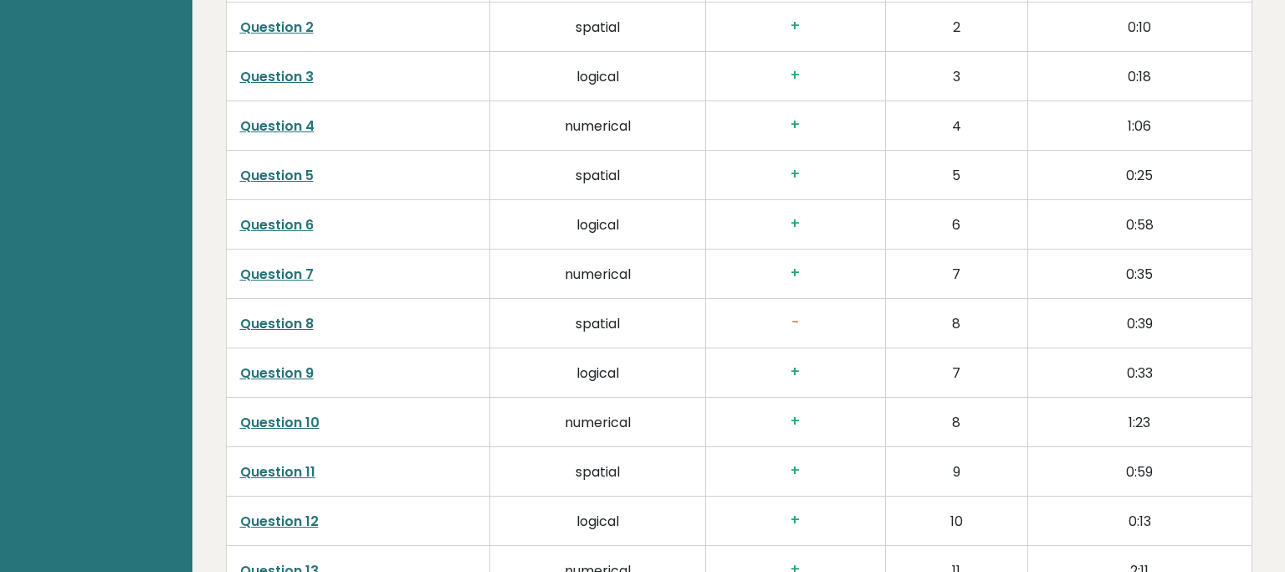
click at [291, 323] on link "Question 8" at bounding box center [277, 323] width 74 height 19
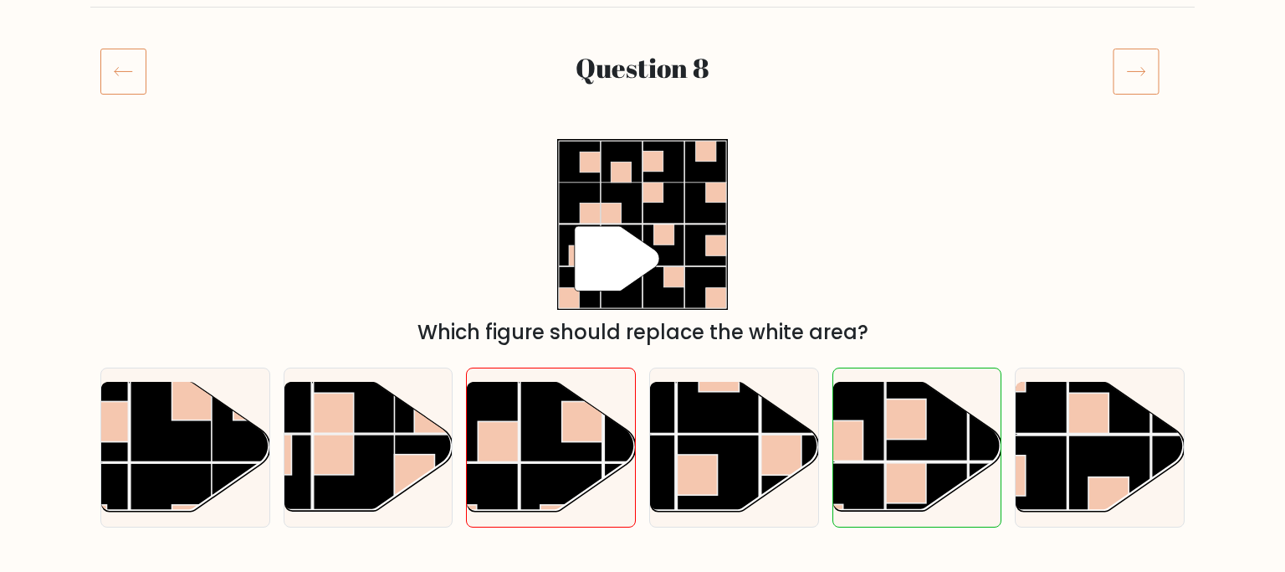
scroll to position [177, 0]
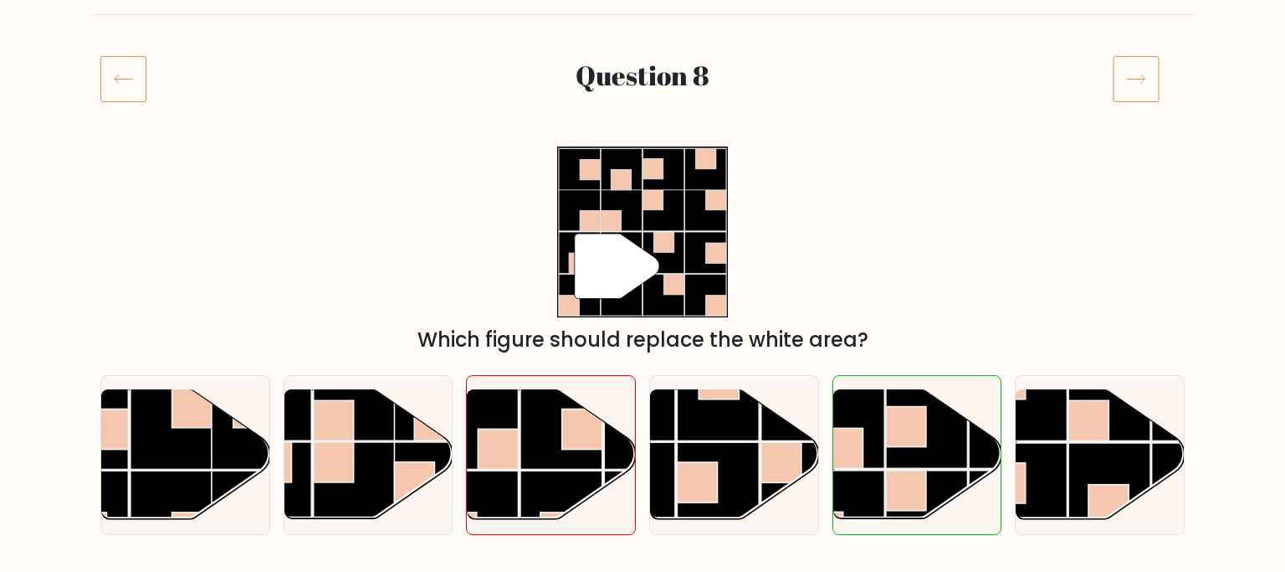
click at [1130, 87] on icon at bounding box center [1136, 78] width 47 height 47
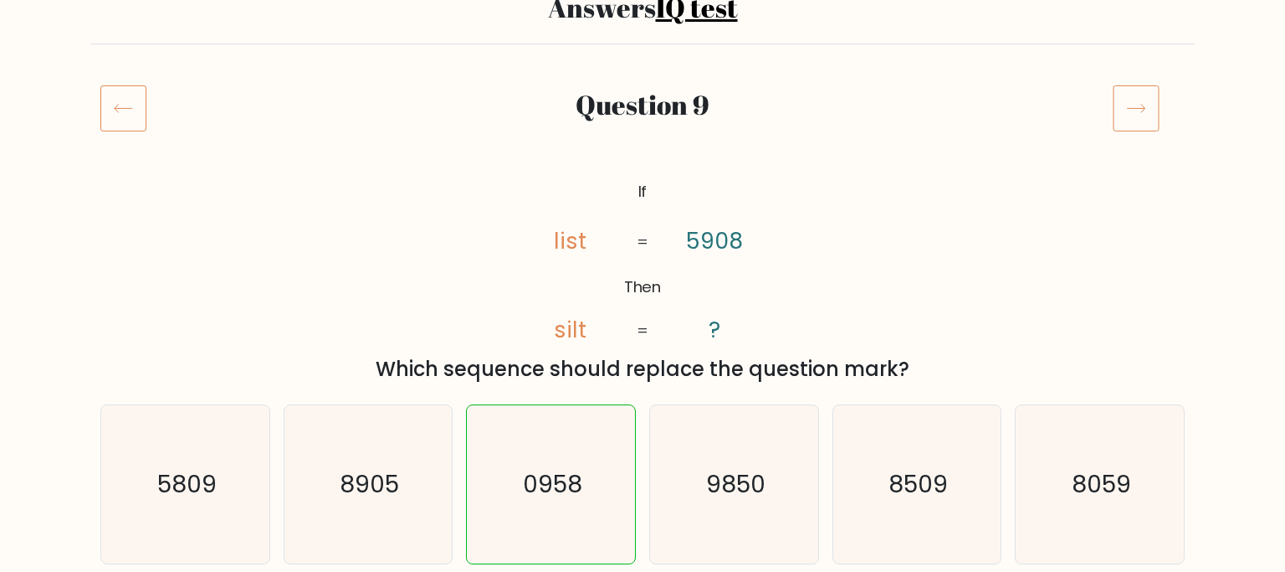
scroll to position [88, 0]
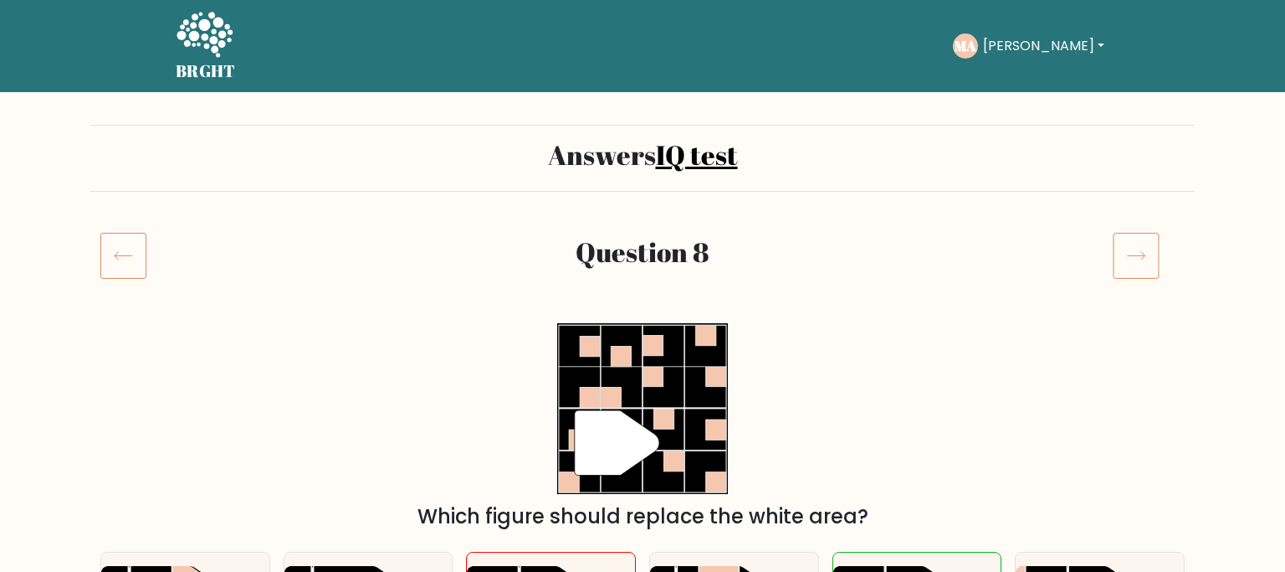
scroll to position [177, 0]
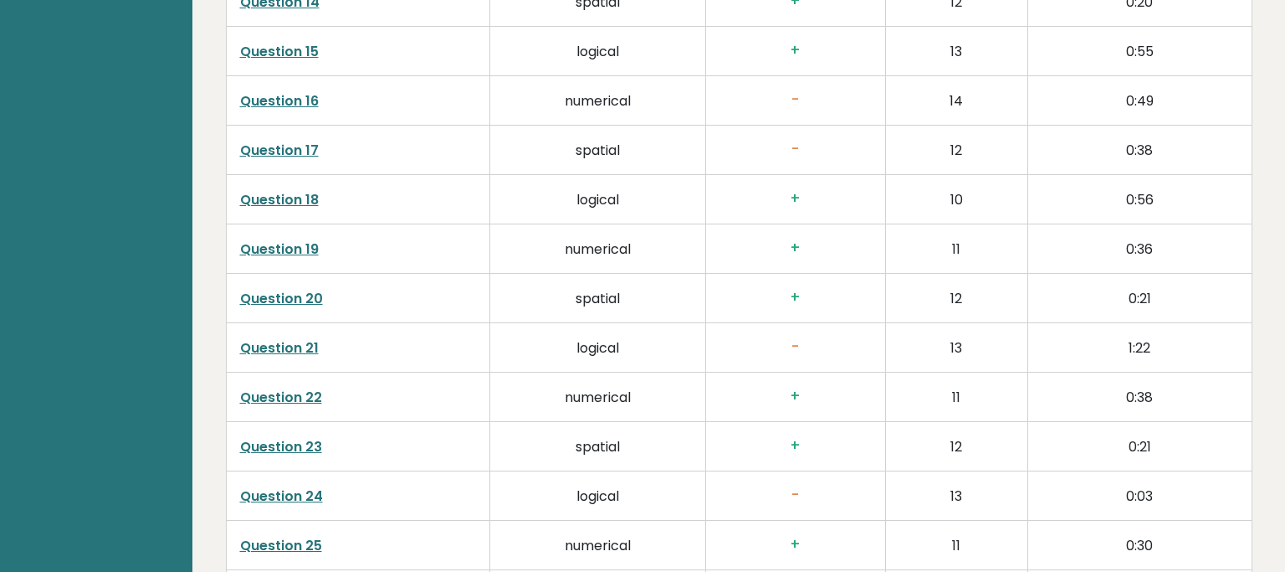
scroll to position [3358, 0]
click at [292, 339] on link "Question 21" at bounding box center [279, 346] width 79 height 19
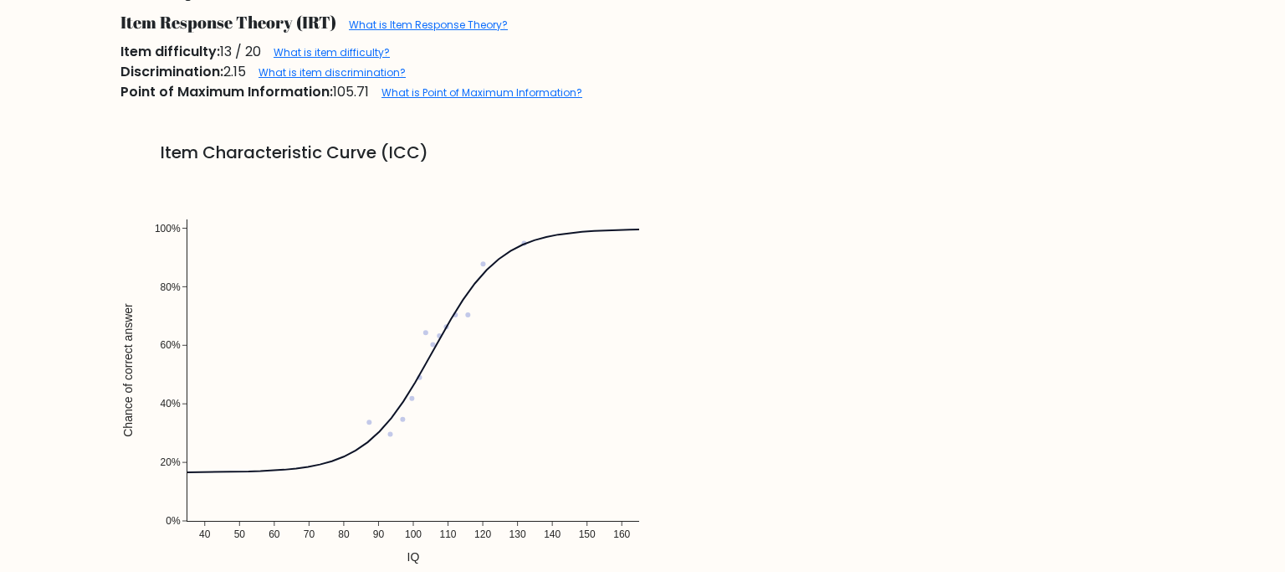
scroll to position [1148, 0]
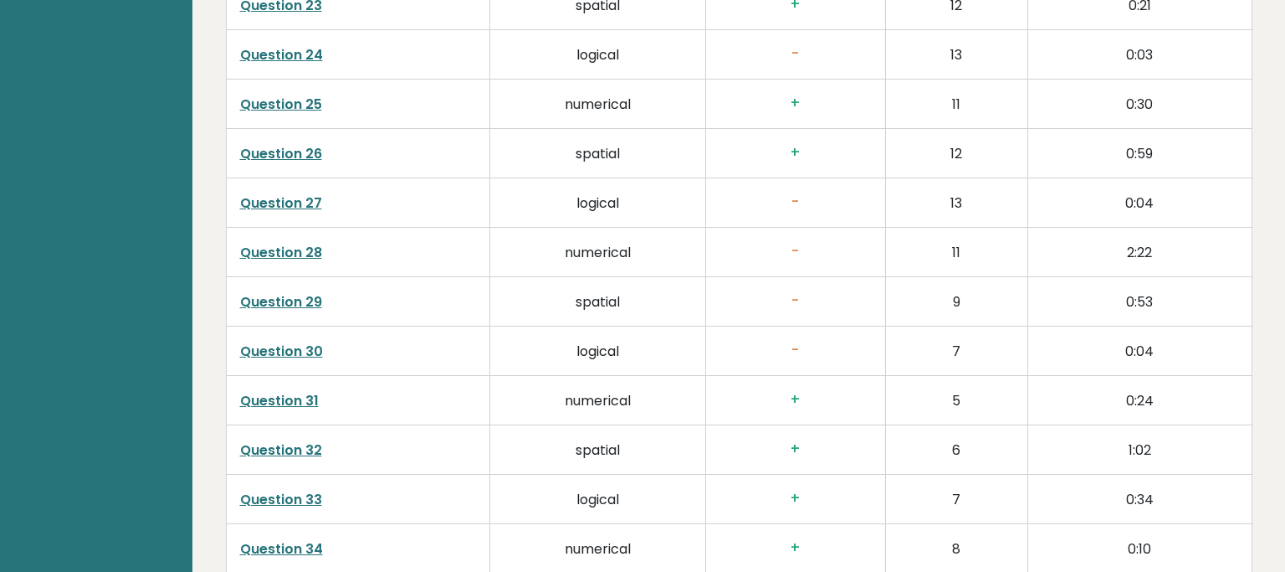
scroll to position [3799, 0]
click at [292, 249] on link "Question 28" at bounding box center [281, 250] width 82 height 19
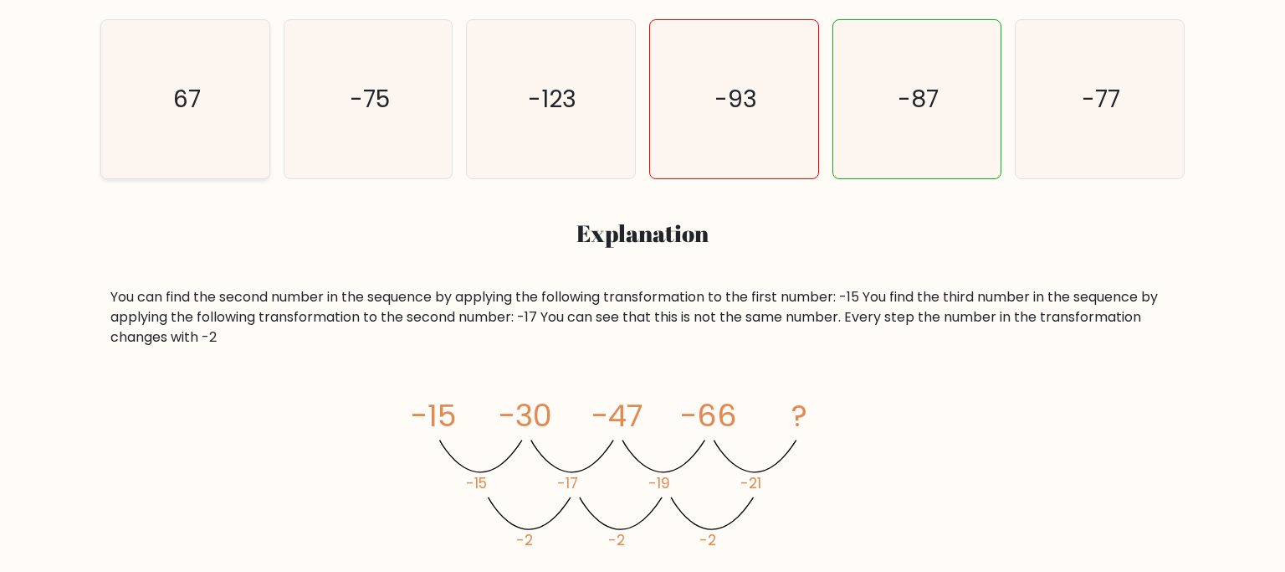
scroll to position [530, 0]
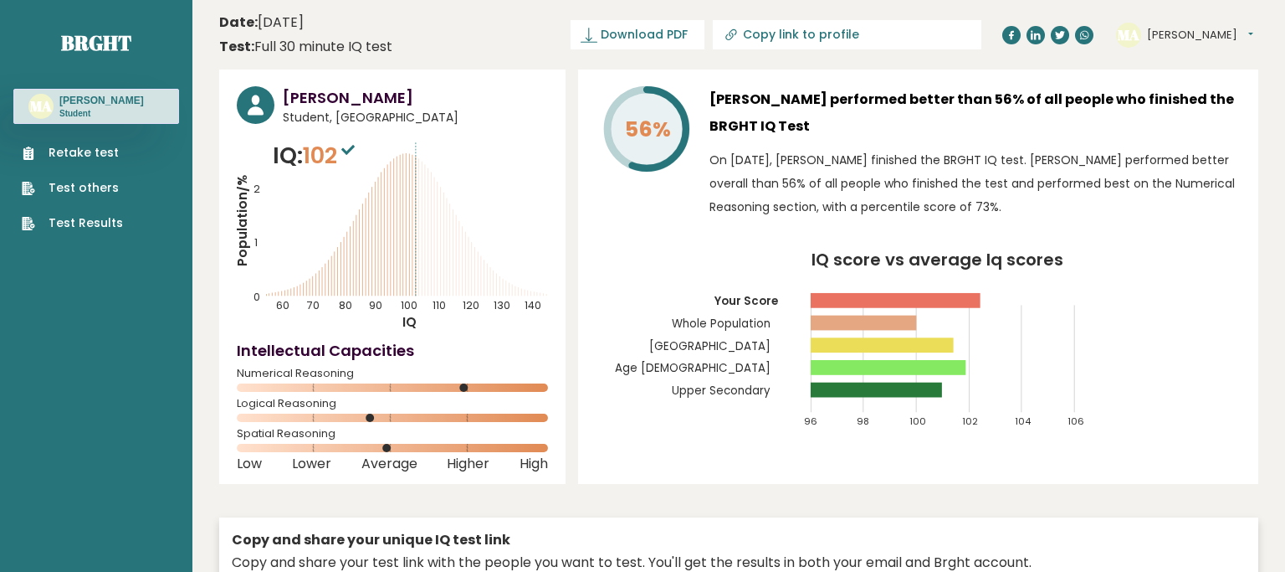
click at [1200, 31] on button "[PERSON_NAME]" at bounding box center [1200, 35] width 106 height 17
click at [1203, 78] on link "Profile" at bounding box center [1190, 84] width 85 height 23
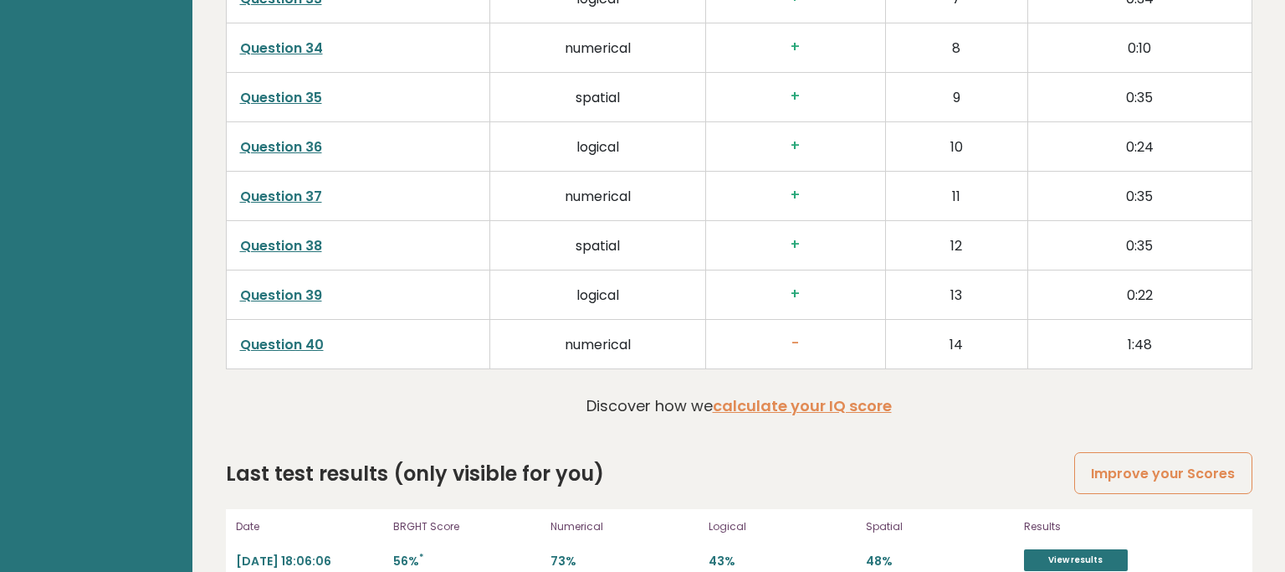
scroll to position [4322, 0]
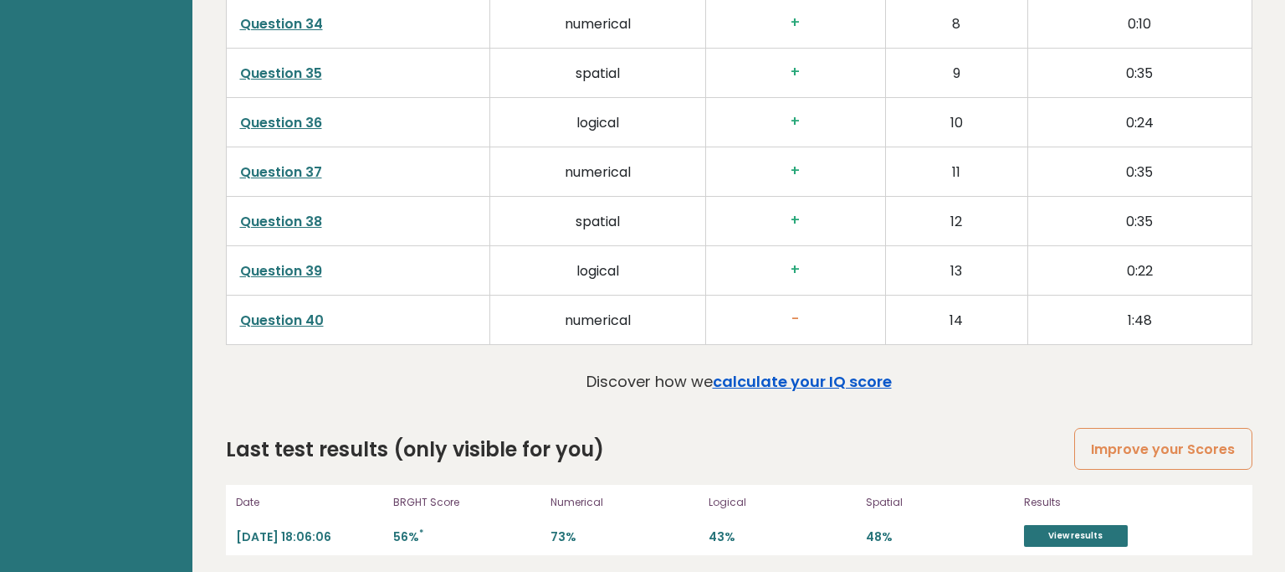
click at [841, 381] on link "calculate your IQ score" at bounding box center [802, 381] width 179 height 21
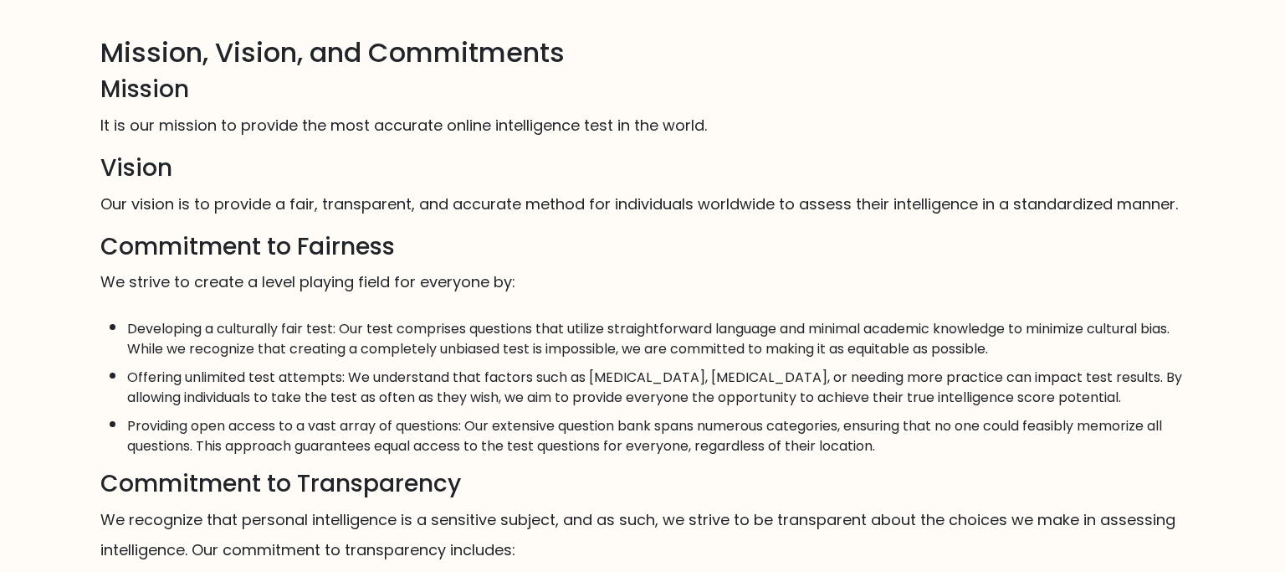
scroll to position [18, 0]
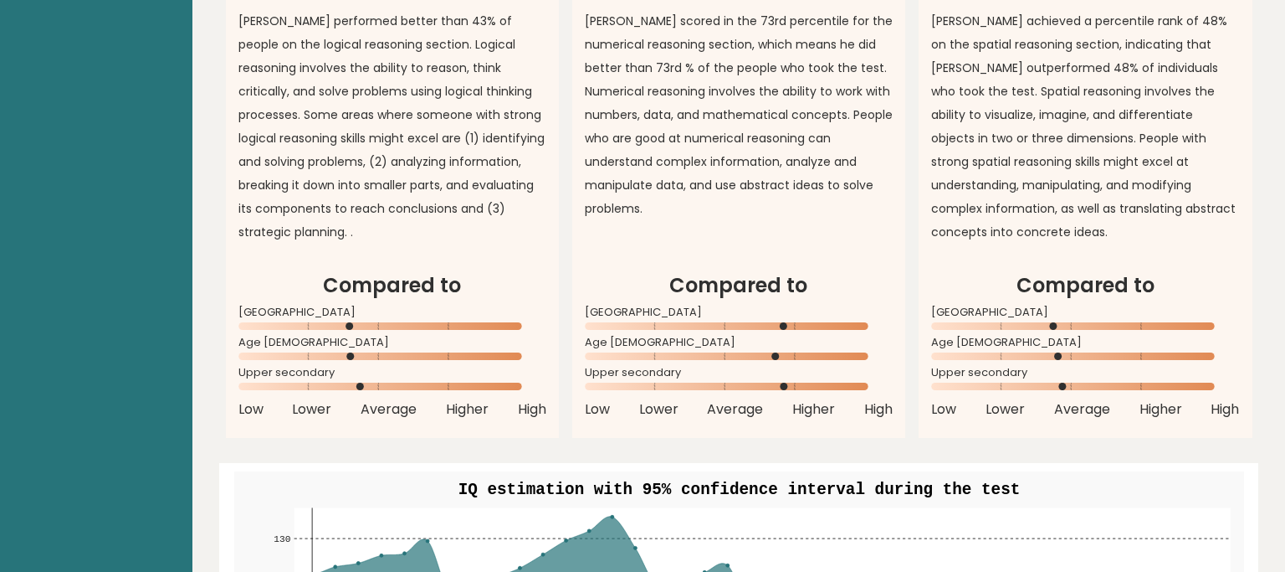
scroll to position [1495, 0]
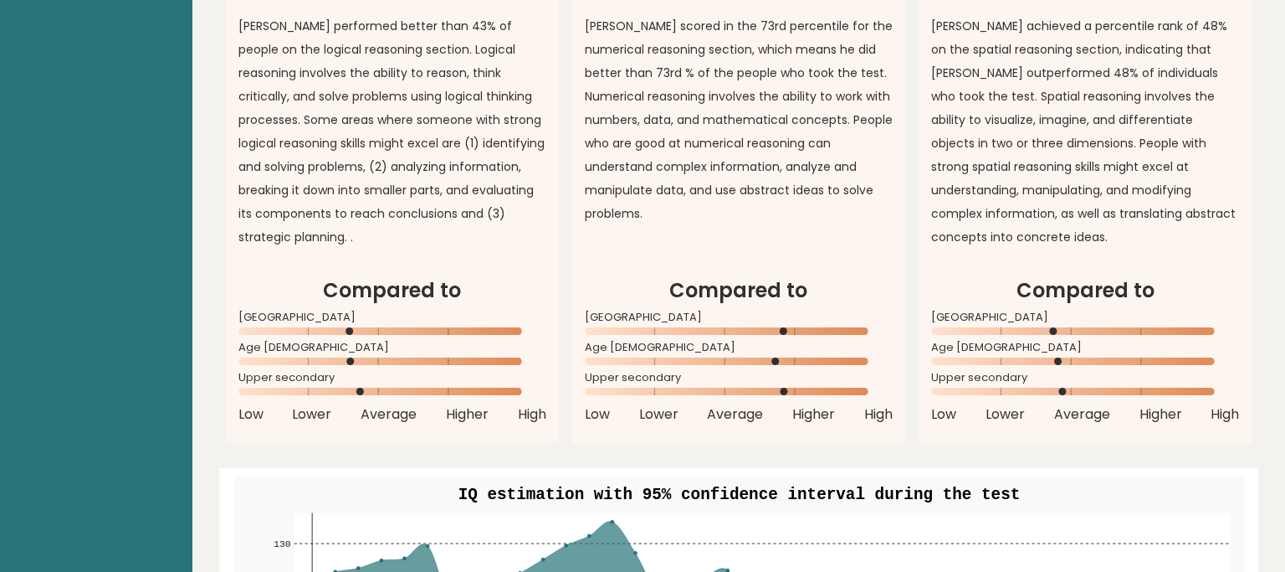
drag, startPoint x: 939, startPoint y: 328, endPoint x: 1056, endPoint y: 316, distance: 117.8
click at [1056, 316] on div "[GEOGRAPHIC_DATA]" at bounding box center [1085, 327] width 308 height 27
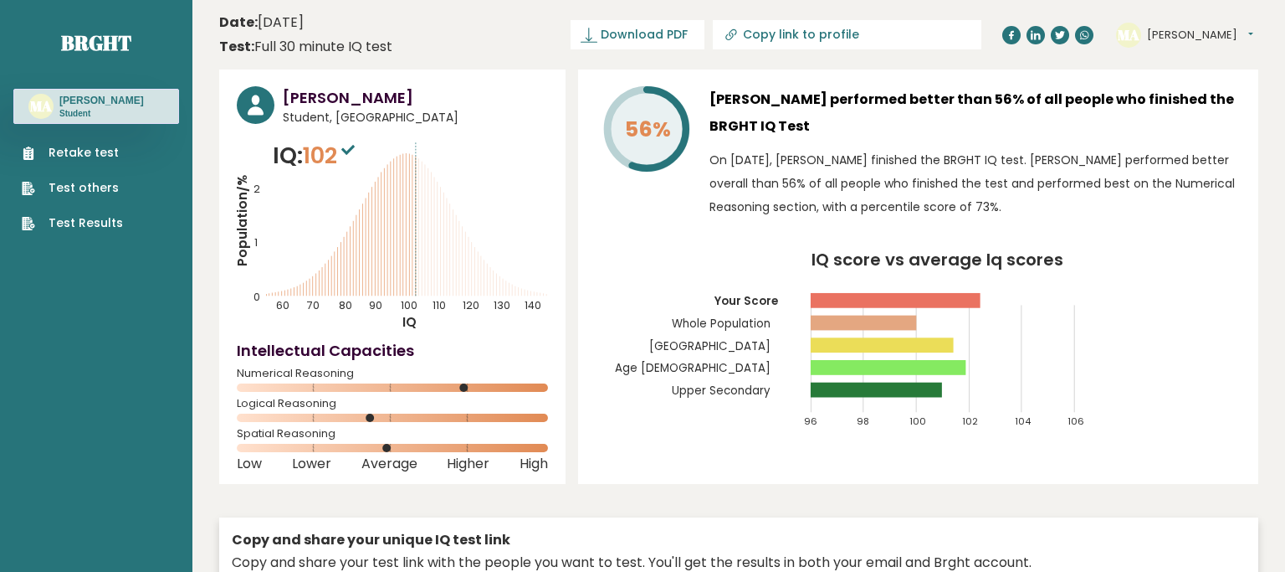
scroll to position [0, 0]
click at [1129, 39] on text "MA" at bounding box center [1129, 33] width 22 height 19
click at [1227, 33] on button "[PERSON_NAME]" at bounding box center [1200, 35] width 106 height 17
click at [1215, 85] on link "Profile" at bounding box center [1190, 84] width 85 height 23
